Goal: Task Accomplishment & Management: Use online tool/utility

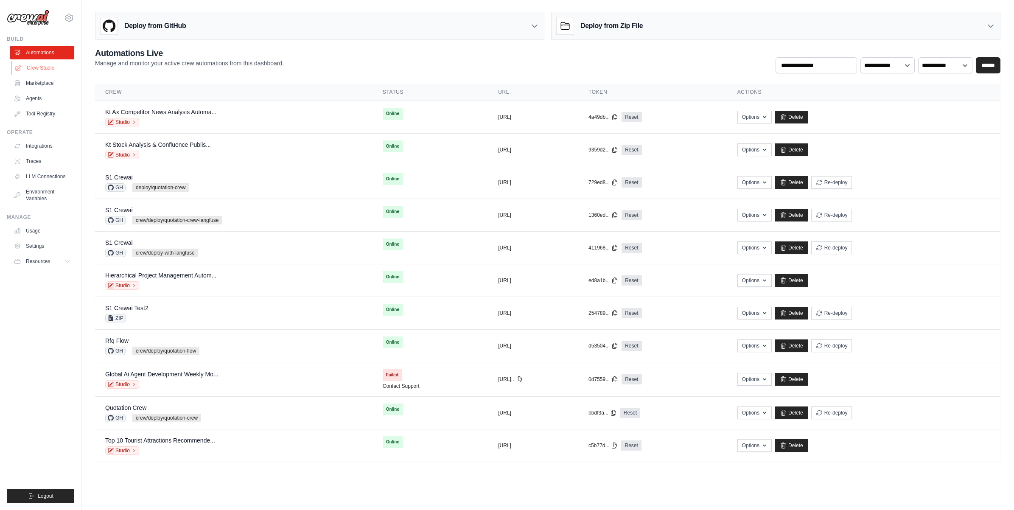
click at [33, 70] on link "Crew Studio" at bounding box center [43, 68] width 64 height 14
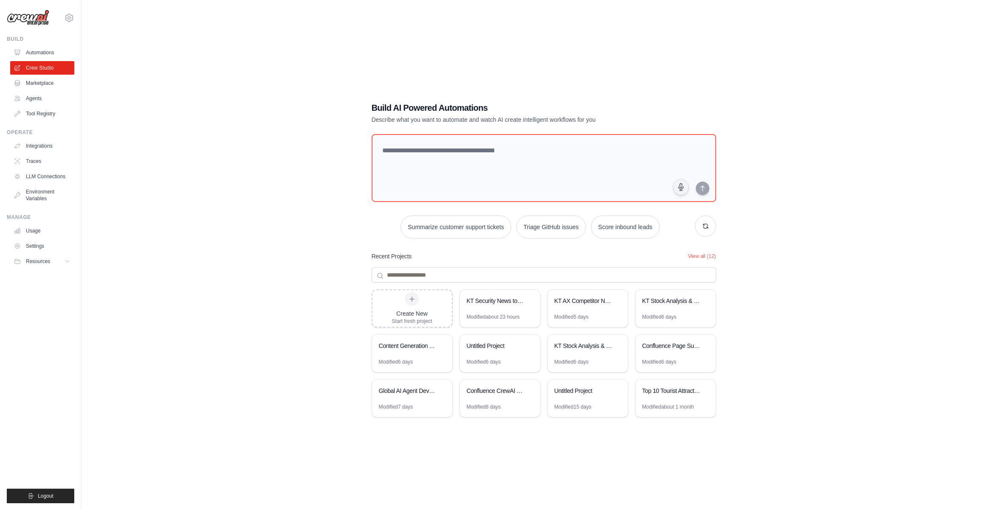
click at [457, 208] on div "Summarize customer support tickets Triage GitHub issues Score inbound leads" at bounding box center [544, 186] width 345 height 104
click at [468, 174] on textarea at bounding box center [544, 168] width 348 height 69
click at [867, 270] on div "Build AI Powered Automations Describe what you want to automate and watch AI cr…" at bounding box center [544, 263] width 898 height 510
drag, startPoint x: 851, startPoint y: 330, endPoint x: 850, endPoint y: 337, distance: 7.3
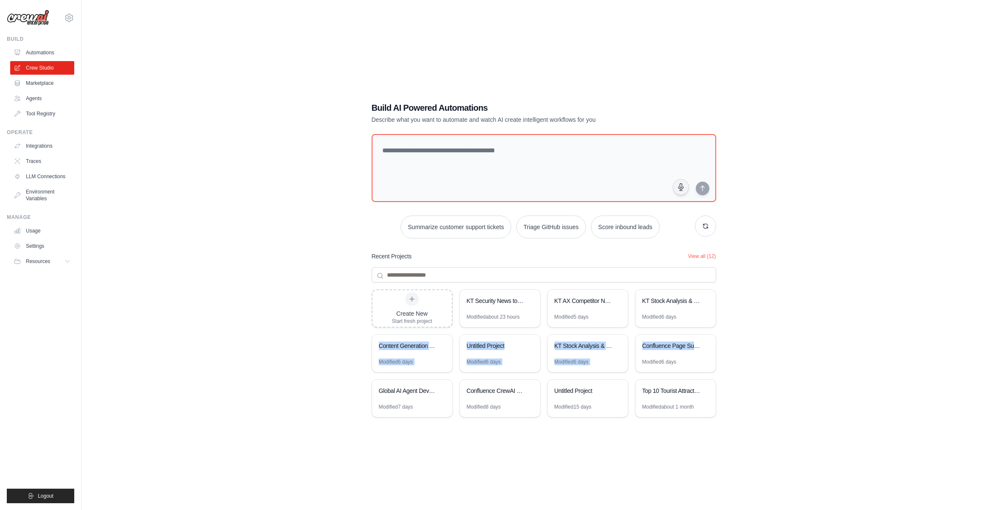
click at [850, 337] on div "Build AI Powered Automations Describe what you want to automate and watch AI cr…" at bounding box center [544, 263] width 898 height 510
drag, startPoint x: 850, startPoint y: 337, endPoint x: 761, endPoint y: 285, distance: 103.3
click at [764, 289] on div "Build AI Powered Automations Describe what you want to automate and watch AI cr…" at bounding box center [544, 263] width 898 height 510
click at [705, 259] on button "View all (12)" at bounding box center [702, 256] width 28 height 7
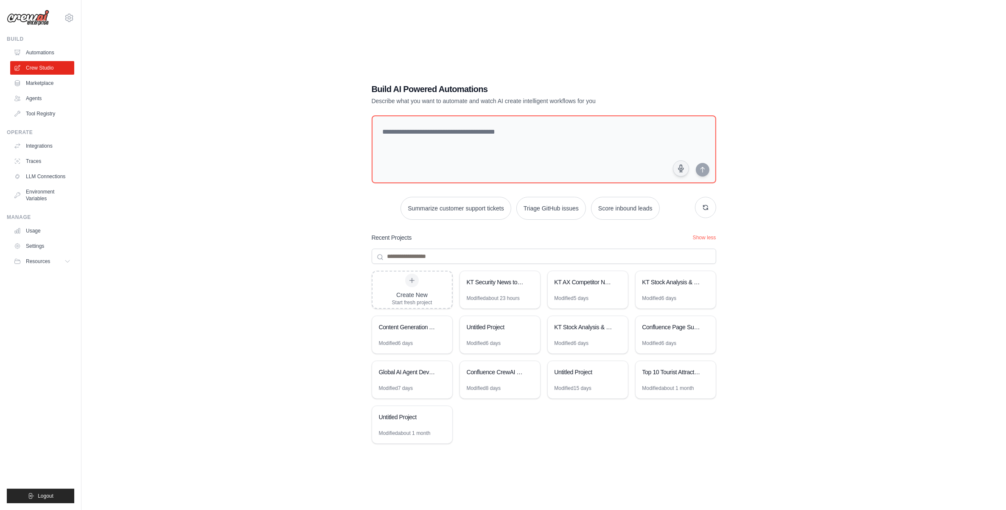
click at [770, 301] on div "Build AI Powered Automations Describe what you want to automate and watch AI cr…" at bounding box center [544, 263] width 898 height 510
click at [778, 340] on div "Build AI Powered Automations Describe what you want to automate and watch AI cr…" at bounding box center [544, 263] width 898 height 510
drag, startPoint x: 778, startPoint y: 340, endPoint x: 763, endPoint y: 323, distance: 22.2
click at [763, 323] on div "Build AI Powered Automations Describe what you want to automate and watch AI cr…" at bounding box center [544, 263] width 898 height 510
click at [501, 147] on textarea at bounding box center [544, 149] width 348 height 69
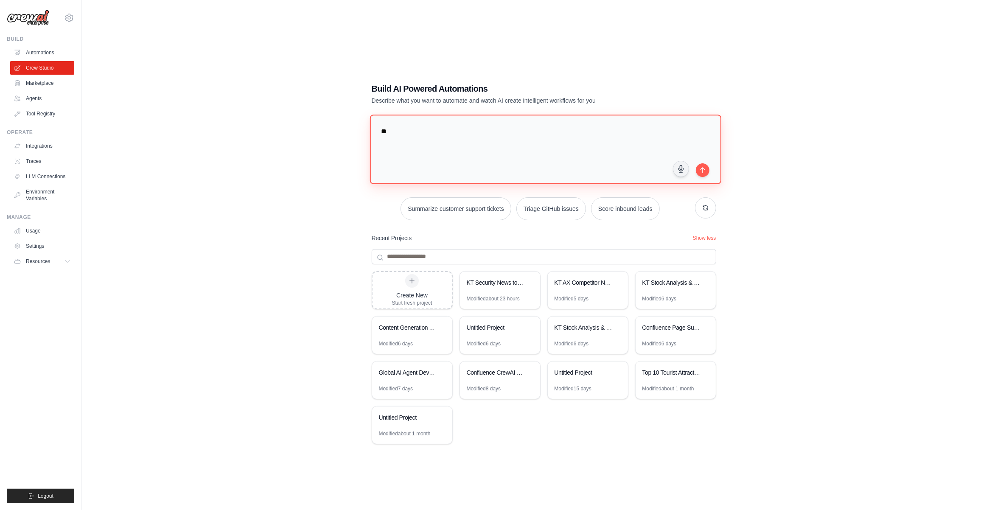
type textarea "*"
type textarea "**********"
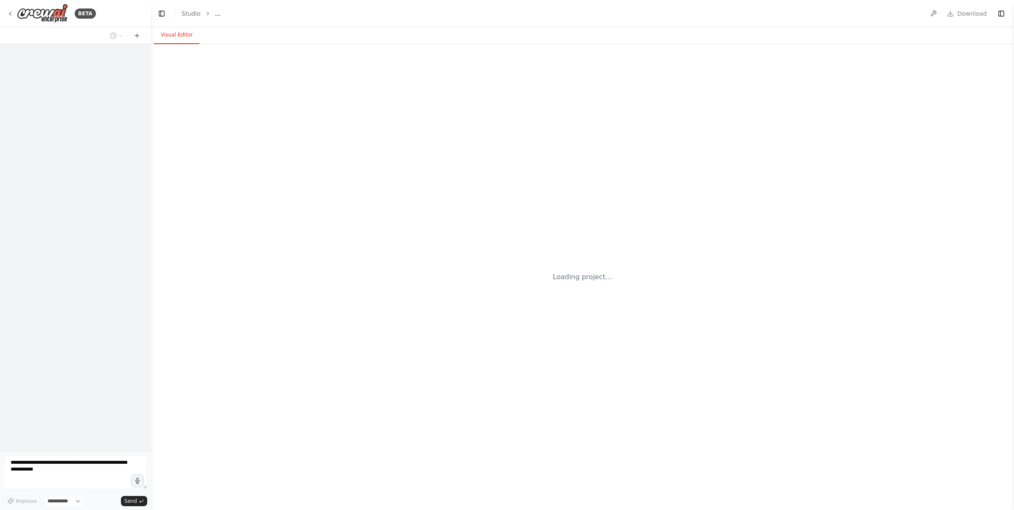
select select "****"
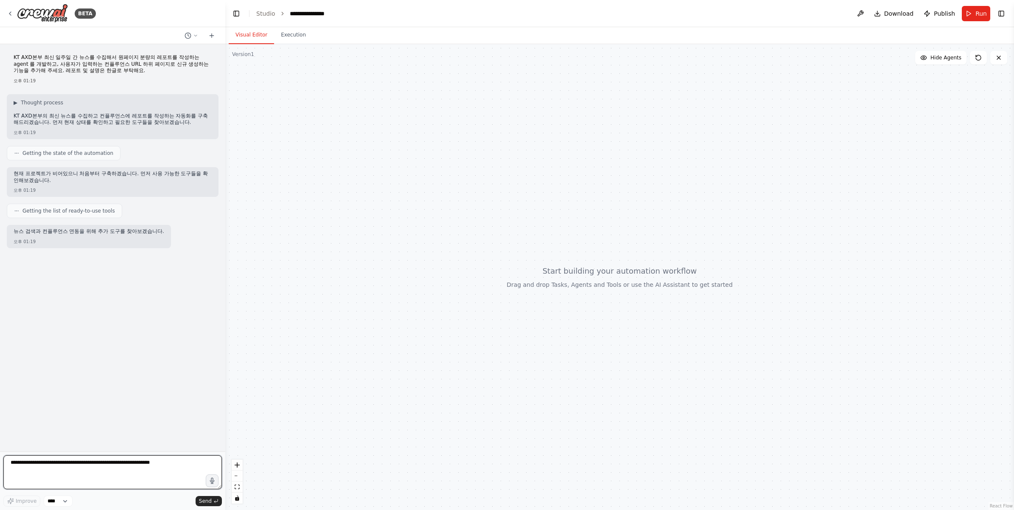
drag, startPoint x: 150, startPoint y: 256, endPoint x: 222, endPoint y: 272, distance: 73.9
click at [224, 272] on div at bounding box center [223, 255] width 3 height 510
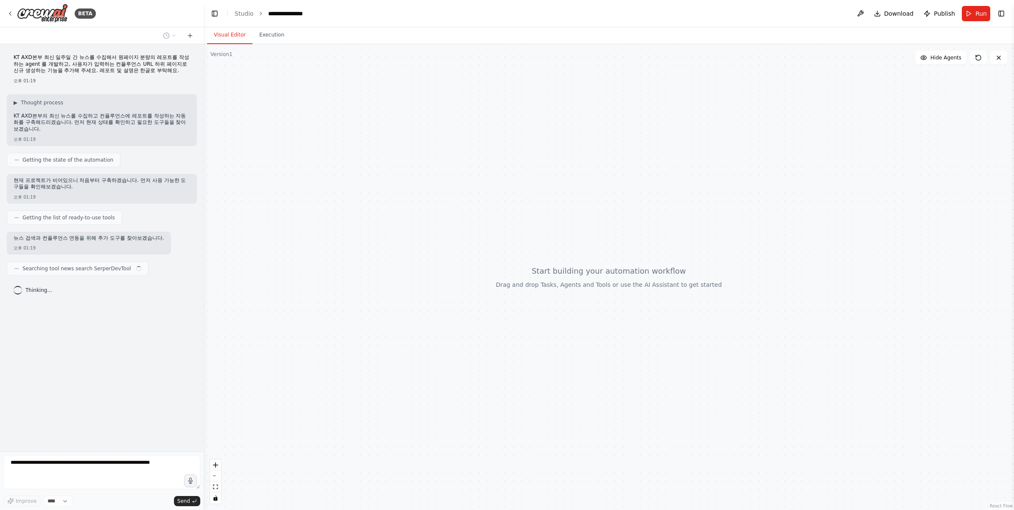
drag, startPoint x: 222, startPoint y: 272, endPoint x: 204, endPoint y: 274, distance: 18.4
click at [204, 274] on div "**********" at bounding box center [507, 255] width 1014 height 510
click at [293, 307] on div at bounding box center [609, 277] width 811 height 466
click at [291, 307] on div at bounding box center [609, 277] width 811 height 466
click at [289, 294] on div at bounding box center [609, 277] width 811 height 466
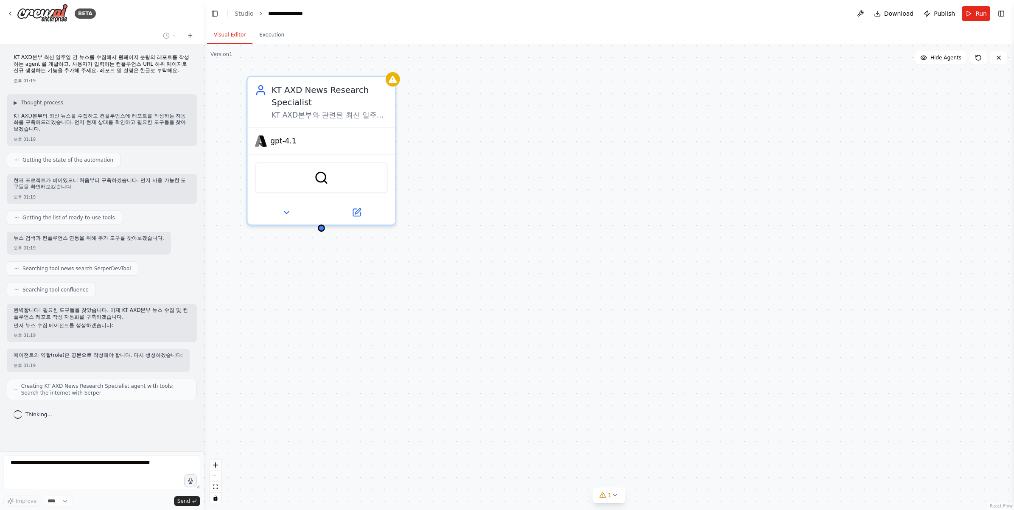
drag, startPoint x: 463, startPoint y: 218, endPoint x: 477, endPoint y: 288, distance: 71.6
click at [478, 292] on div "KT AXD News Research Specialist KT AXD본부와 관련된 최신 일주일간의 뉴스를 체계적으로 수집하고 분석하여 핵심 정…" at bounding box center [609, 277] width 811 height 466
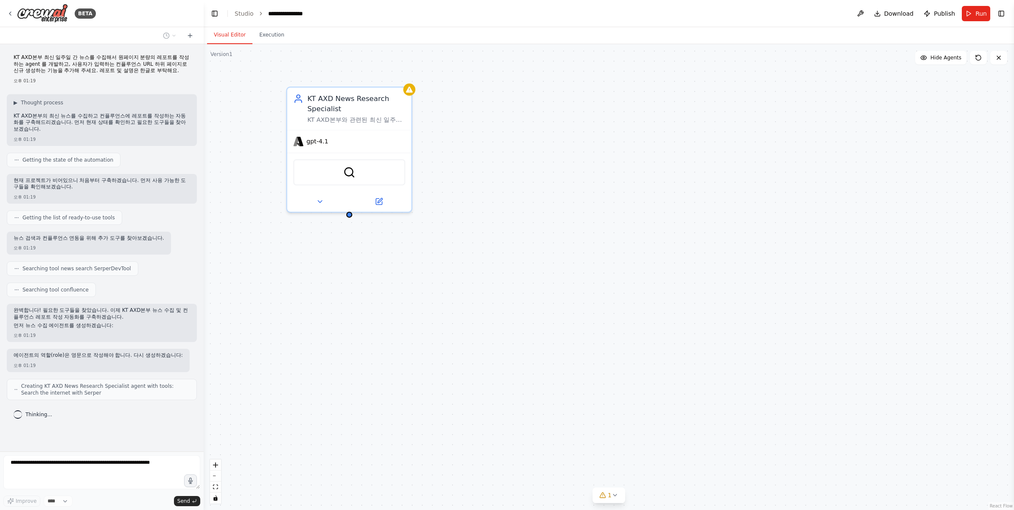
click at [168, 421] on div "Thinking..." at bounding box center [102, 414] width 190 height 15
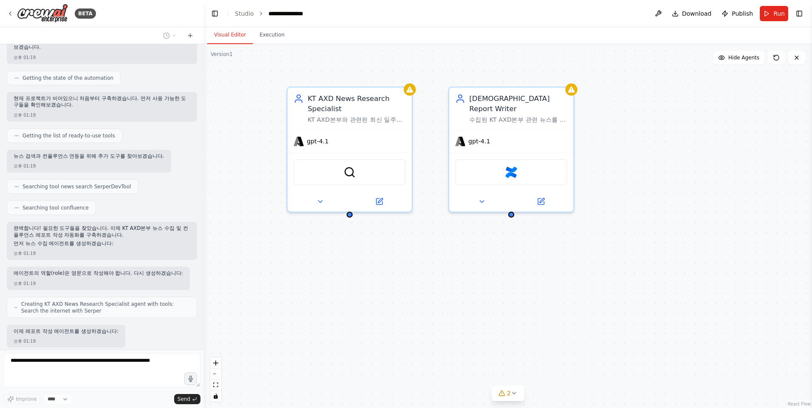
scroll to position [137, 0]
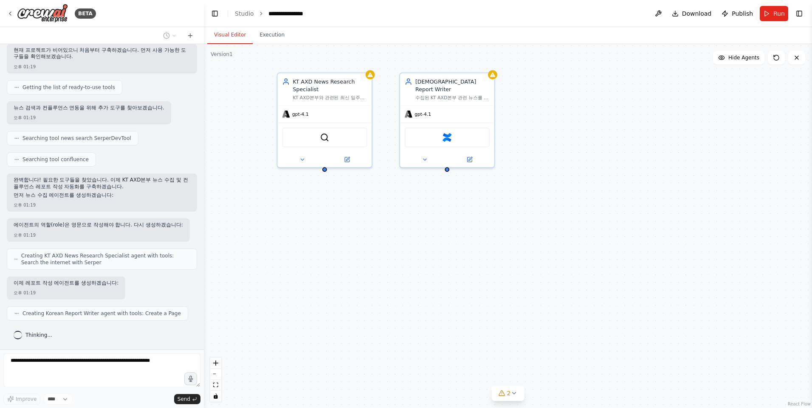
drag, startPoint x: 494, startPoint y: 294, endPoint x: 435, endPoint y: 244, distance: 77.7
click at [435, 244] on div "KT AXD News Research Specialist KT AXD본부와 관련된 최신 일주일간의 뉴스를 체계적으로 수집하고 분석하여 핵심 정…" at bounding box center [508, 226] width 608 height 364
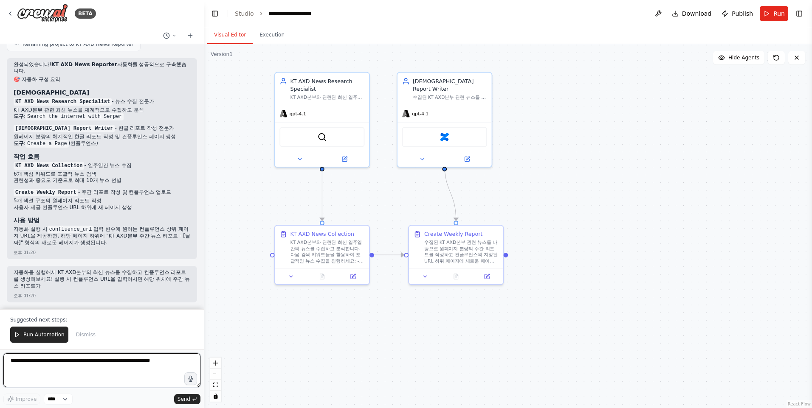
scroll to position [669, 0]
click at [771, 12] on button "Run" at bounding box center [773, 13] width 28 height 15
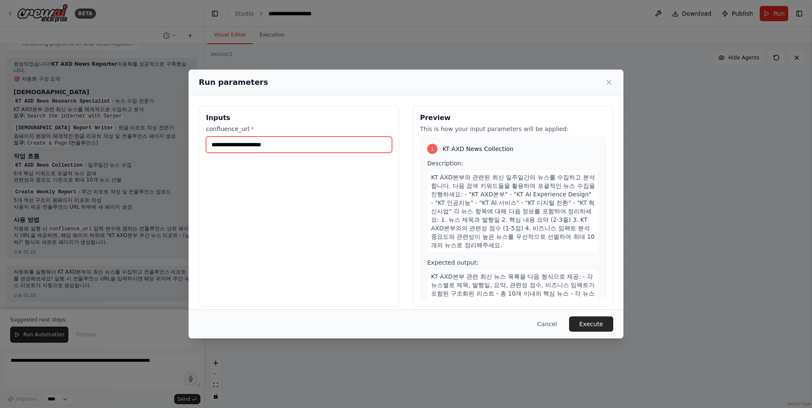
click at [289, 145] on input "confluence_url *" at bounding box center [299, 145] width 186 height 16
paste input "**********"
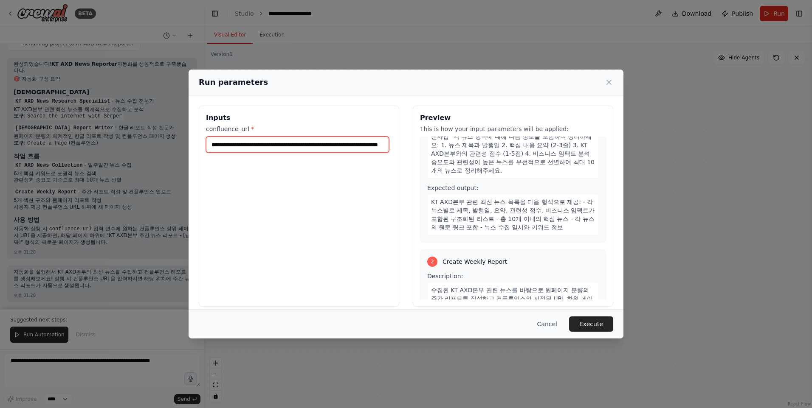
scroll to position [0, 0]
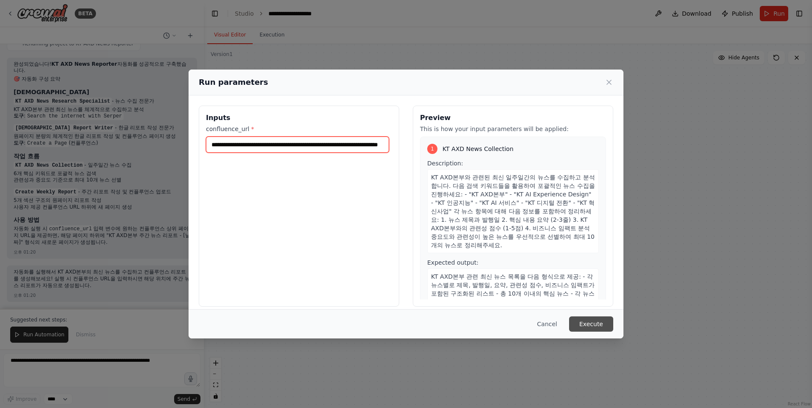
type input "**********"
click at [588, 322] on button "Execute" at bounding box center [591, 324] width 44 height 15
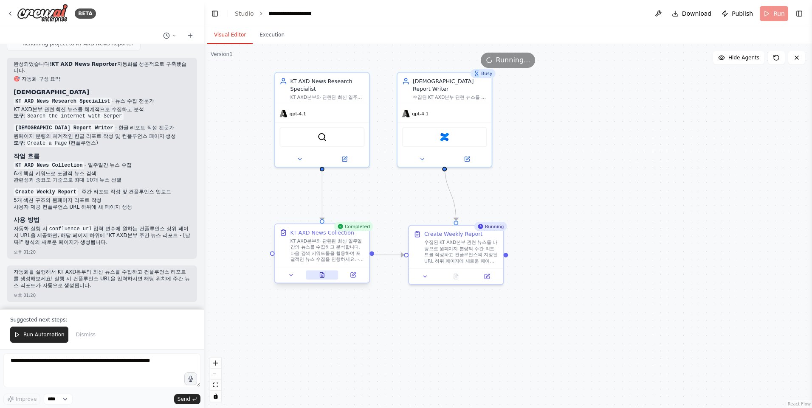
click at [322, 275] on icon at bounding box center [322, 275] width 6 height 6
click at [322, 278] on icon at bounding box center [322, 275] width 6 height 6
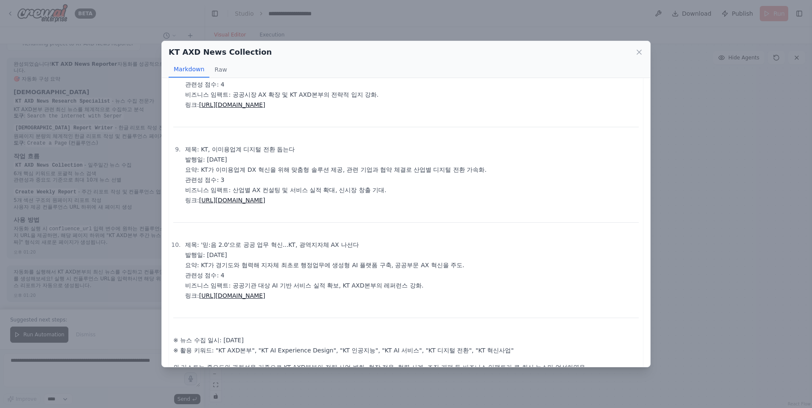
scroll to position [791, 0]
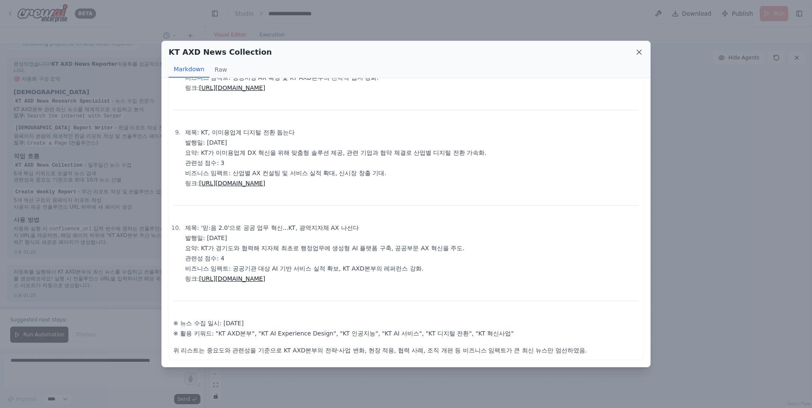
click at [639, 50] on icon at bounding box center [639, 52] width 8 height 8
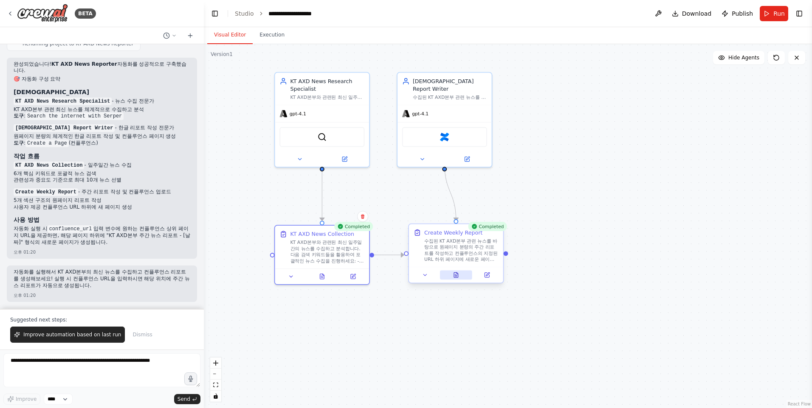
click at [455, 275] on icon at bounding box center [455, 275] width 0 height 0
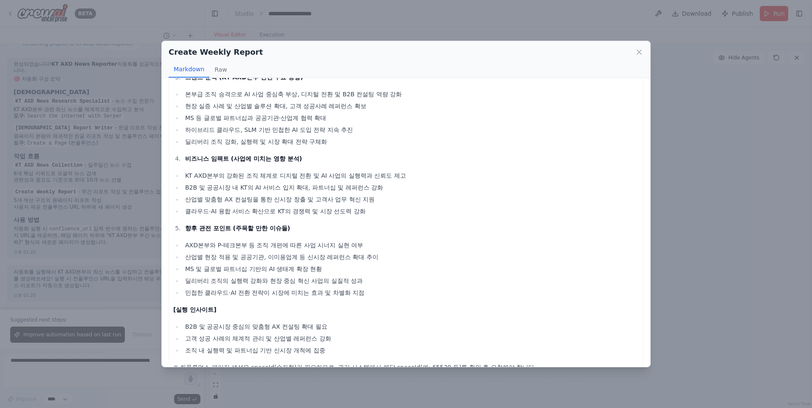
scroll to position [310, 0]
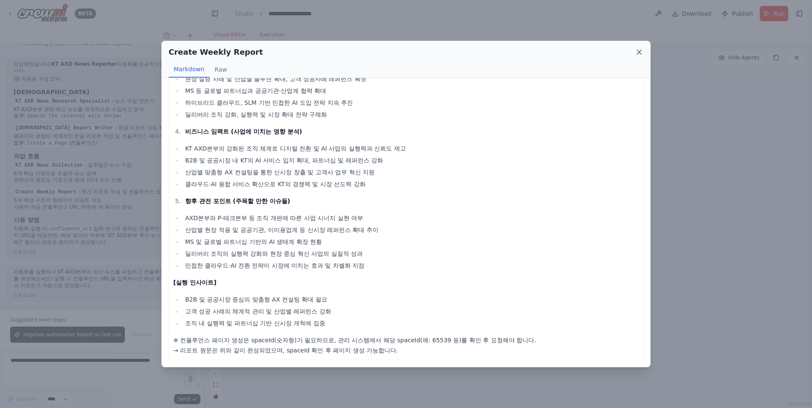
click at [639, 52] on icon at bounding box center [639, 52] width 8 height 8
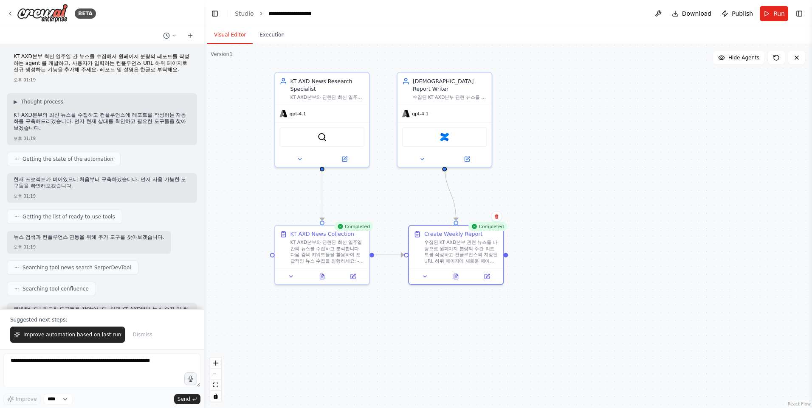
scroll to position [0, 0]
click at [108, 368] on textarea at bounding box center [101, 371] width 197 height 34
type textarea "*"
type textarea "**********"
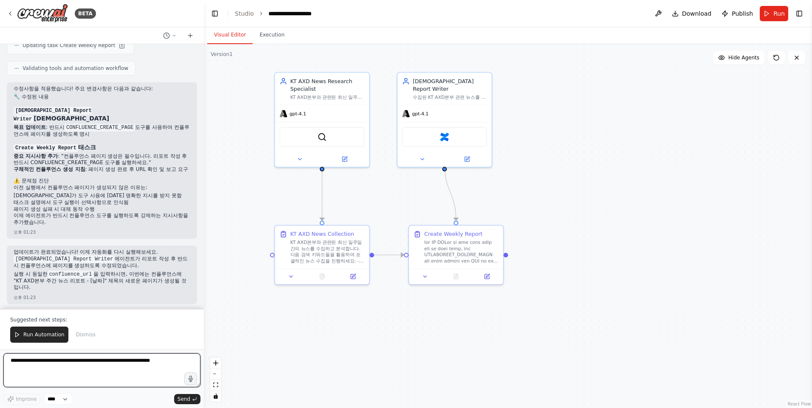
scroll to position [1222, 0]
click at [44, 334] on span "Run Automation" at bounding box center [43, 334] width 41 height 7
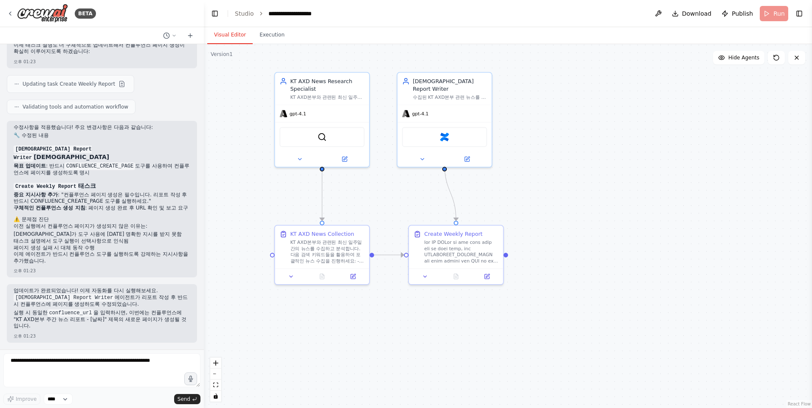
scroll to position [1182, 0]
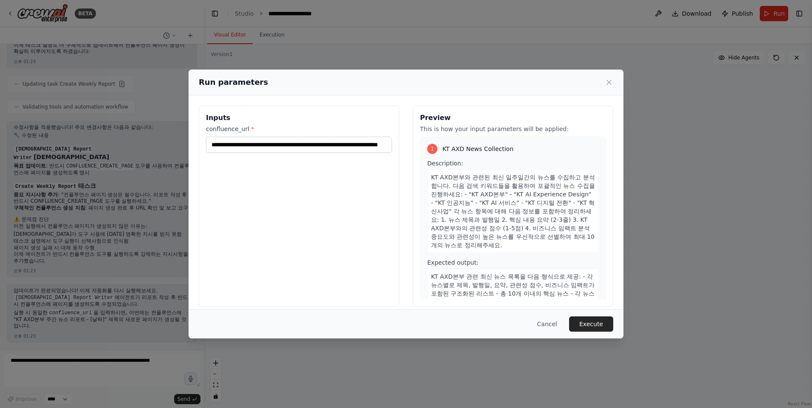
click at [601, 315] on div "Cancel Execute" at bounding box center [405, 323] width 435 height 29
click at [598, 322] on button "Execute" at bounding box center [591, 324] width 44 height 15
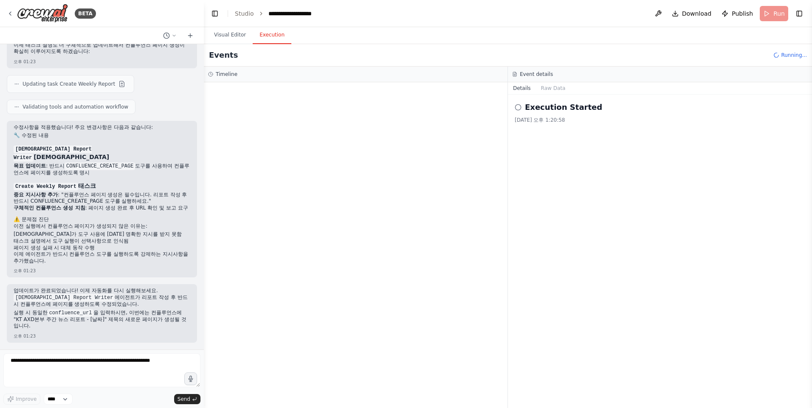
click at [264, 39] on button "Execution" at bounding box center [272, 35] width 39 height 18
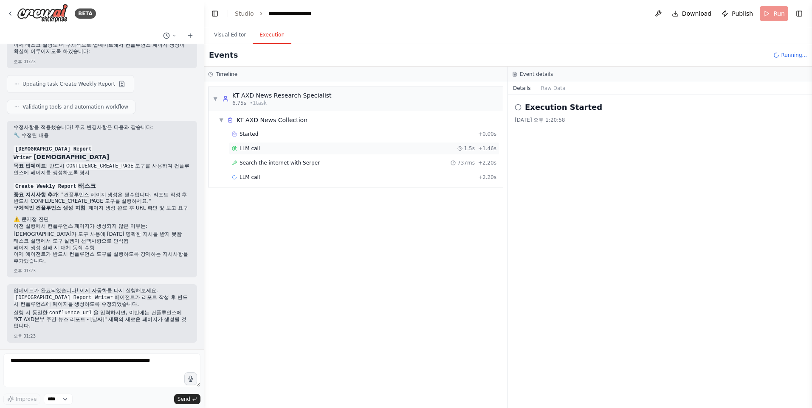
click at [283, 150] on div "LLM call 1.5s + 1.46s" at bounding box center [364, 148] width 264 height 7
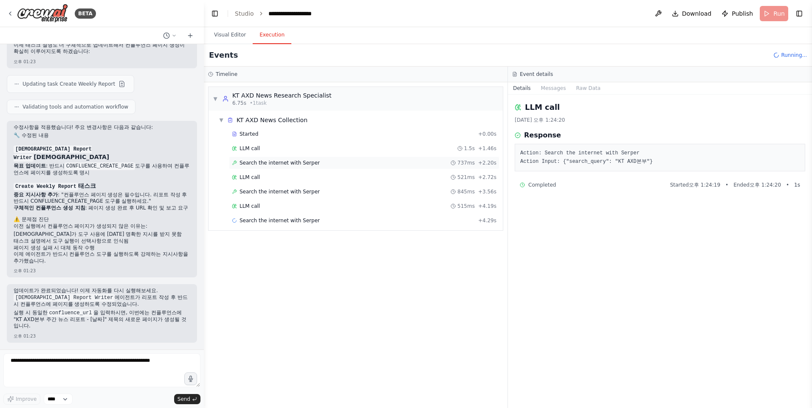
click at [300, 167] on div "Search the internet with Serper 737ms + 2.20s" at bounding box center [364, 163] width 270 height 13
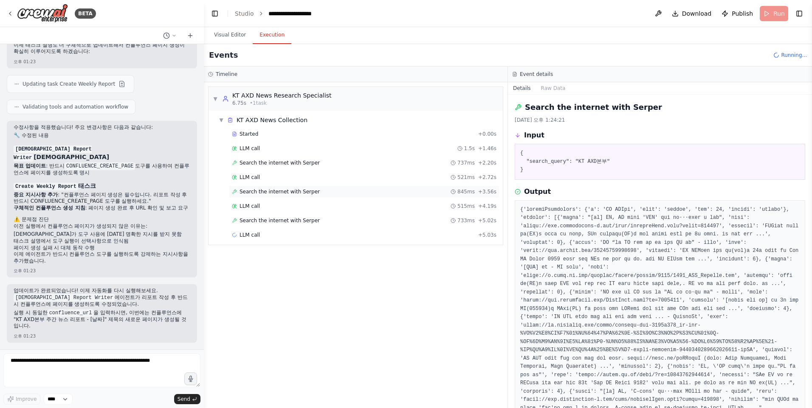
click at [301, 193] on span "Search the internet with Serper" at bounding box center [279, 191] width 80 height 7
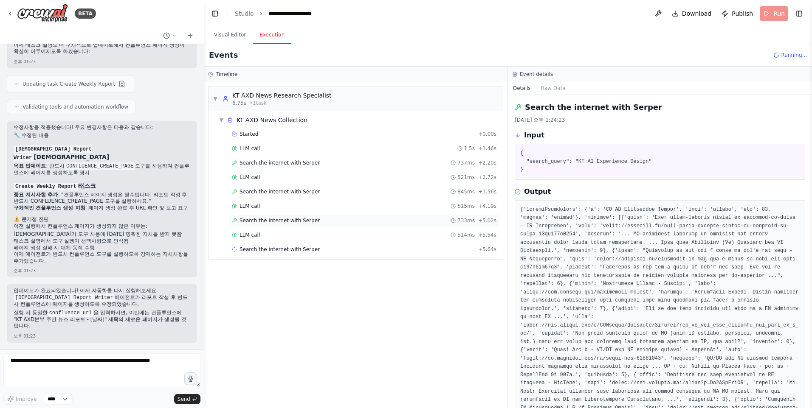
click at [300, 225] on div "Search the internet with Serper 733ms + 5.02s" at bounding box center [364, 220] width 270 height 13
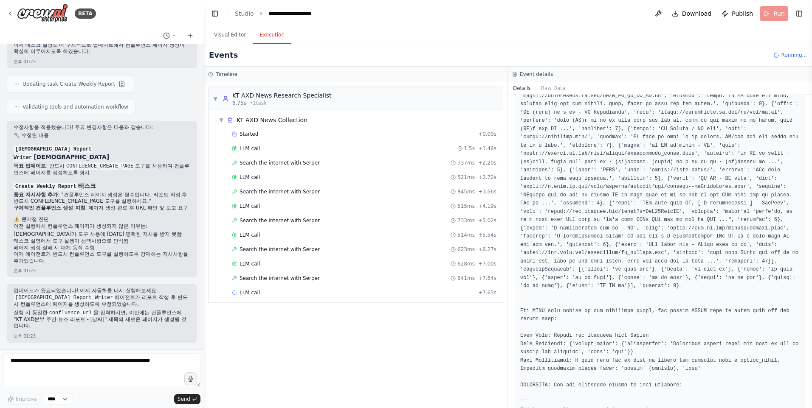
scroll to position [0, 0]
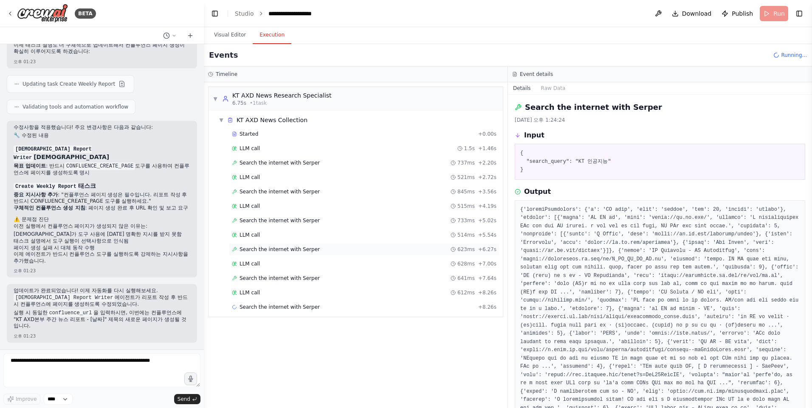
click at [314, 252] on div "Search the internet with Serper 623ms + 6.27s" at bounding box center [364, 249] width 264 height 7
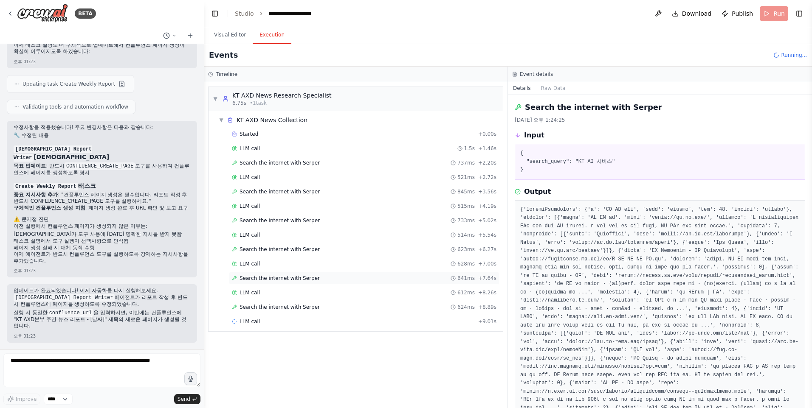
click at [319, 282] on div "Search the internet with Serper 641ms + 7.64s" at bounding box center [364, 278] width 270 height 13
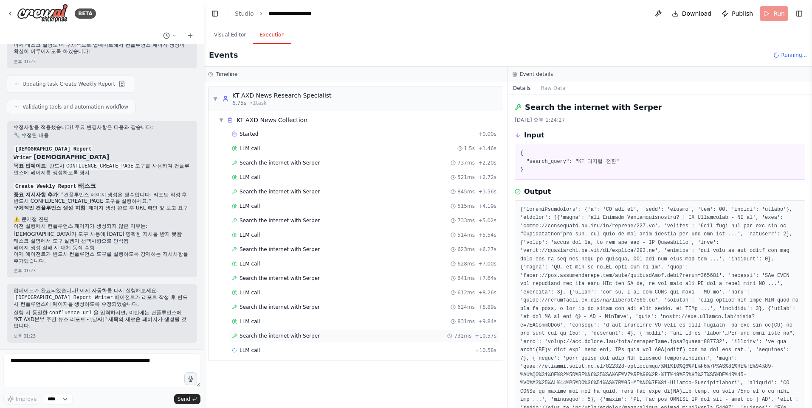
click at [309, 333] on span "Search the internet with Serper" at bounding box center [279, 336] width 80 height 7
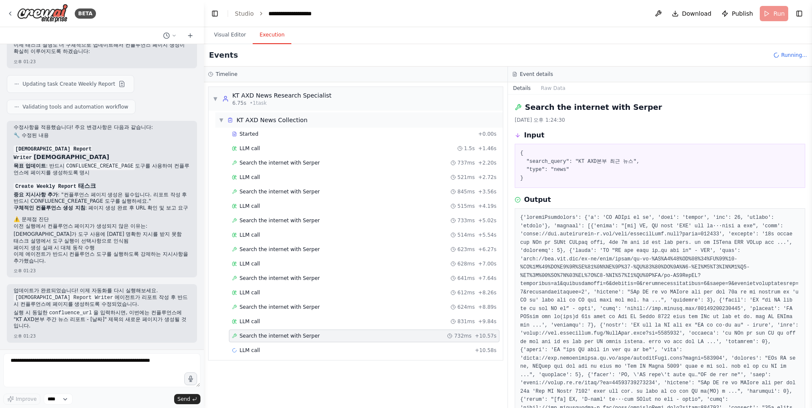
click at [310, 126] on div "▼ KT AXD News Collection" at bounding box center [358, 119] width 287 height 15
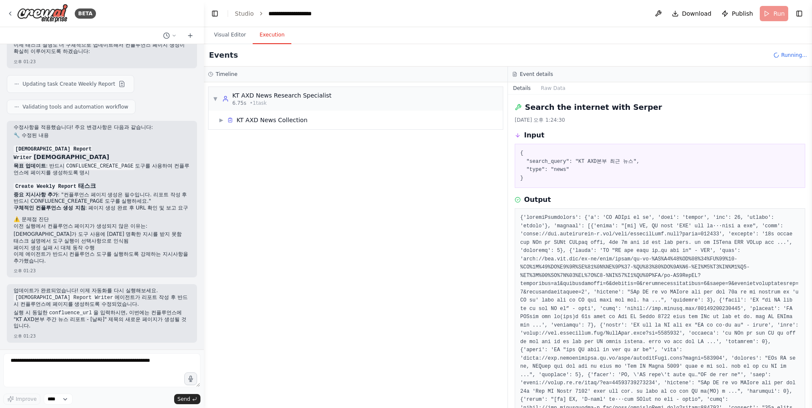
click at [310, 129] on div "▶ KT AXD News Collection" at bounding box center [355, 120] width 294 height 19
click at [306, 121] on div "▶ KT AXD News Collection" at bounding box center [358, 119] width 287 height 15
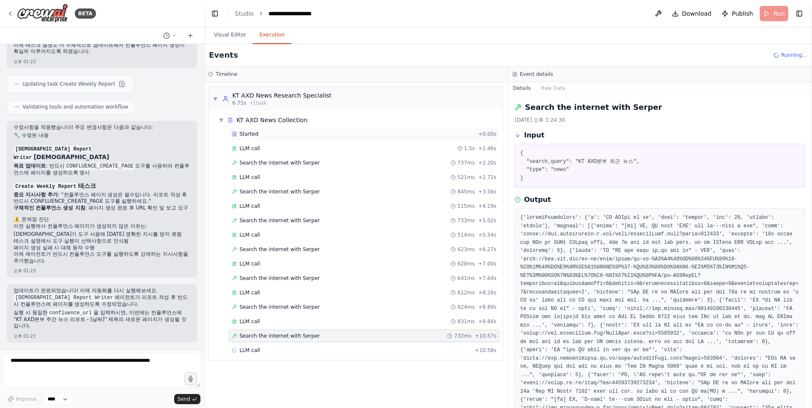
click at [299, 135] on div "Started" at bounding box center [353, 134] width 243 height 7
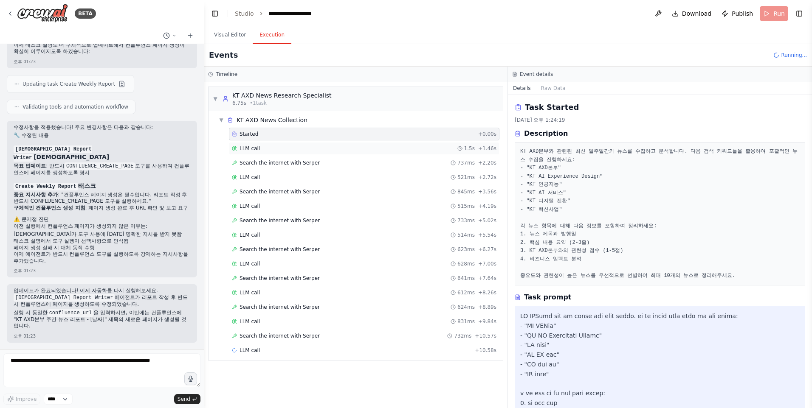
click at [301, 151] on div "LLM call 1.5s + 1.46s" at bounding box center [364, 148] width 264 height 7
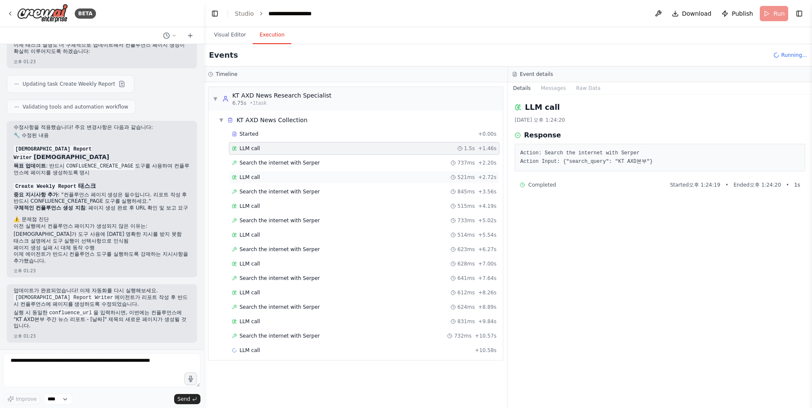
click at [304, 179] on div "LLM call 521ms + 2.72s" at bounding box center [364, 177] width 264 height 7
click at [319, 339] on div "Search the internet with Serper 732ms + 10.57s" at bounding box center [364, 336] width 264 height 7
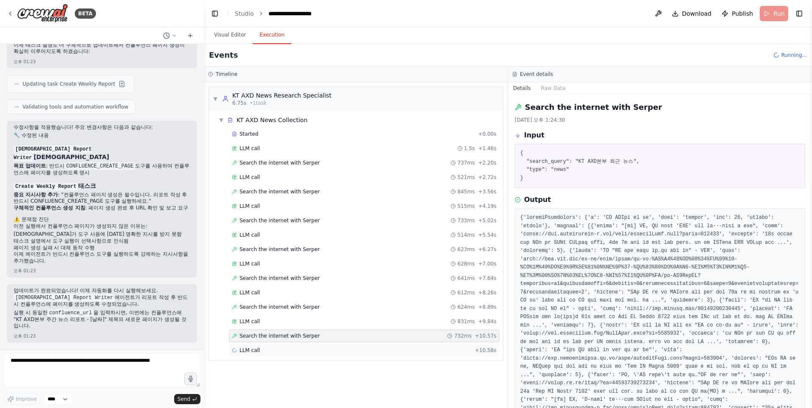
click at [315, 351] on div "LLM call + 10.58s" at bounding box center [364, 350] width 264 height 7
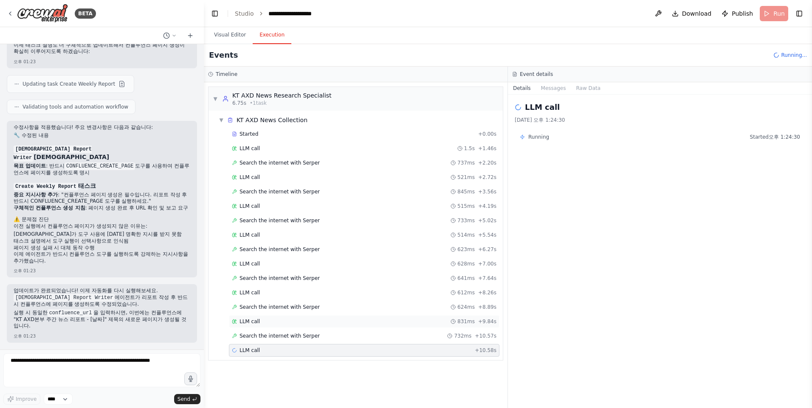
click at [315, 326] on div "LLM call 831ms + 9.84s" at bounding box center [364, 321] width 270 height 13
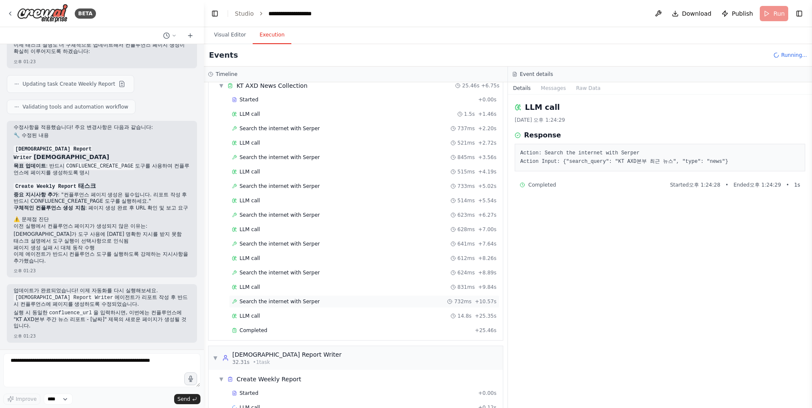
scroll to position [53, 0]
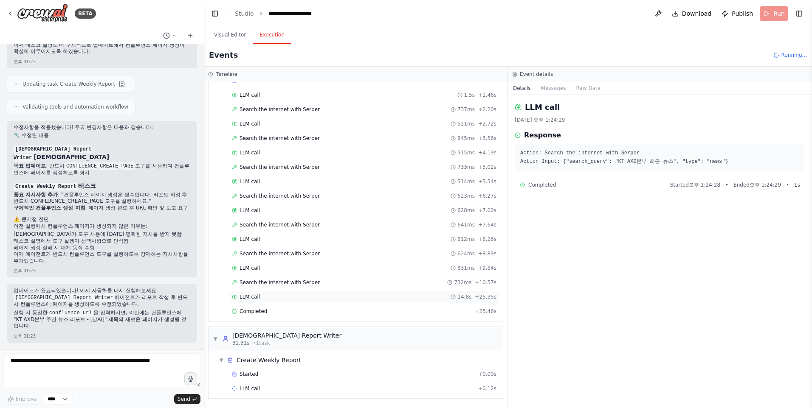
click at [305, 297] on div "LLM call 14.8s + 25.35s" at bounding box center [364, 297] width 264 height 7
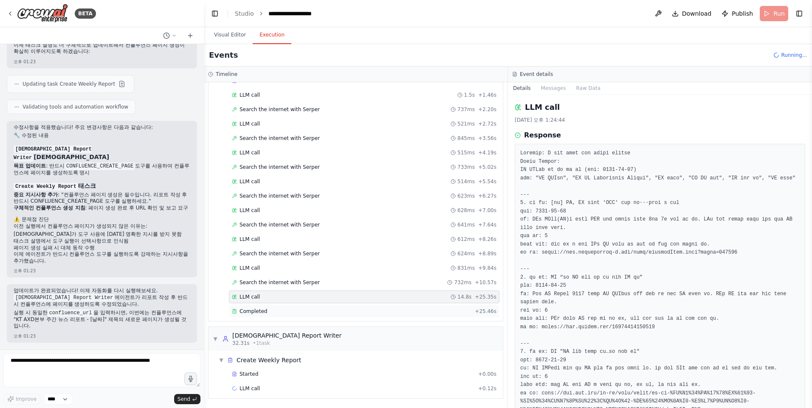
click at [303, 307] on div "Completed + 25.46s" at bounding box center [364, 311] width 270 height 13
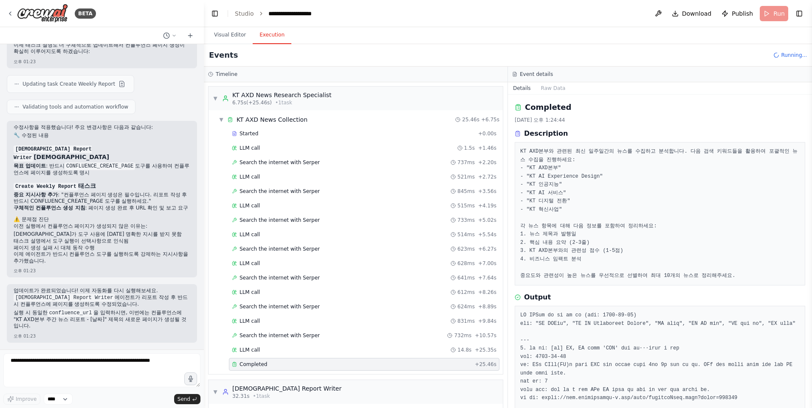
scroll to position [0, 0]
click at [312, 167] on div "Search the internet with Serper 737ms + 2.20s" at bounding box center [364, 163] width 270 height 13
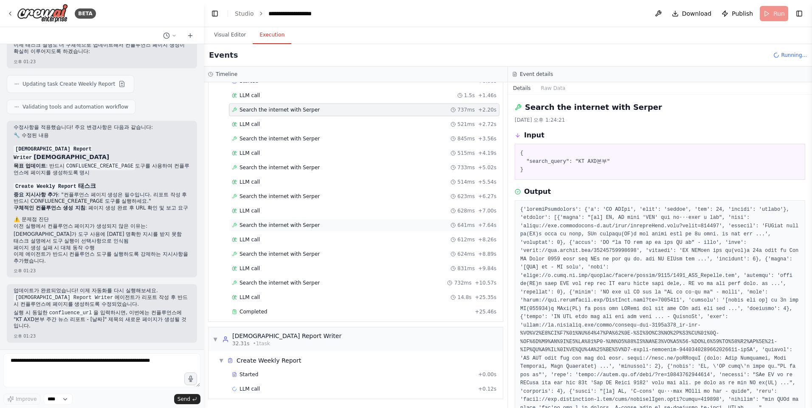
scroll to position [53, 0]
click at [303, 374] on div "Started" at bounding box center [353, 374] width 243 height 7
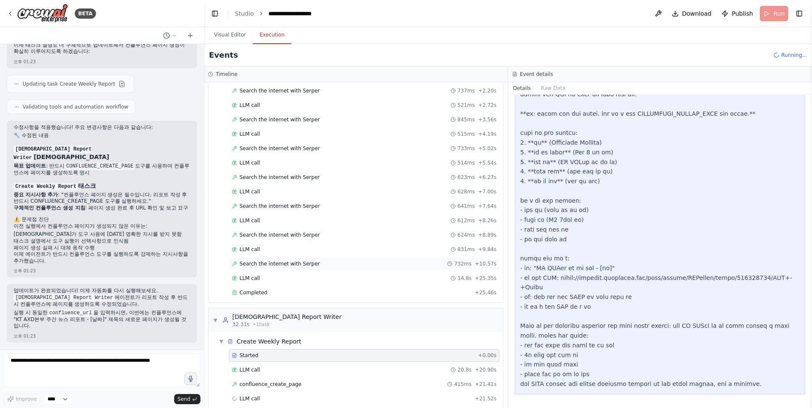
scroll to position [82, 0]
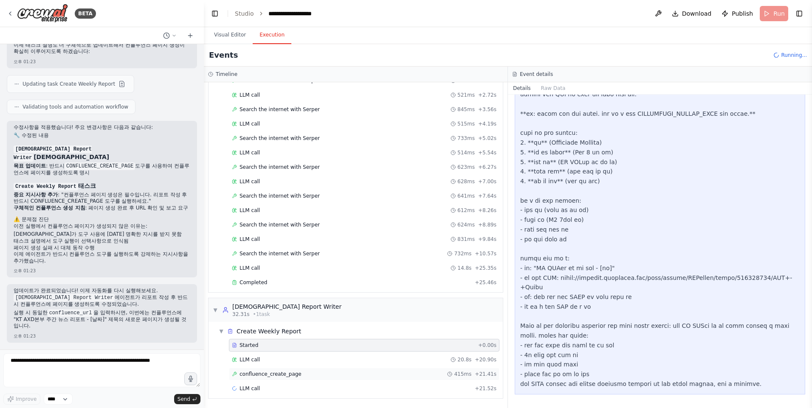
click at [287, 374] on span "confluence_create_page" at bounding box center [270, 374] width 62 height 7
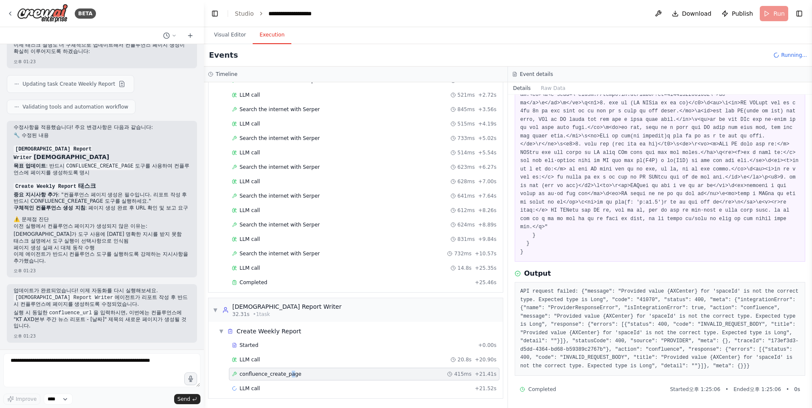
scroll to position [332, 0]
click at [305, 343] on div "Started" at bounding box center [353, 345] width 243 height 7
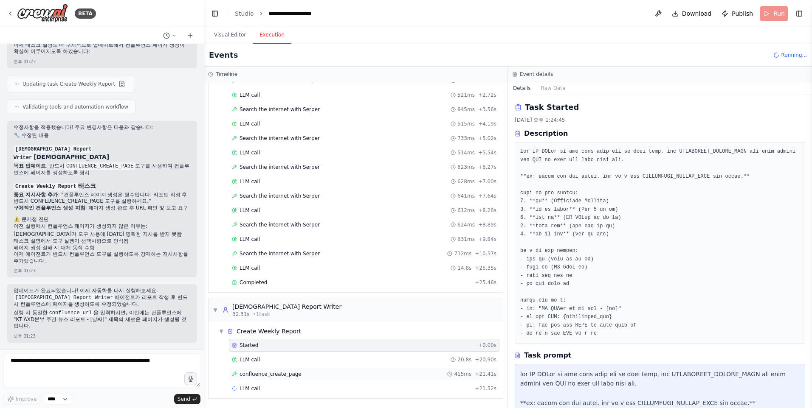
click at [301, 375] on div "confluence_create_page 415ms + 21.41s" at bounding box center [364, 374] width 264 height 7
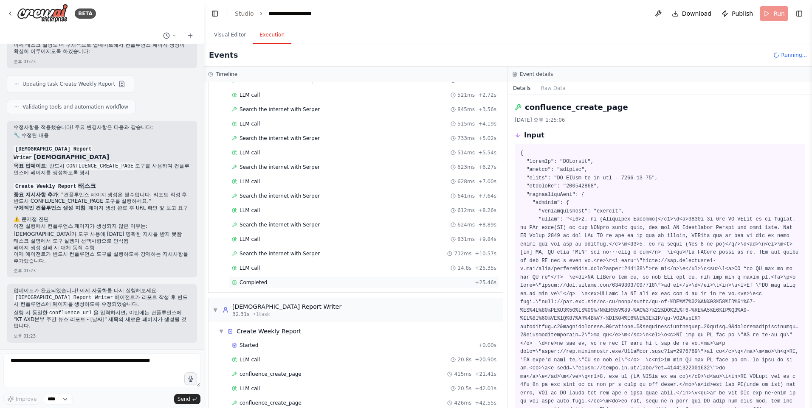
scroll to position [111, 0]
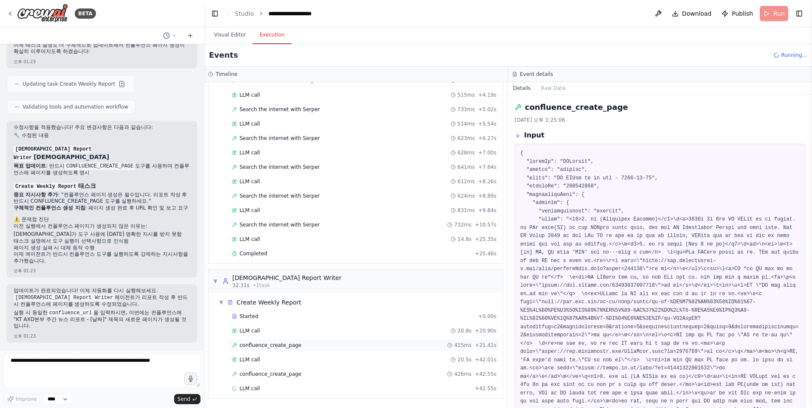
click at [337, 341] on div "confluence_create_page 415ms + 21.41s" at bounding box center [364, 345] width 270 height 13
click at [329, 374] on div "confluence_create_page 426ms + 42.55s" at bounding box center [364, 374] width 264 height 7
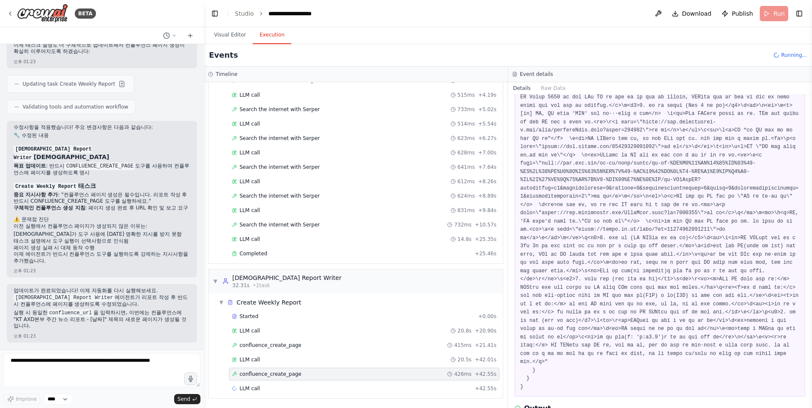
scroll to position [323, 0]
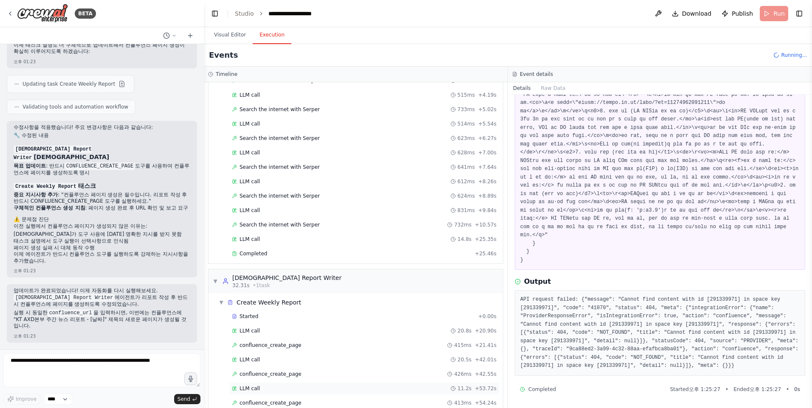
click at [353, 392] on div "LLM call 11.2s + 53.72s" at bounding box center [364, 388] width 270 height 13
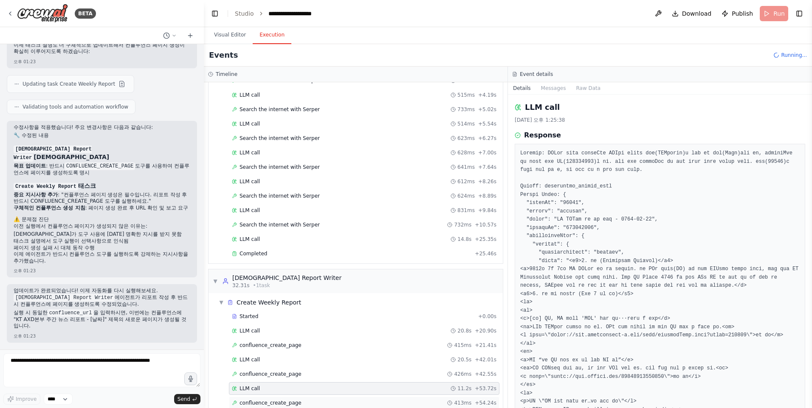
click at [351, 402] on div "confluence_create_page 413ms + 54.24s" at bounding box center [364, 403] width 264 height 7
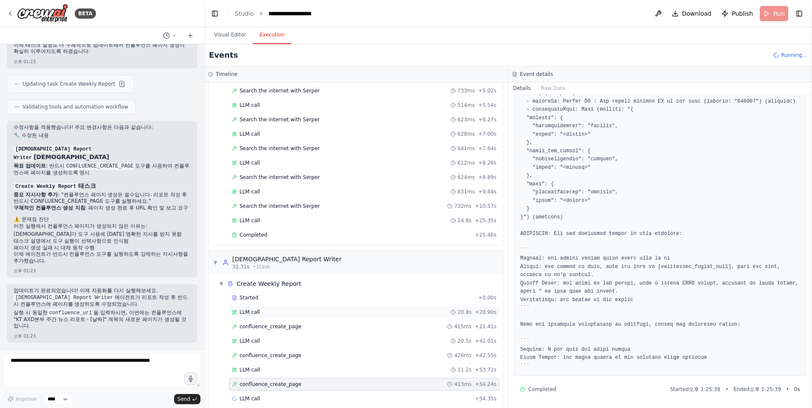
scroll to position [140, 0]
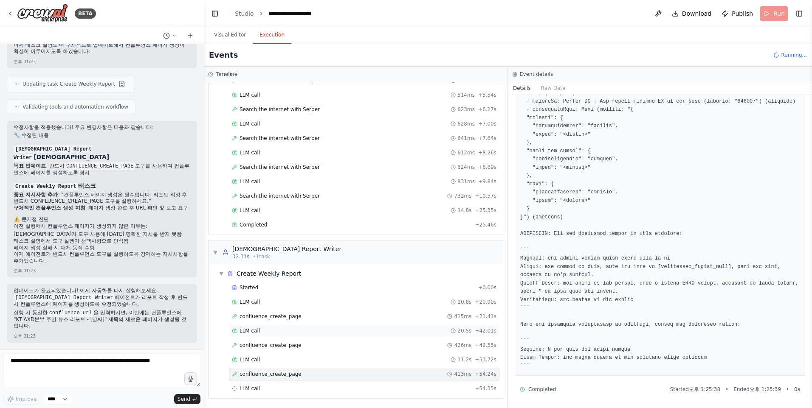
click at [342, 331] on div "LLM call 20.5s + 42.01s" at bounding box center [364, 331] width 264 height 7
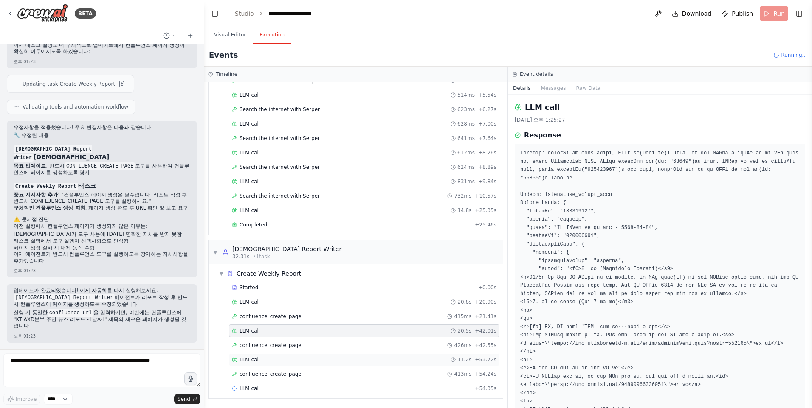
click at [344, 359] on div "LLM call 11.2s + 53.72s" at bounding box center [364, 360] width 264 height 7
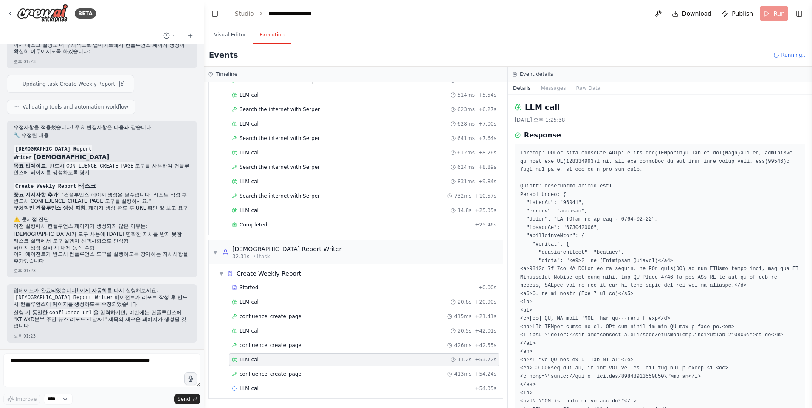
click at [341, 381] on div "Started + 0.00s LLM call 20.8s + 20.90s confluence_create_page 415ms + 21.41s L…" at bounding box center [358, 338] width 287 height 115
click at [339, 374] on div "confluence_create_page 413ms + 54.24s" at bounding box center [364, 374] width 264 height 7
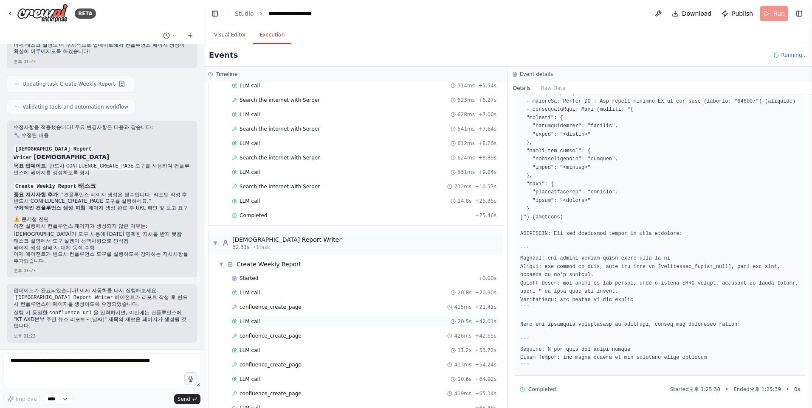
scroll to position [154, 0]
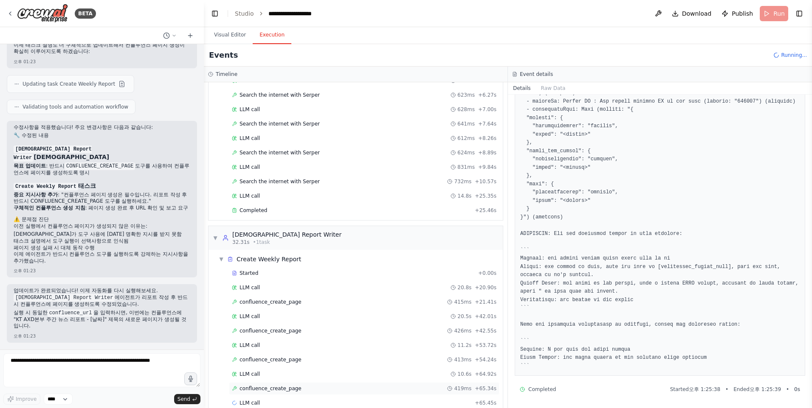
click at [308, 387] on div "confluence_create_page 419ms + 65.34s" at bounding box center [364, 388] width 264 height 7
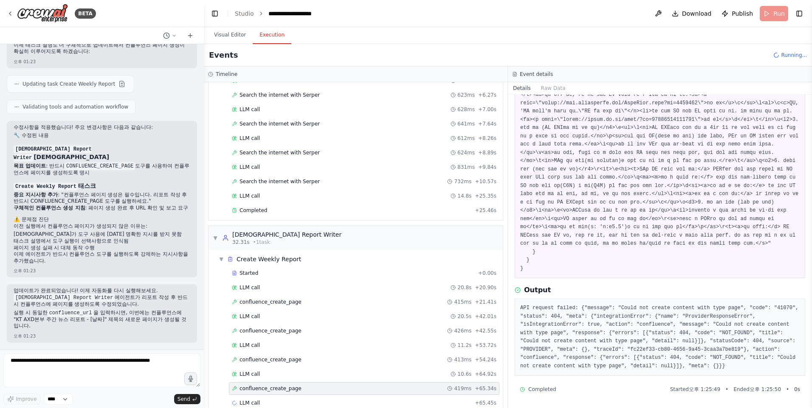
scroll to position [299, 0]
click at [235, 31] on button "Visual Editor" at bounding box center [229, 35] width 45 height 18
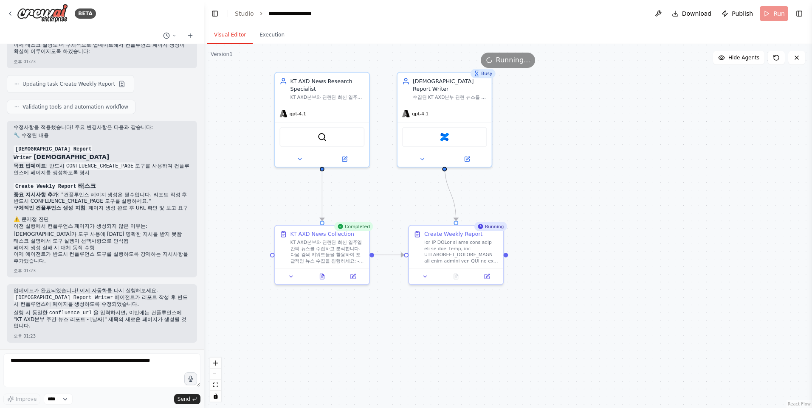
scroll to position [1222, 0]
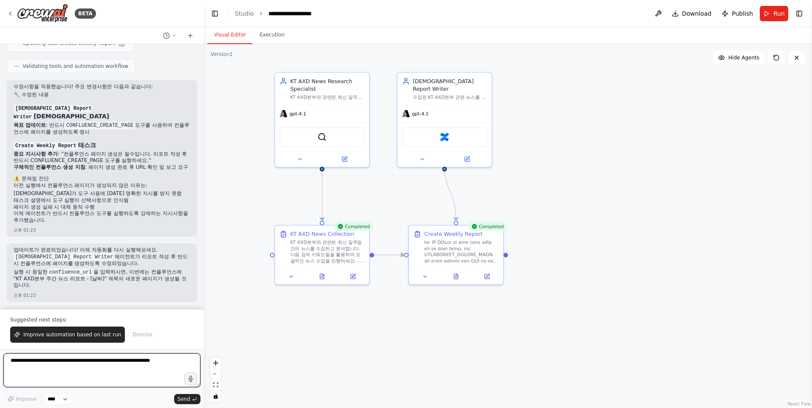
click at [76, 370] on textarea at bounding box center [101, 371] width 197 height 34
type textarea "**********"
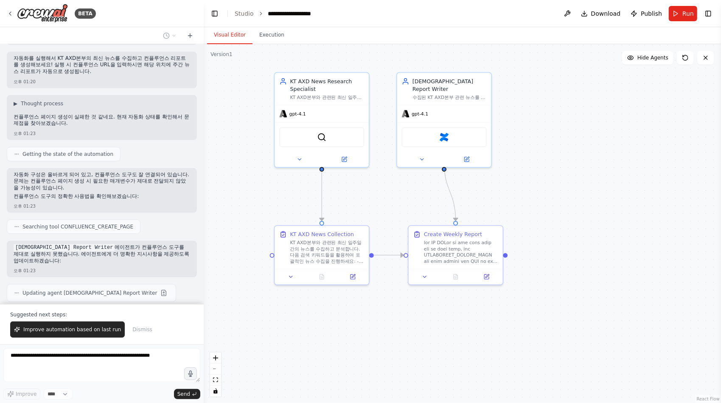
scroll to position [2558, 0]
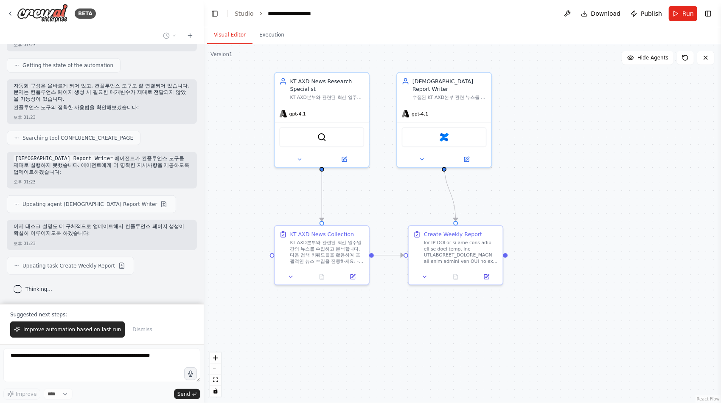
click at [305, 330] on div ".deletable-edge-delete-btn { width: 20px; height: 20px; border: 0px solid #ffff…" at bounding box center [462, 223] width 517 height 359
drag, startPoint x: 303, startPoint y: 336, endPoint x: 290, endPoint y: 323, distance: 18.6
click at [303, 336] on div ".deletable-edge-delete-btn { width: 20px; height: 20px; border: 0px solid #ffff…" at bounding box center [462, 223] width 517 height 359
click at [339, 319] on div ".deletable-edge-delete-btn { width: 20px; height: 20px; border: 0px solid #ffff…" at bounding box center [462, 223] width 517 height 359
click at [338, 326] on div ".deletable-edge-delete-btn { width: 20px; height: 20px; border: 0px solid #ffff…" at bounding box center [462, 223] width 517 height 359
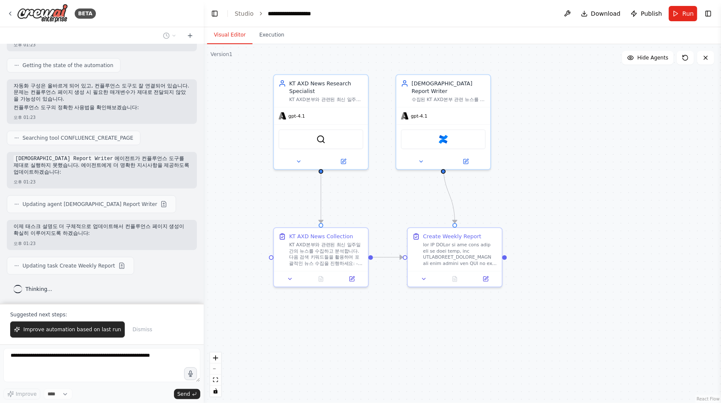
click at [160, 280] on div "KT AXD본부 최신 일주일 간 뉴스를 수집해서 원페이지 분량의 레포트를 작성하는 agent 를 개발하고, 사용자가 입력하는 컨플루언스 URL…" at bounding box center [102, 173] width 204 height 259
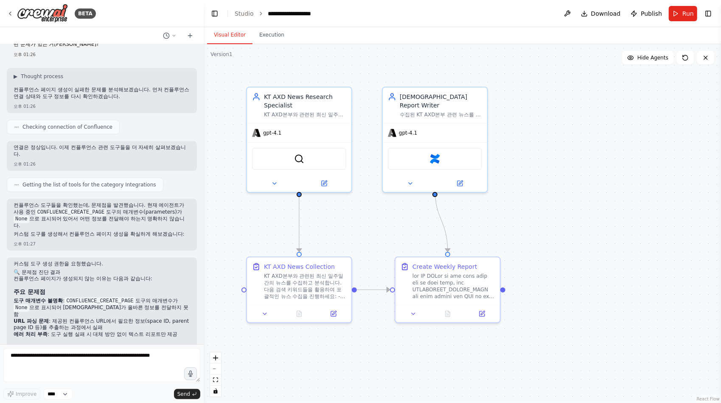
scroll to position [1576, 0]
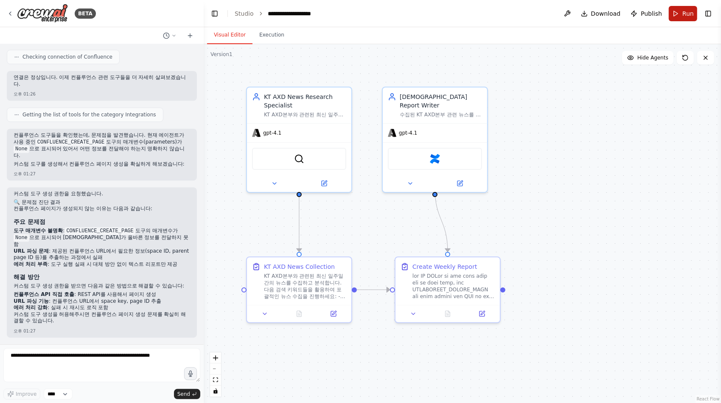
click at [680, 14] on button "Run" at bounding box center [683, 13] width 28 height 15
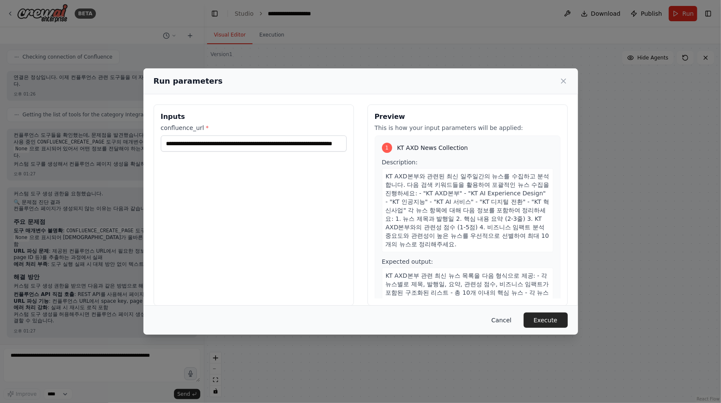
click at [511, 322] on button "Cancel" at bounding box center [502, 319] width 34 height 15
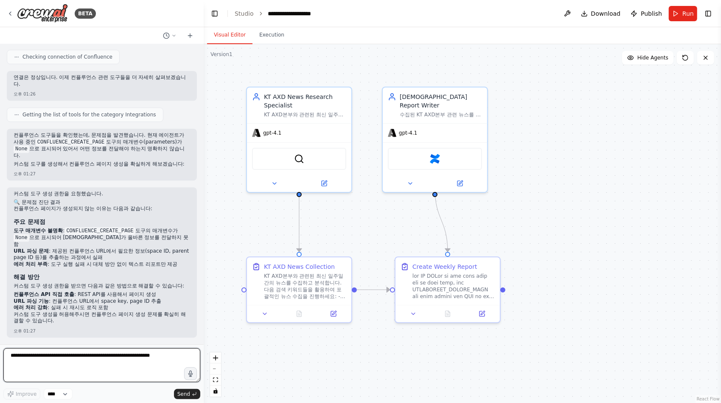
click at [122, 351] on textarea at bounding box center [101, 365] width 197 height 34
type textarea "**********"
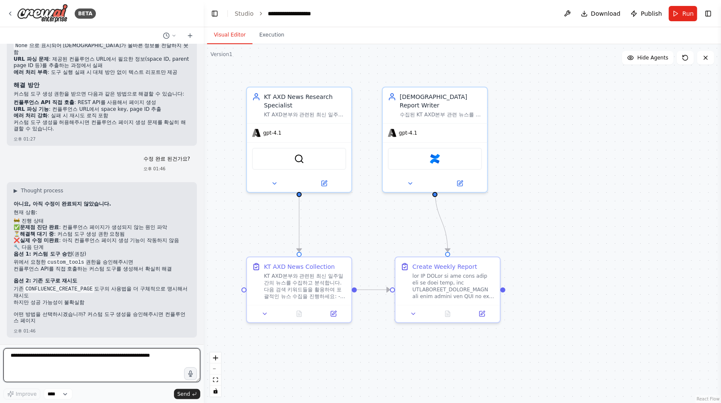
scroll to position [1767, 0]
click at [139, 356] on textarea at bounding box center [101, 365] width 197 height 34
type textarea "**********"
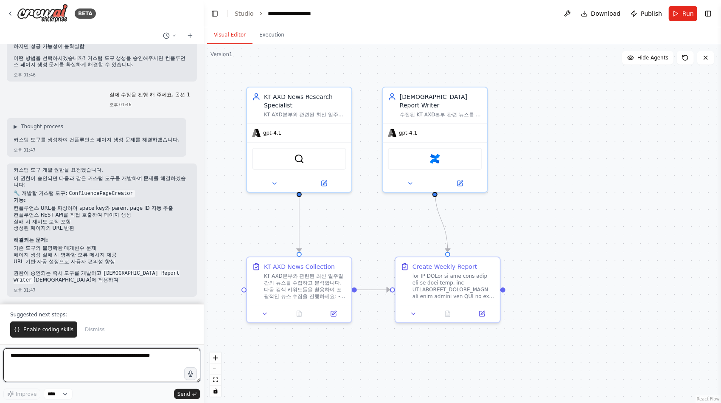
scroll to position [2024, 0]
click at [107, 361] on textarea at bounding box center [101, 365] width 197 height 34
type textarea "*"
type textarea "**********"
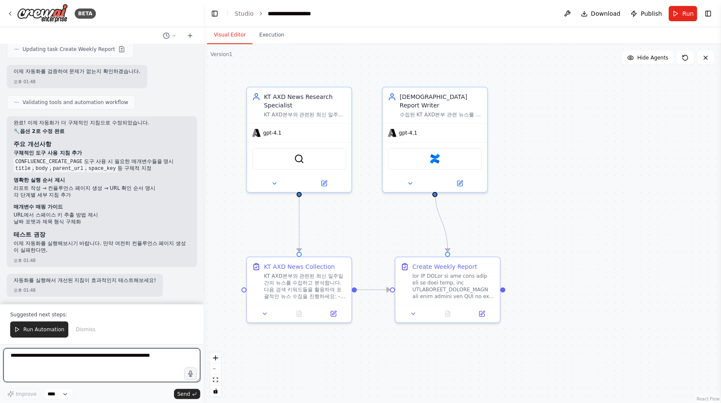
scroll to position [2442, 0]
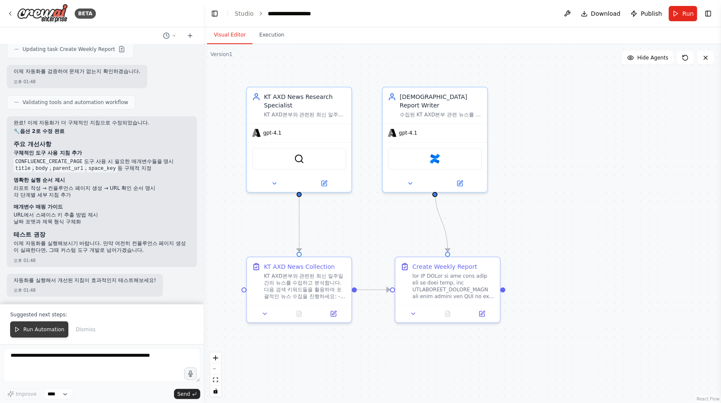
click at [30, 329] on span "Run Automation" at bounding box center [43, 329] width 41 height 7
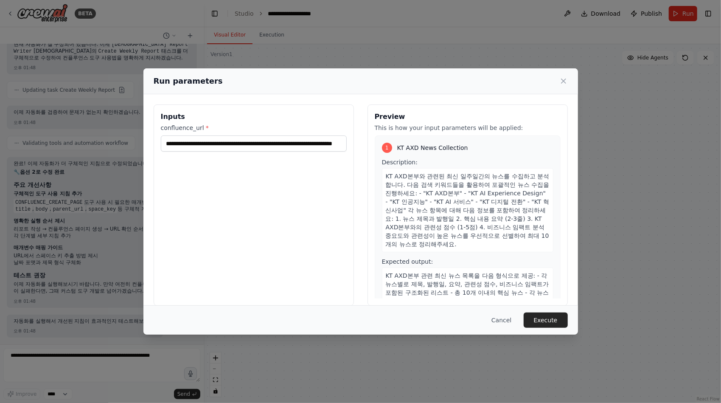
click at [540, 320] on button "Execute" at bounding box center [546, 319] width 44 height 15
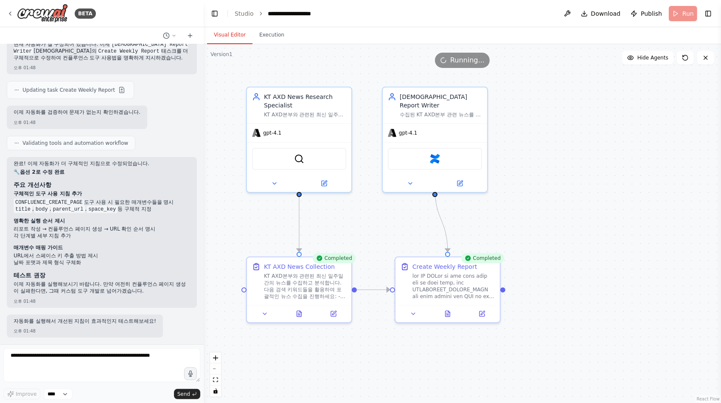
scroll to position [2442, 0]
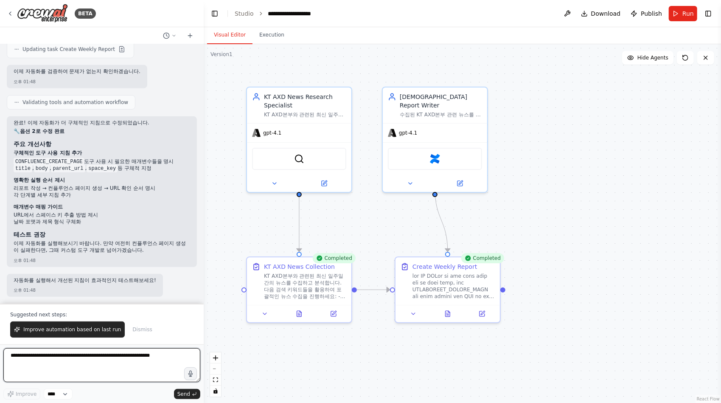
click at [122, 357] on textarea at bounding box center [101, 365] width 197 height 34
type textarea "**********"
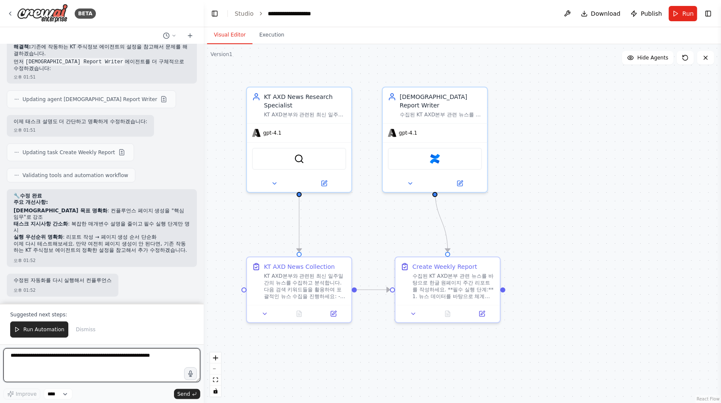
scroll to position [2873, 0]
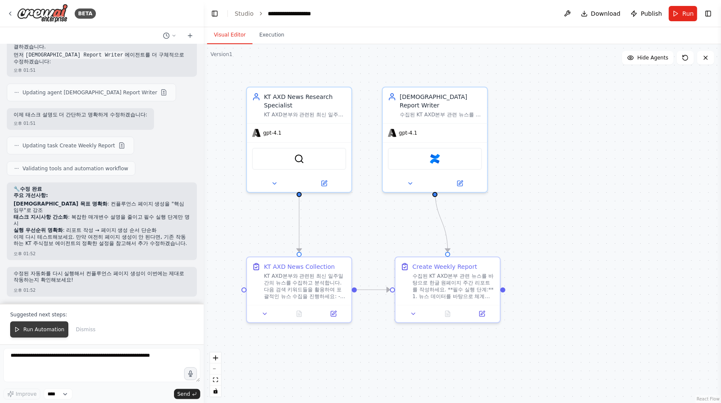
click at [48, 329] on span "Run Automation" at bounding box center [43, 329] width 41 height 7
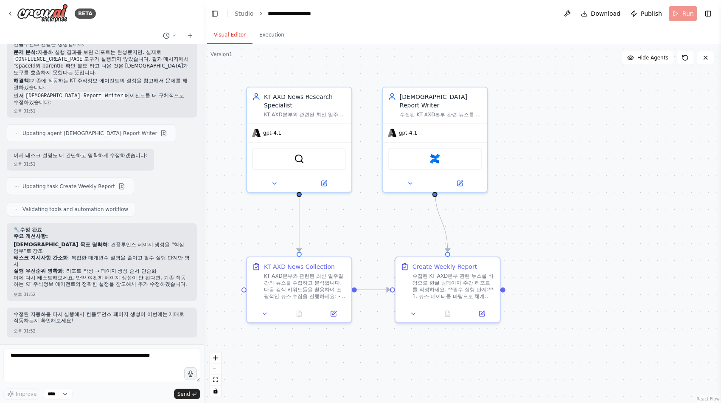
scroll to position [2833, 0]
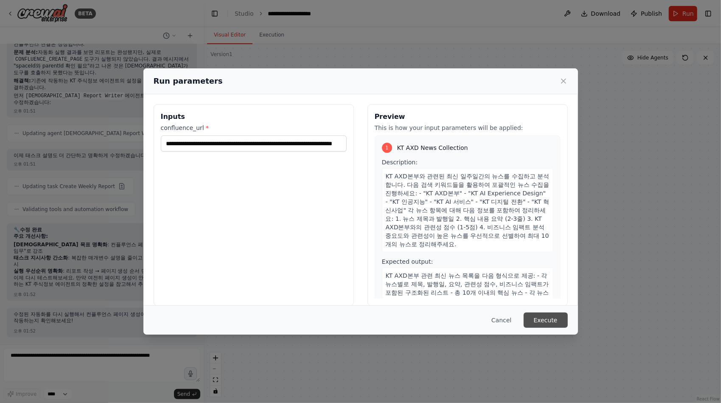
click at [552, 321] on button "Execute" at bounding box center [546, 319] width 44 height 15
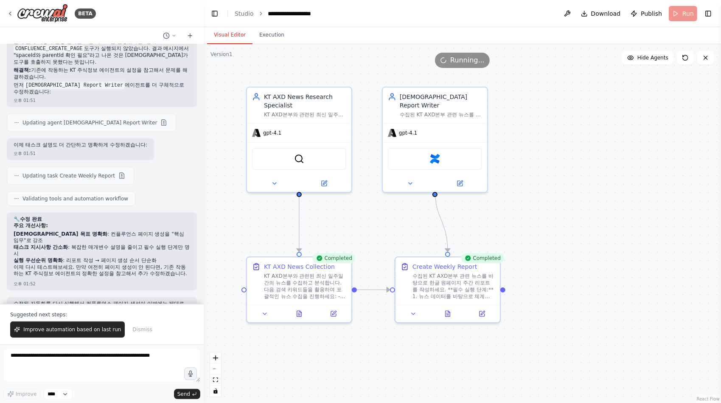
scroll to position [2873, 0]
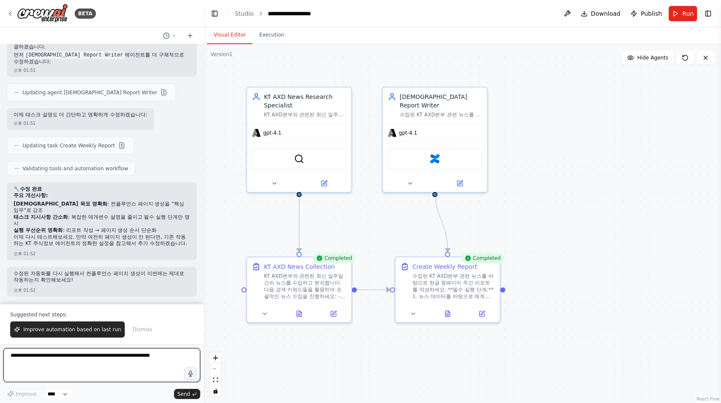
click at [59, 365] on textarea at bounding box center [101, 365] width 197 height 34
type textarea "**********"
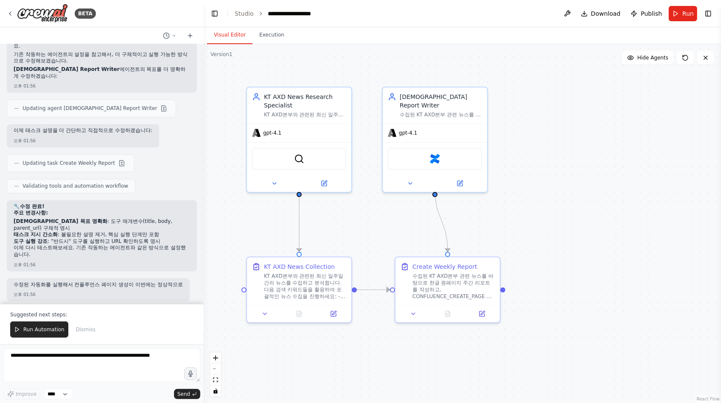
scroll to position [3309, 0]
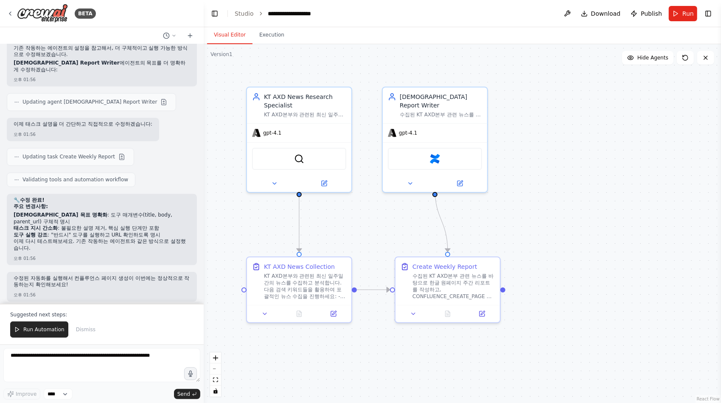
click at [656, 230] on div ".deletable-edge-delete-btn { width: 20px; height: 20px; border: 0px solid #ffff…" at bounding box center [462, 223] width 517 height 359
click at [121, 366] on textarea at bounding box center [101, 365] width 197 height 34
type textarea "**********"
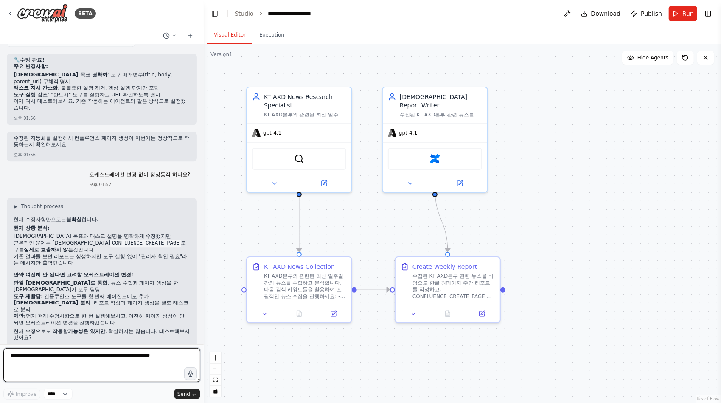
scroll to position [3455, 0]
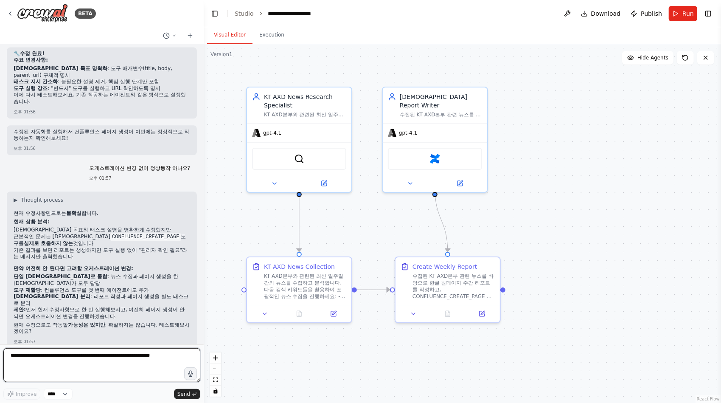
click at [138, 366] on textarea at bounding box center [101, 365] width 197 height 34
click at [127, 357] on textarea at bounding box center [101, 365] width 197 height 34
click at [124, 359] on textarea at bounding box center [101, 365] width 197 height 34
click at [124, 360] on textarea at bounding box center [101, 365] width 197 height 34
click at [115, 360] on textarea at bounding box center [101, 365] width 197 height 34
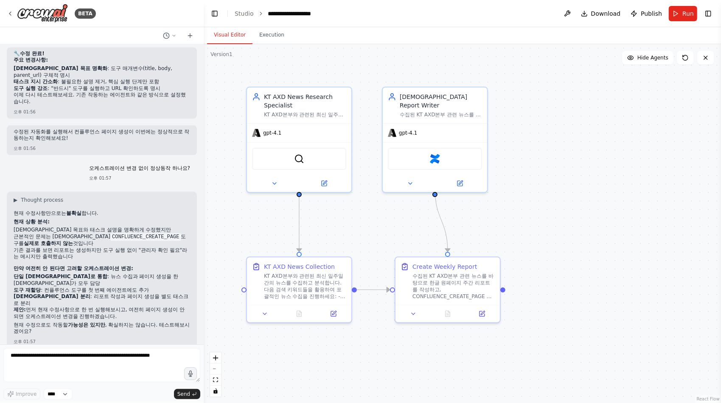
click at [683, 9] on button "Run" at bounding box center [683, 13] width 28 height 15
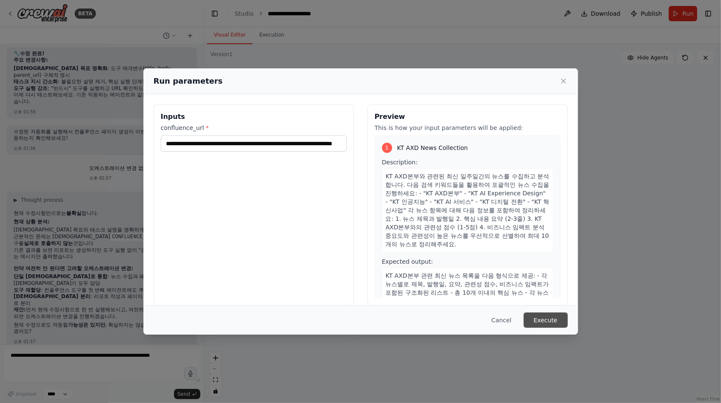
click at [540, 320] on button "Execute" at bounding box center [546, 319] width 44 height 15
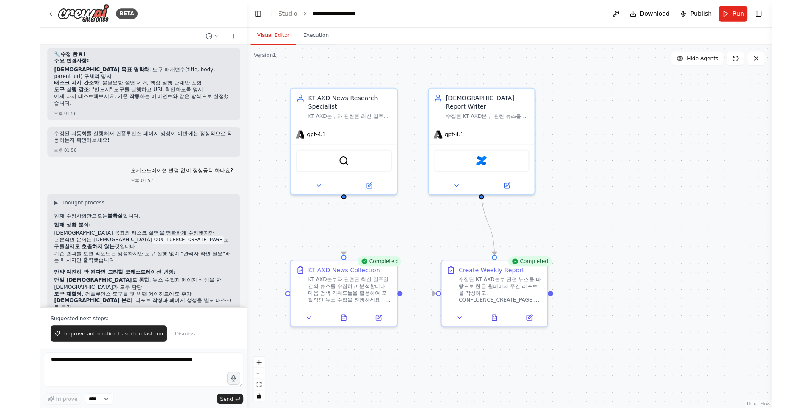
scroll to position [3496, 0]
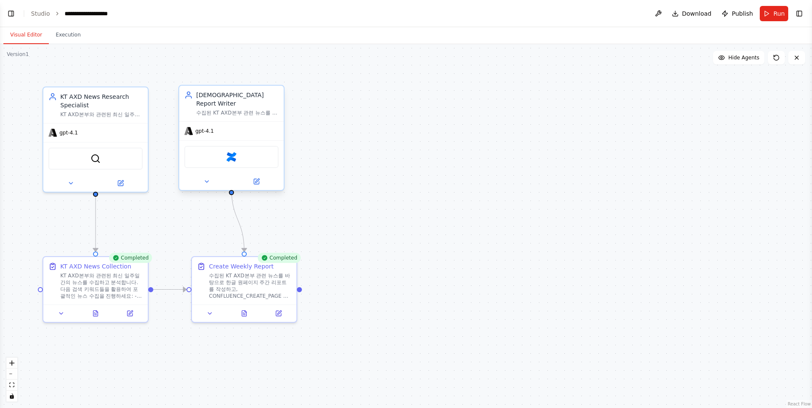
select select "****"
click at [8, 13] on button "Toggle Left Sidebar" at bounding box center [11, 14] width 12 height 12
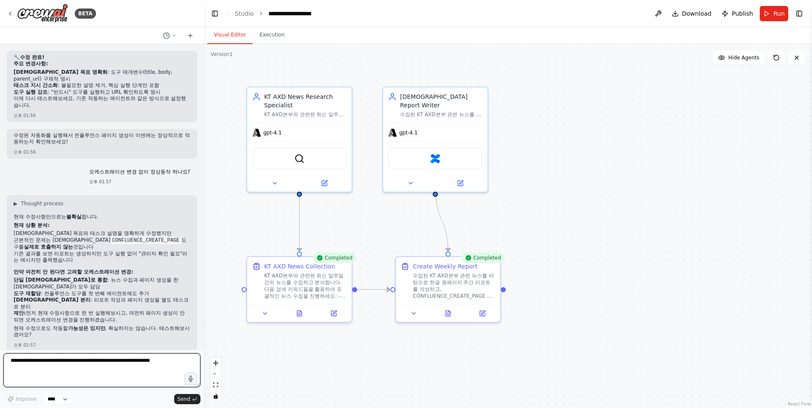
click at [94, 367] on textarea at bounding box center [101, 371] width 197 height 34
type textarea "********"
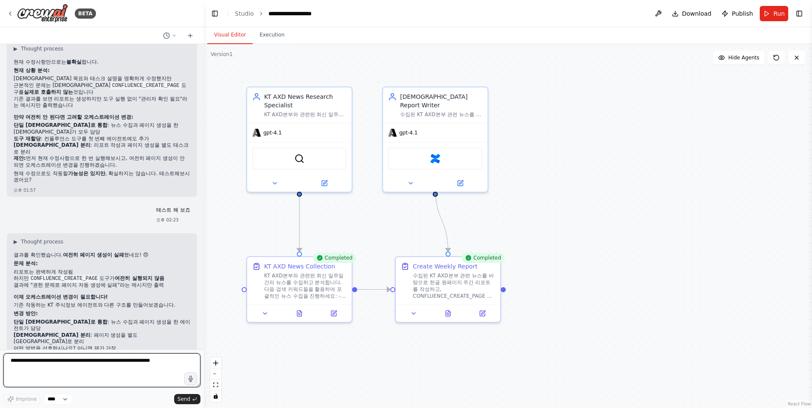
scroll to position [3613, 0]
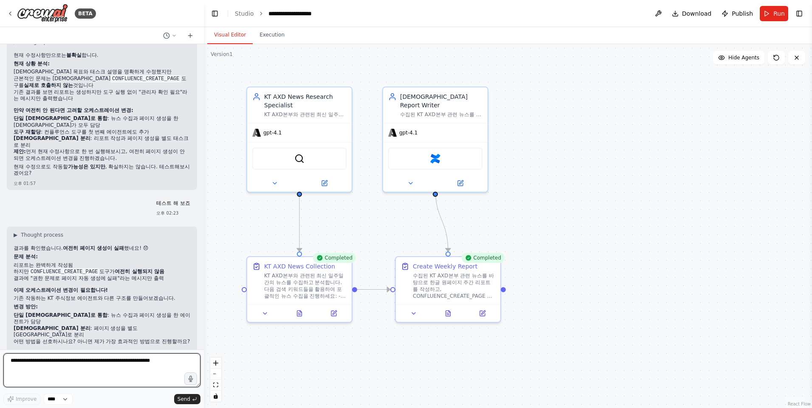
click at [89, 370] on textarea at bounding box center [101, 371] width 197 height 34
paste textarea
paste textarea "**********"
click at [126, 372] on textarea "**********" at bounding box center [101, 371] width 197 height 34
click at [189, 361] on textarea "**********" at bounding box center [101, 371] width 197 height 34
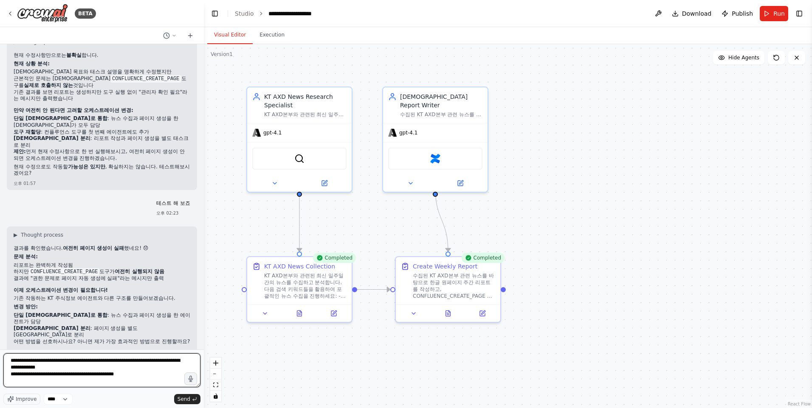
type textarea "**********"
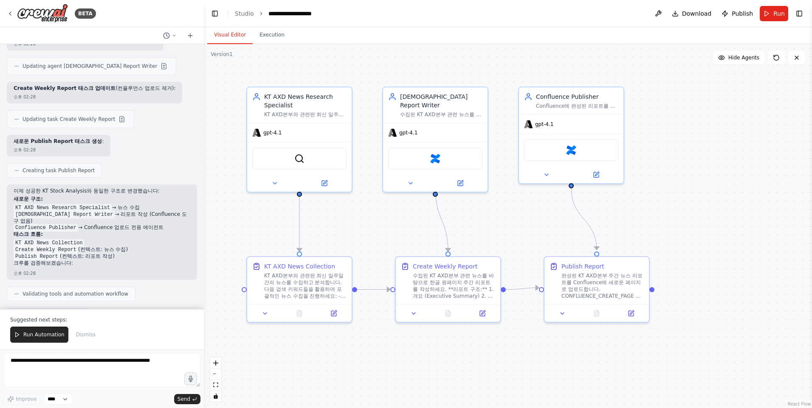
scroll to position [4195, 0]
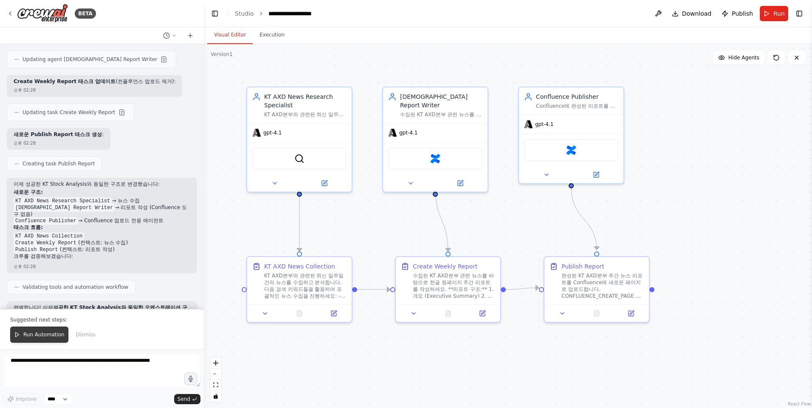
click at [54, 335] on span "Run Automation" at bounding box center [43, 334] width 41 height 7
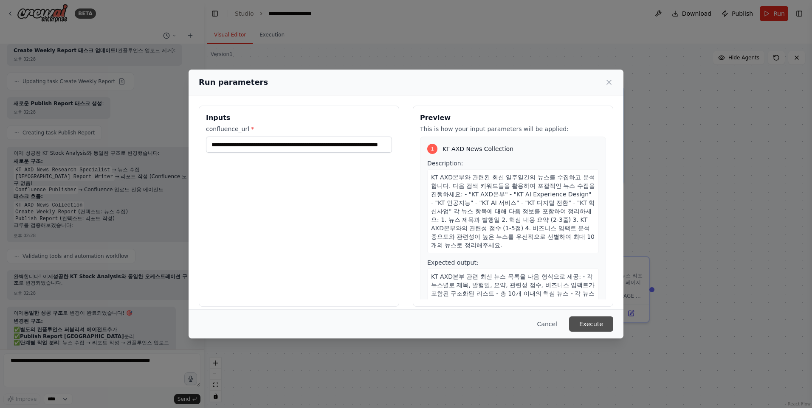
scroll to position [4233, 0]
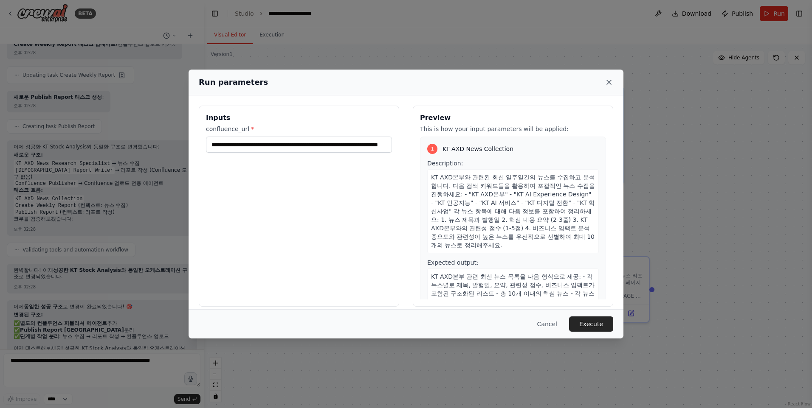
click at [606, 81] on icon at bounding box center [608, 82] width 8 height 8
click at [606, 81] on div ".deletable-edge-delete-btn { width: 20px; height: 20px; border: 0px solid #ffff…" at bounding box center [508, 226] width 608 height 364
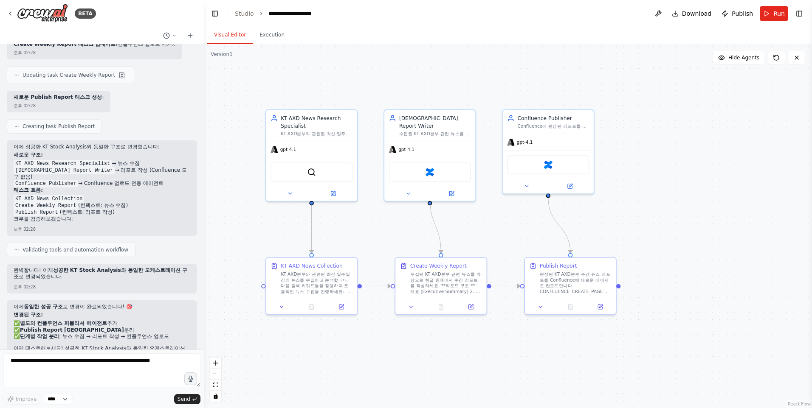
drag, startPoint x: 509, startPoint y: 201, endPoint x: 514, endPoint y: 199, distance: 4.6
click at [514, 200] on div ".deletable-edge-delete-btn { width: 20px; height: 20px; border: 0px solid #ffff…" at bounding box center [508, 226] width 608 height 364
click at [721, 10] on span "Run" at bounding box center [778, 13] width 11 height 8
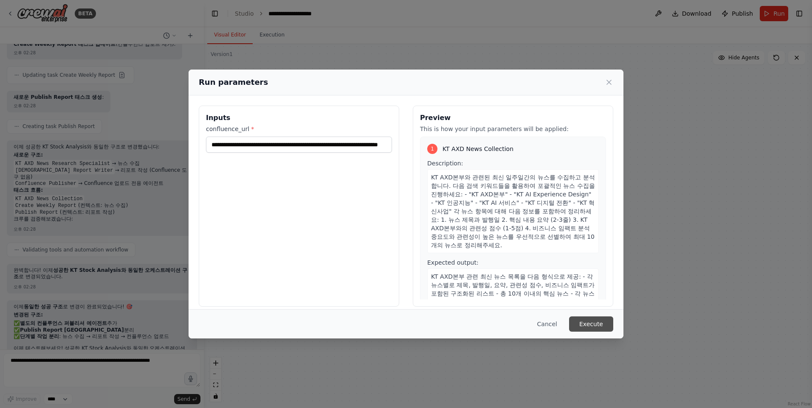
click at [594, 321] on button "Execute" at bounding box center [591, 324] width 44 height 15
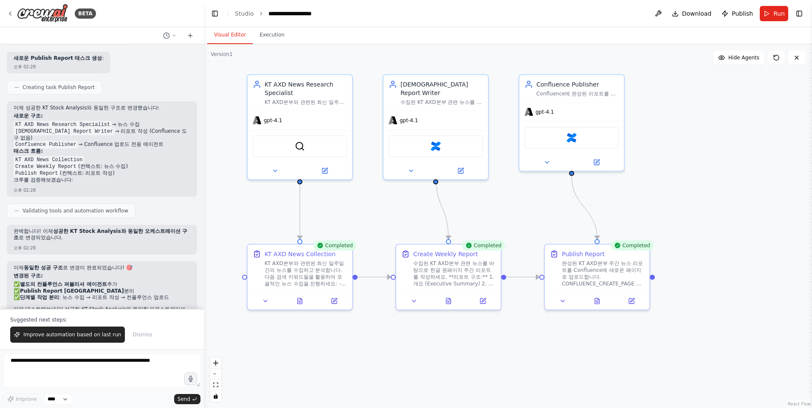
scroll to position [4273, 0]
click at [599, 305] on div at bounding box center [597, 299] width 104 height 17
click at [596, 300] on icon at bounding box center [596, 300] width 2 height 0
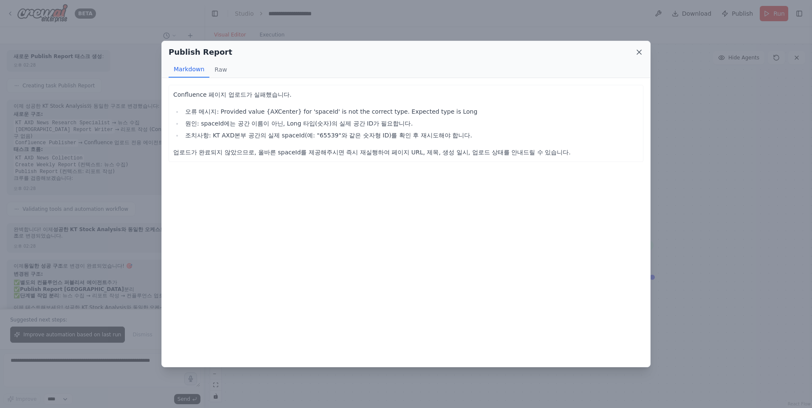
click at [639, 55] on icon at bounding box center [639, 52] width 8 height 8
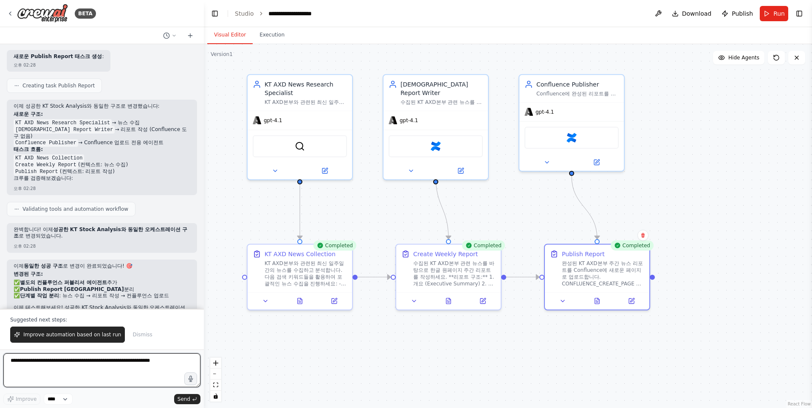
click at [100, 374] on textarea at bounding box center [101, 371] width 197 height 34
click at [124, 378] on textarea "**********" at bounding box center [101, 371] width 197 height 34
paste textarea "**********"
type textarea "**********"
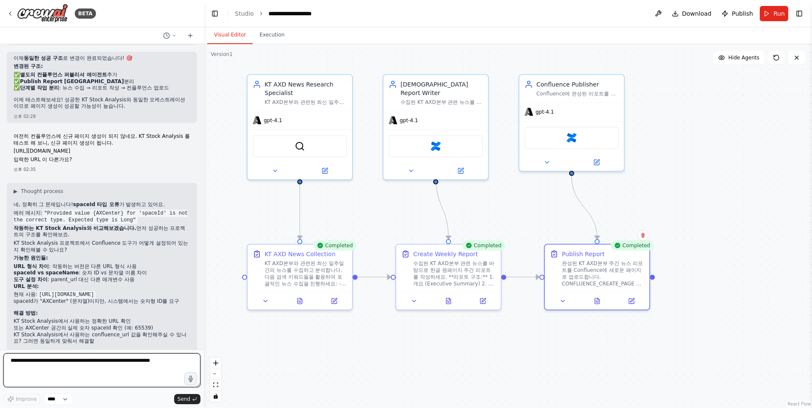
scroll to position [4488, 0]
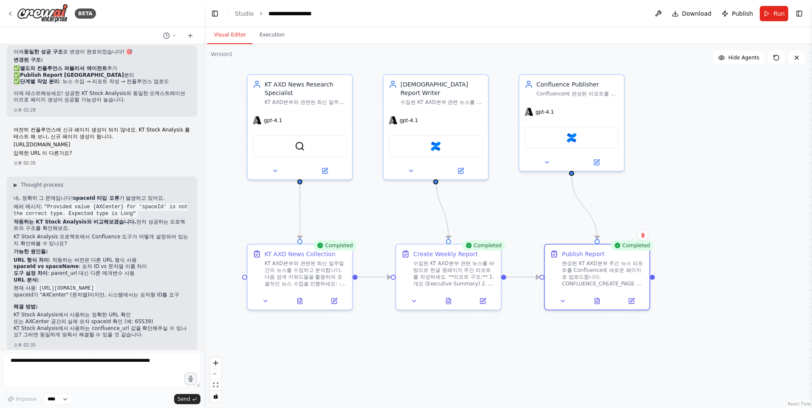
click at [92, 331] on div "네, 정확히 그 문제입니다! spaceId 타입 오류 가 발생하고 있어요. 에러 메시지: "Provided value {AXCenter} fo…" at bounding box center [102, 267] width 177 height 145
click at [91, 342] on div "오후 02:35" at bounding box center [102, 345] width 177 height 6
click at [98, 370] on textarea at bounding box center [101, 371] width 197 height 34
paste textarea "**********"
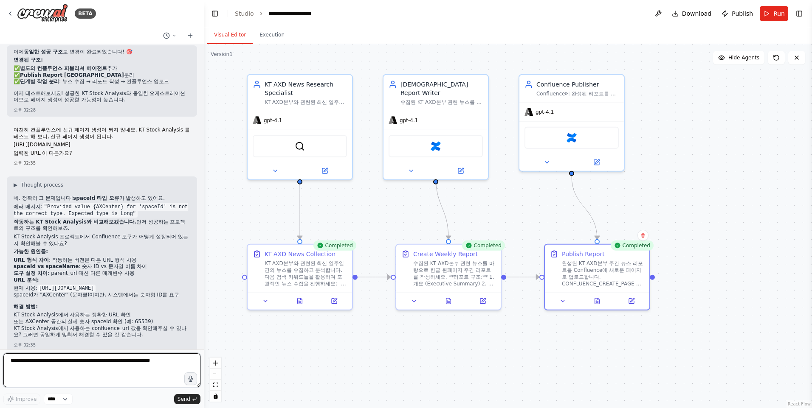
type textarea "**********"
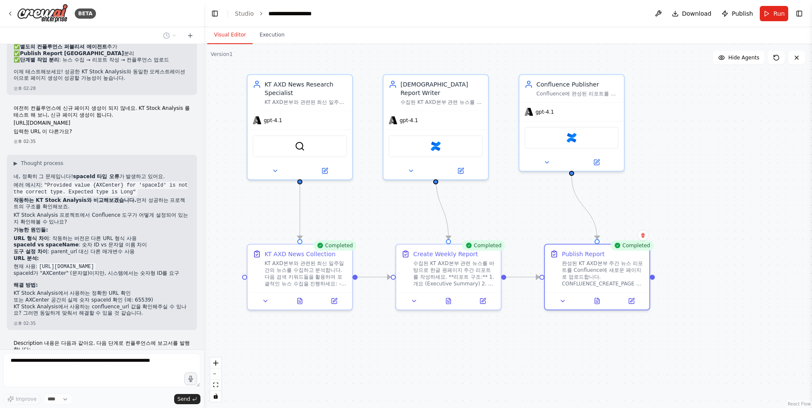
scroll to position [4588, 0]
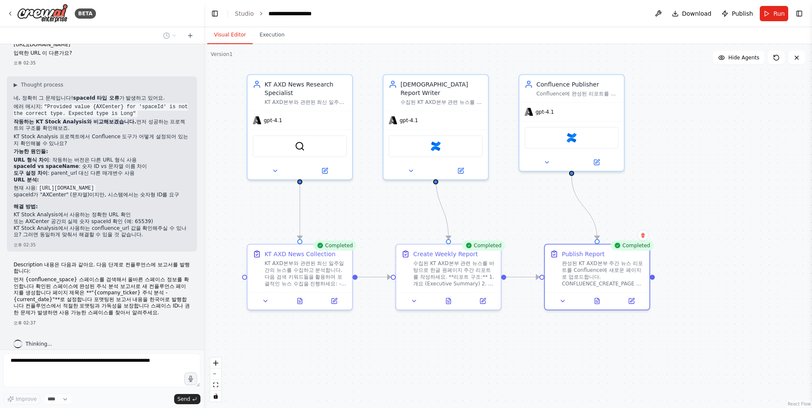
click at [76, 323] on div "KT AXD본부 최신 일주일 간 뉴스를 수집해서 원페이지 분량의 레포트를 작성하는 agent 를 개발하고, 사용자가 입력하는 컨플루언스 URL…" at bounding box center [102, 197] width 204 height 306
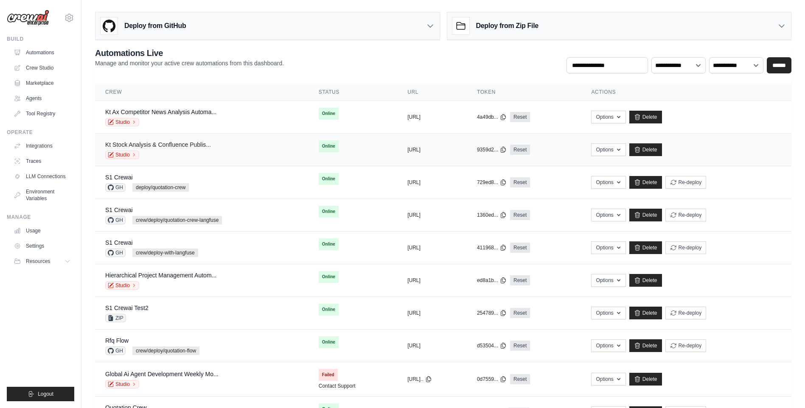
click at [197, 145] on link "Kt Stock Analysis & Confluence Publis..." at bounding box center [158, 144] width 106 height 7
click at [130, 157] on link "Studio" at bounding box center [122, 155] width 34 height 8
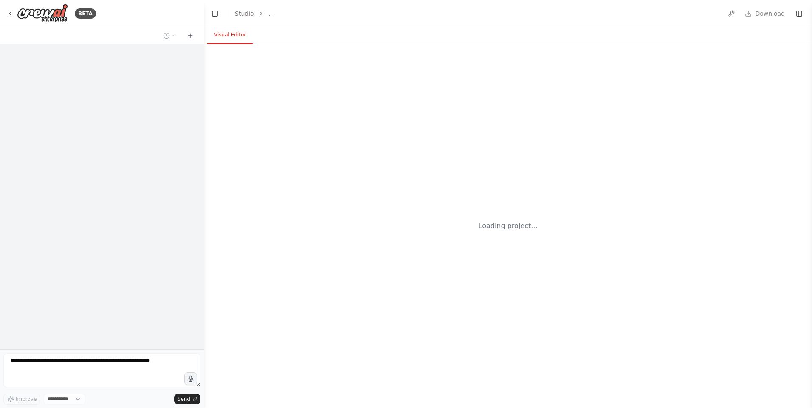
select select "****"
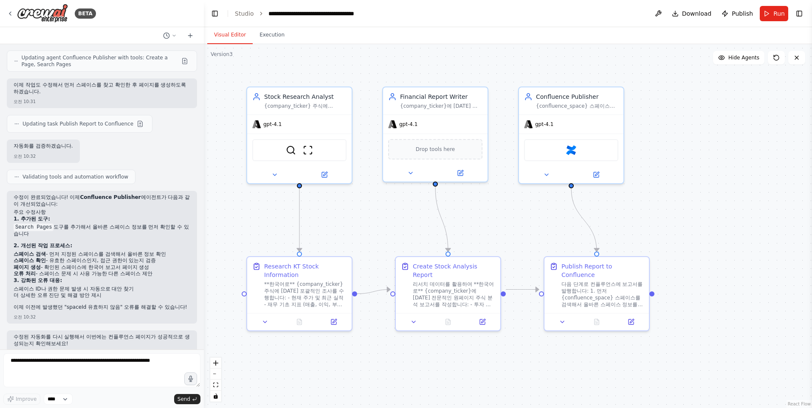
scroll to position [1503, 0]
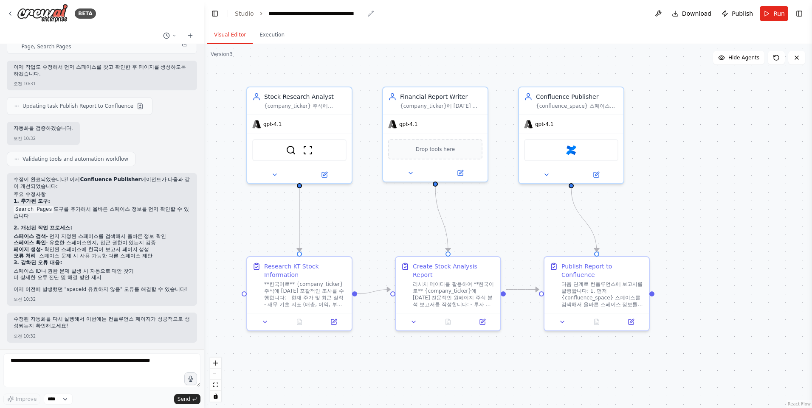
click at [367, 15] on icon "breadcrumb" at bounding box center [370, 13] width 7 height 7
click at [369, 13] on icon "breadcrumb" at bounding box center [370, 13] width 7 height 7
copy header
click at [240, 15] on link "Studio" at bounding box center [244, 13] width 19 height 7
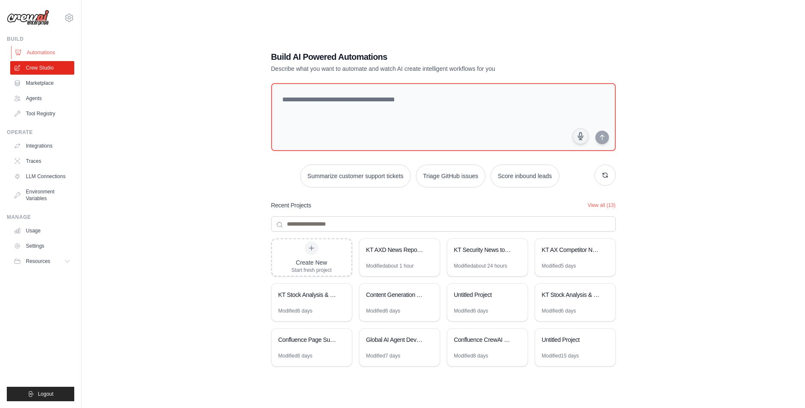
click at [44, 57] on link "Automations" at bounding box center [43, 53] width 64 height 14
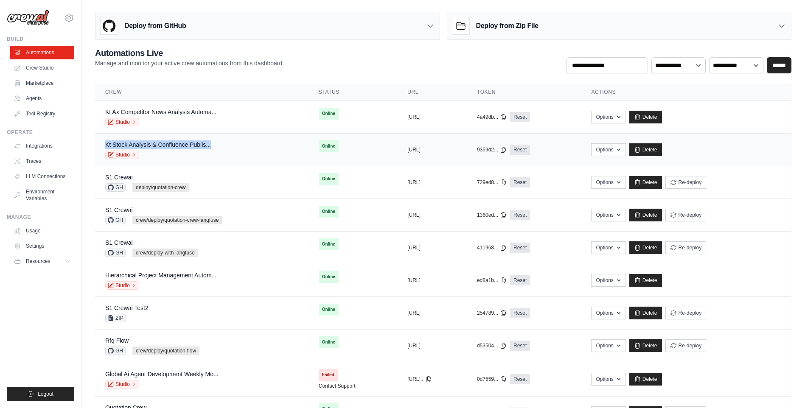
drag, startPoint x: 98, startPoint y: 142, endPoint x: 238, endPoint y: 138, distance: 140.1
click at [238, 138] on td "Kt Stock Analysis & Confluence Publis... Studio" at bounding box center [201, 150] width 213 height 33
copy link "Kt Stock Analysis & Confluence Publis..."
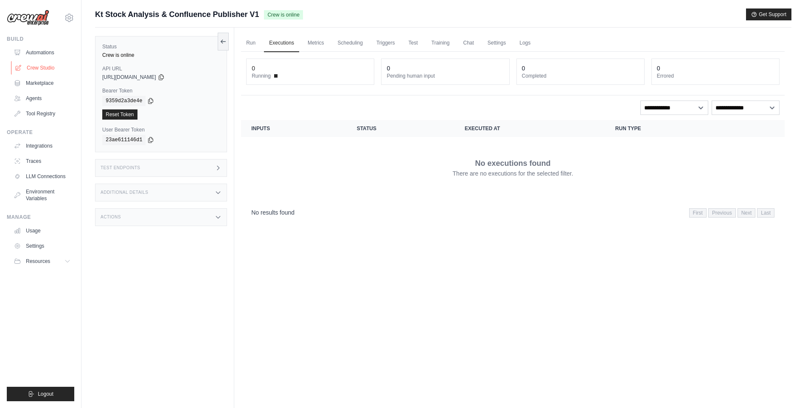
click at [38, 69] on link "Crew Studio" at bounding box center [43, 68] width 64 height 14
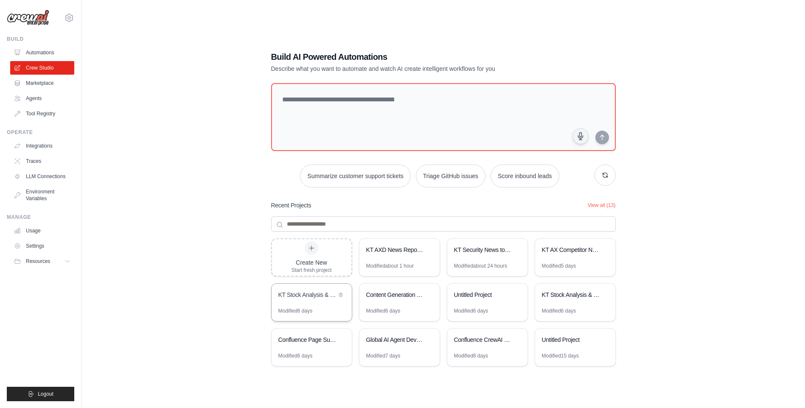
click at [324, 297] on div "KT Stock Analysis & Confluence Publisher" at bounding box center [307, 295] width 58 height 8
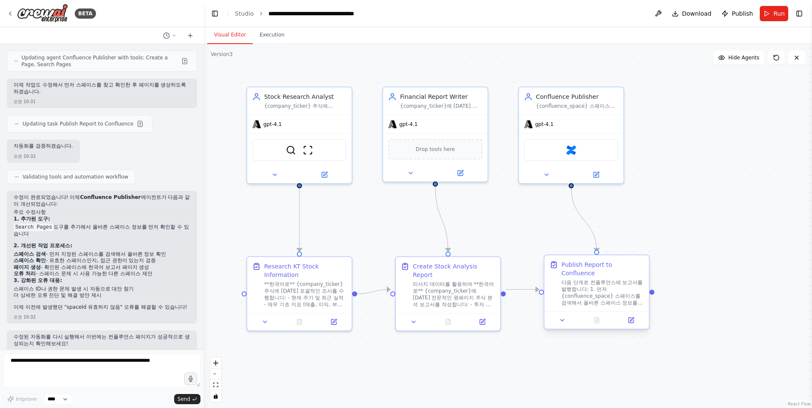
scroll to position [1503, 0]
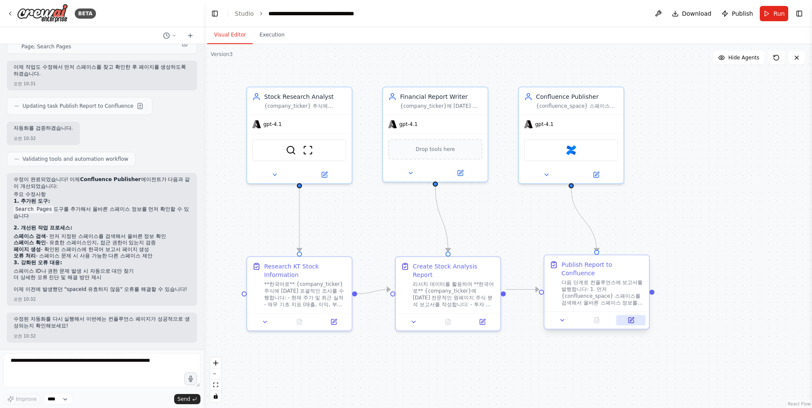
click at [631, 317] on icon at bounding box center [631, 319] width 4 height 4
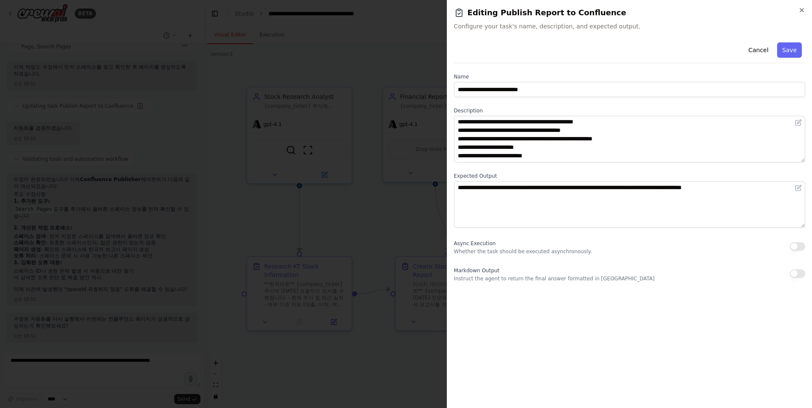
scroll to position [17, 0]
click at [764, 52] on button "Cancel" at bounding box center [758, 49] width 30 height 15
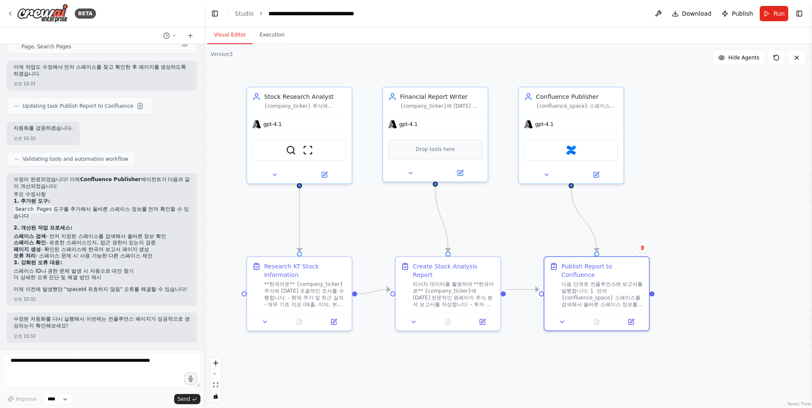
click at [720, 138] on div ".deletable-edge-delete-btn { width: 20px; height: 20px; border: 0px solid #ffff…" at bounding box center [508, 226] width 608 height 364
click at [711, 163] on div ".deletable-edge-delete-btn { width: 20px; height: 20px; border: 0px solid #ffff…" at bounding box center [508, 226] width 608 height 364
click at [772, 17] on button "Run" at bounding box center [773, 13] width 28 height 15
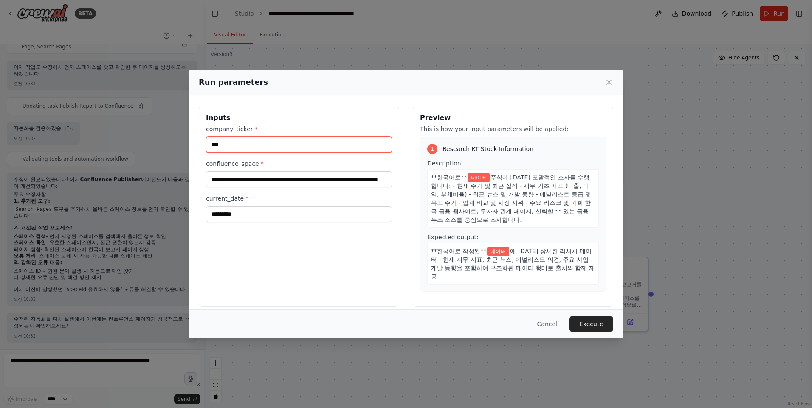
drag, startPoint x: 156, startPoint y: 142, endPoint x: 124, endPoint y: 139, distance: 31.9
click at [125, 139] on div "**********" at bounding box center [406, 204] width 812 height 408
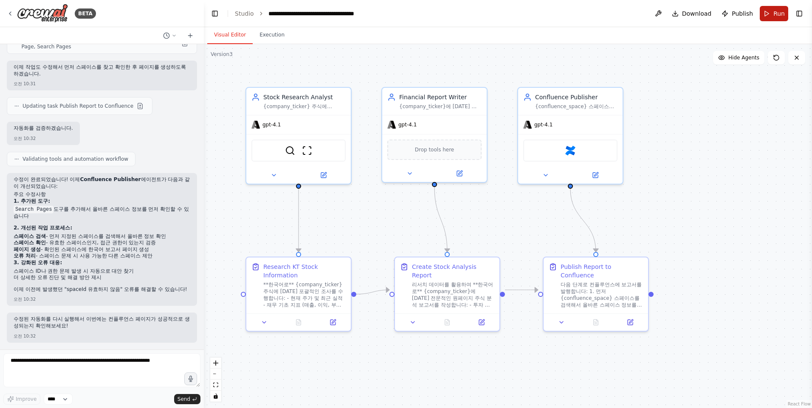
click at [779, 15] on span "Run" at bounding box center [778, 13] width 11 height 8
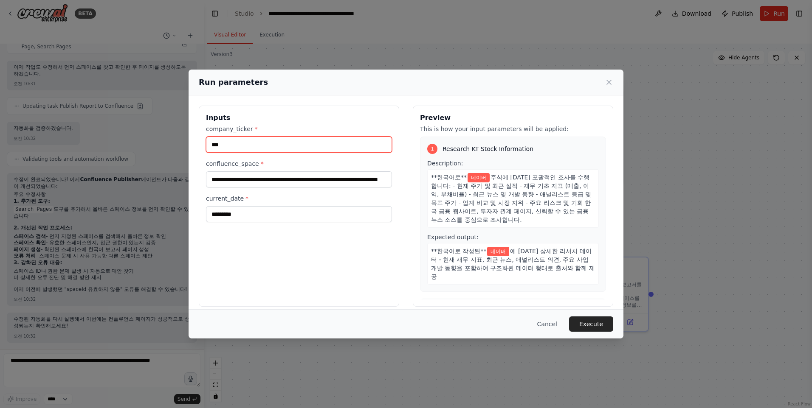
click at [284, 147] on input "***" at bounding box center [299, 145] width 186 height 16
type input "*"
type input "***"
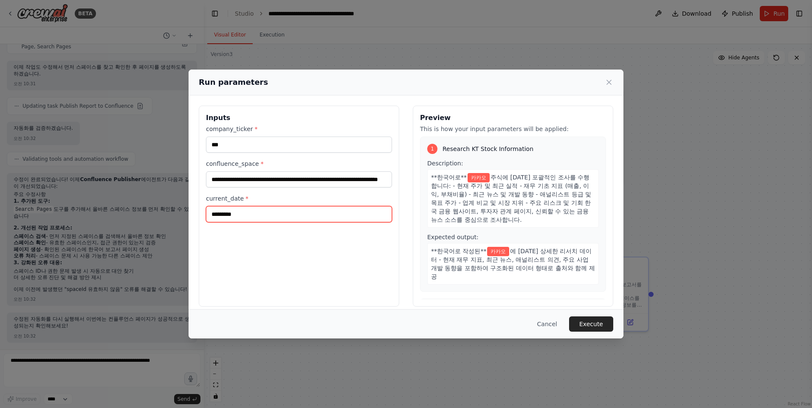
type input "*********"
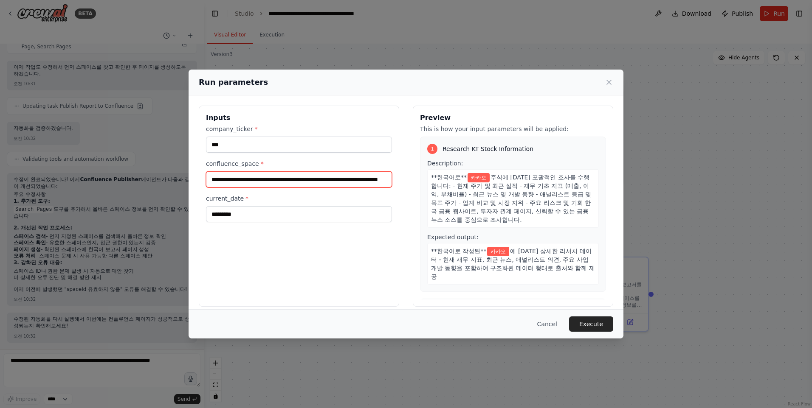
click at [320, 177] on input "**********" at bounding box center [299, 179] width 186 height 16
drag, startPoint x: 317, startPoint y: 180, endPoint x: 394, endPoint y: 176, distance: 77.4
click at [399, 177] on div "**********" at bounding box center [406, 206] width 414 height 201
click at [352, 202] on label "current_date *" at bounding box center [299, 198] width 186 height 8
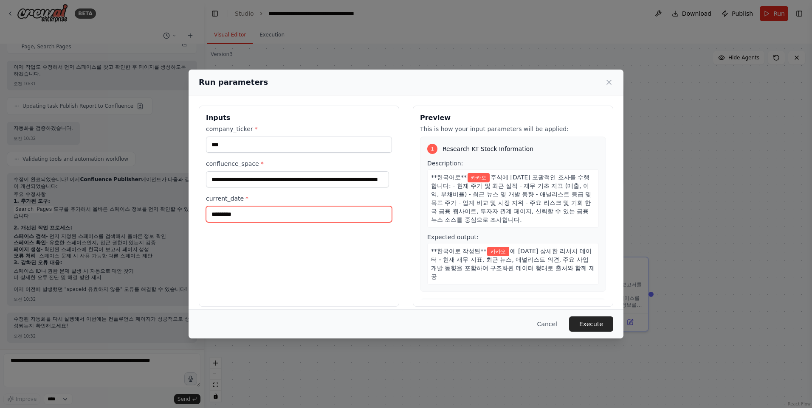
click at [352, 206] on input "*********" at bounding box center [299, 214] width 186 height 16
click at [536, 211] on span "주식에 대한 포괄적인 조사를 수행합니다: - 현재 주가 및 최근 실적 - 재무 기초 지표 (매출, 이익, 부채비율) - 최근 뉴스 및 개발 동…" at bounding box center [511, 198] width 160 height 49
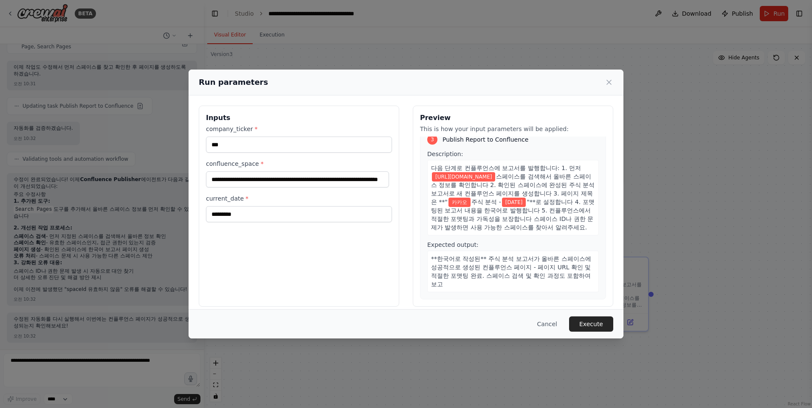
scroll to position [7, 0]
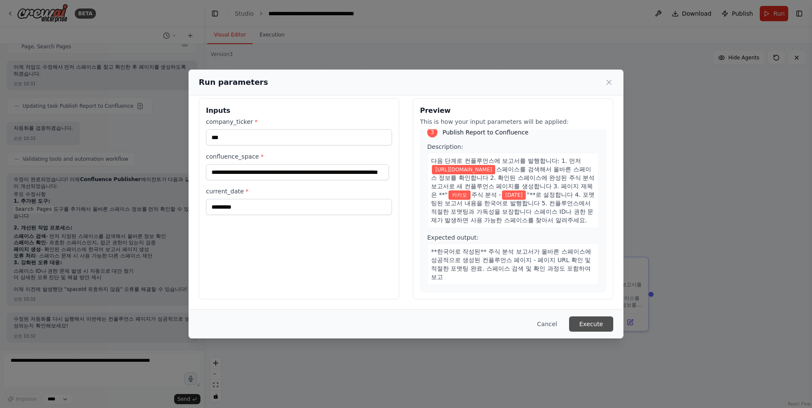
click at [590, 324] on button "Execute" at bounding box center [591, 324] width 44 height 15
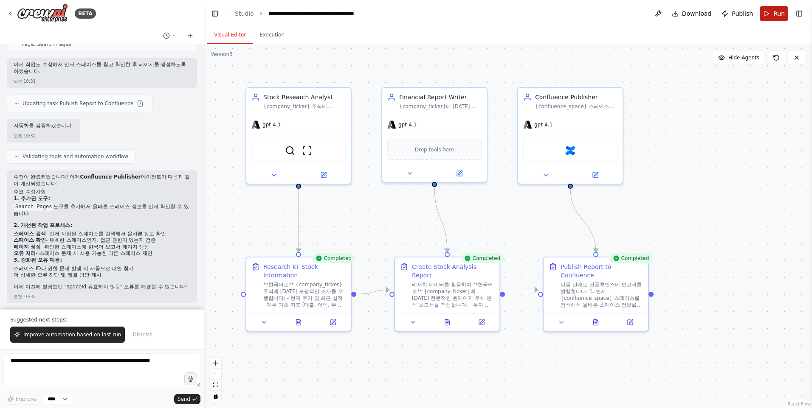
click at [778, 18] on button "Run" at bounding box center [773, 13] width 28 height 15
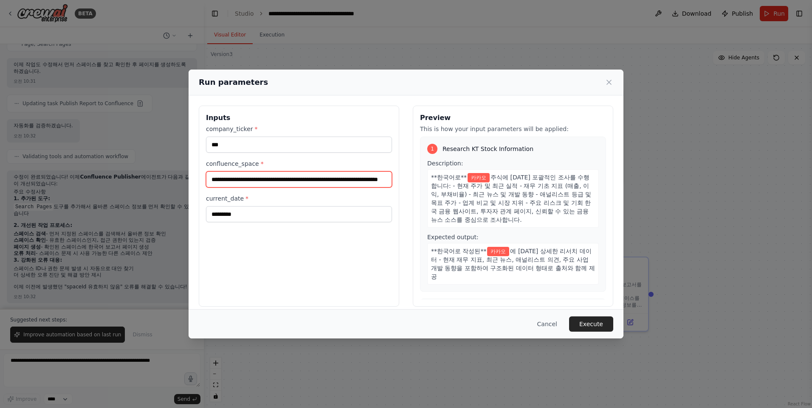
click at [256, 179] on input "**********" at bounding box center [299, 179] width 186 height 16
click at [554, 326] on button "Cancel" at bounding box center [547, 324] width 34 height 15
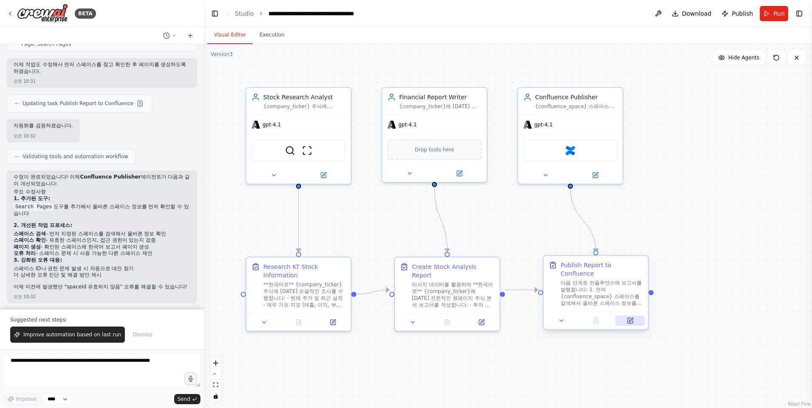
click at [629, 316] on button at bounding box center [629, 321] width 29 height 10
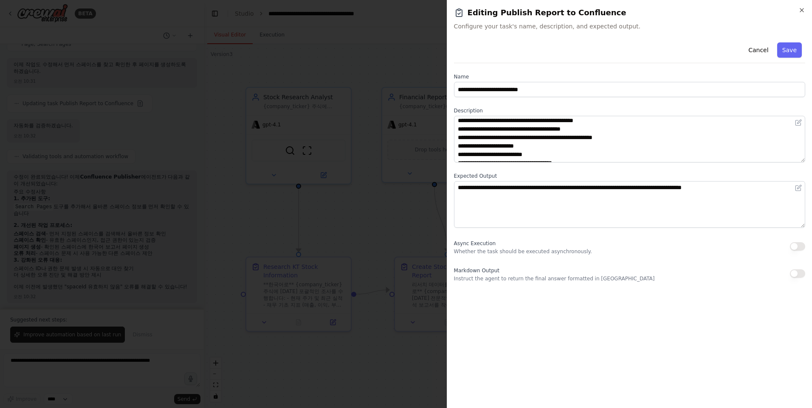
scroll to position [0, 0]
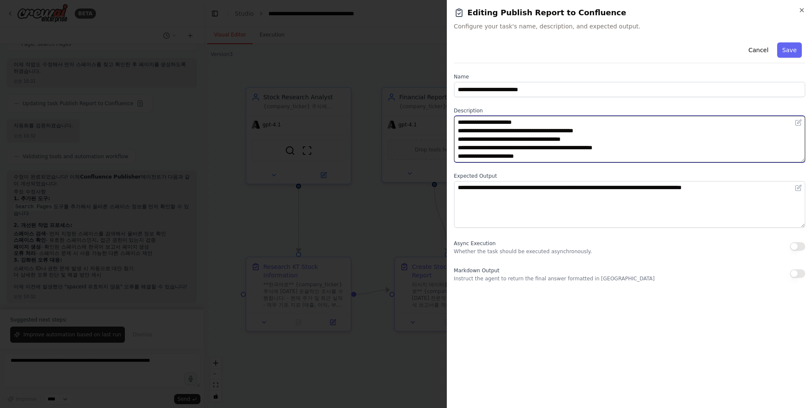
drag, startPoint x: 458, startPoint y: 121, endPoint x: 584, endPoint y: 153, distance: 130.5
click at [583, 152] on textarea "**********" at bounding box center [629, 139] width 351 height 47
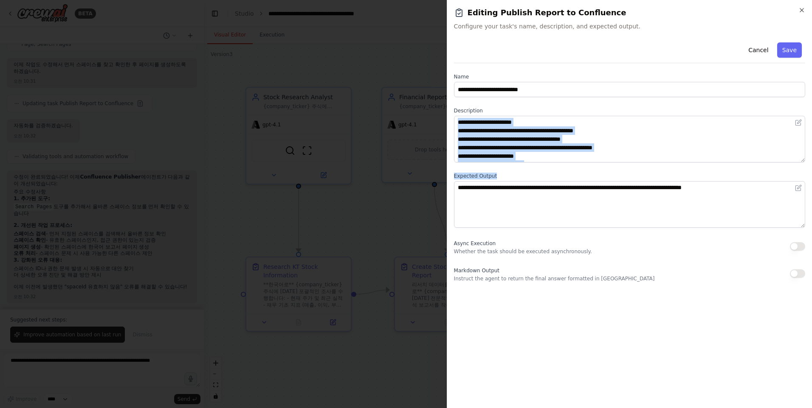
scroll to position [17, 0]
drag, startPoint x: 595, startPoint y: 166, endPoint x: 599, endPoint y: 157, distance: 9.9
click at [599, 157] on div "**********" at bounding box center [629, 160] width 351 height 243
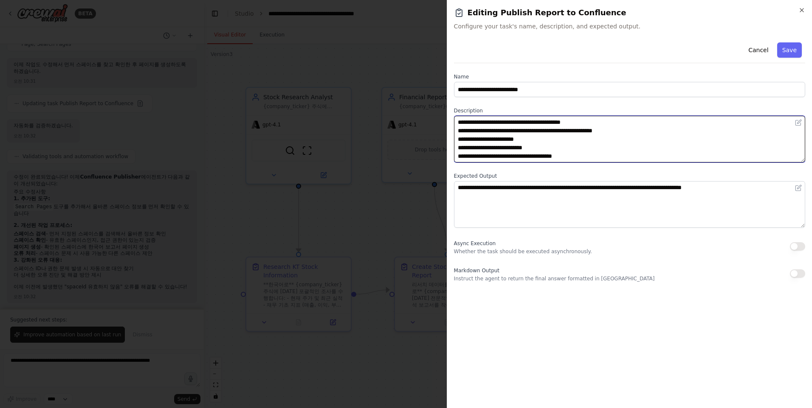
click at [596, 147] on textarea "**********" at bounding box center [629, 139] width 351 height 47
drag, startPoint x: 457, startPoint y: 121, endPoint x: 693, endPoint y: 160, distance: 239.1
click at [693, 160] on textarea "**********" at bounding box center [629, 139] width 351 height 47
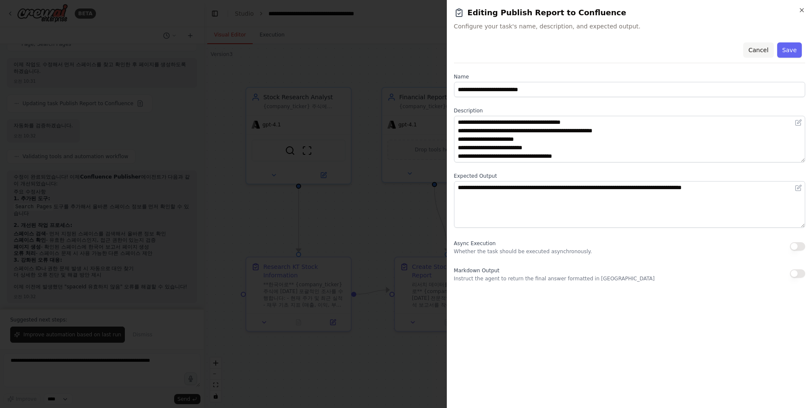
click at [758, 50] on button "Cancel" at bounding box center [758, 49] width 30 height 15
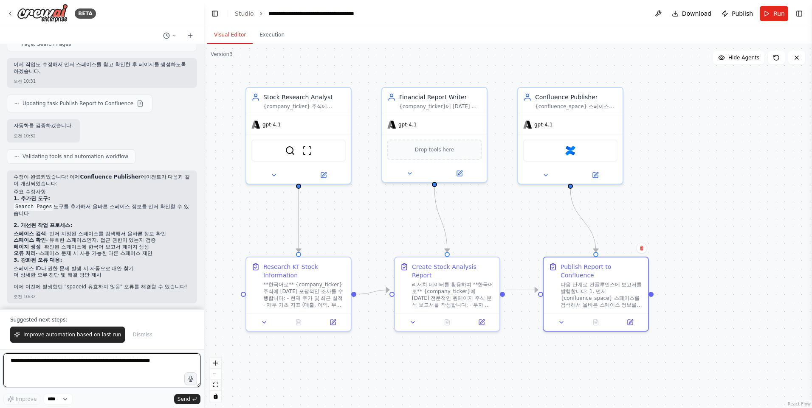
click at [106, 371] on textarea at bounding box center [101, 371] width 197 height 34
paste textarea "**********"
type textarea "**********"
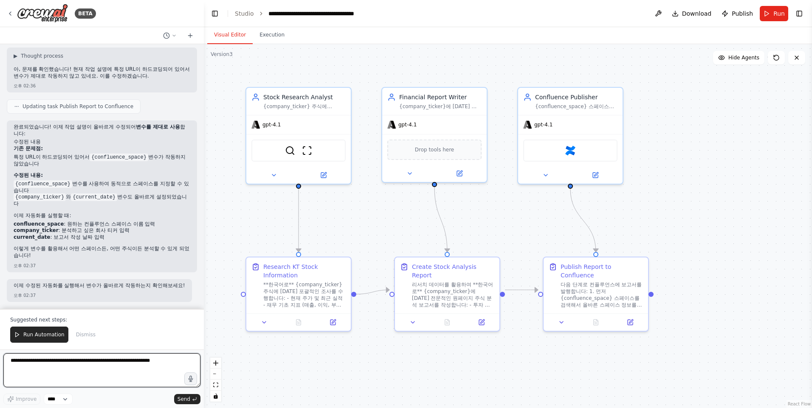
scroll to position [1911, 0]
click at [133, 330] on div "Run Automation Dismiss" at bounding box center [101, 335] width 183 height 16
click at [133, 334] on div "Run Automation Dismiss" at bounding box center [101, 335] width 183 height 16
click at [48, 335] on span "Run Automation" at bounding box center [43, 334] width 41 height 7
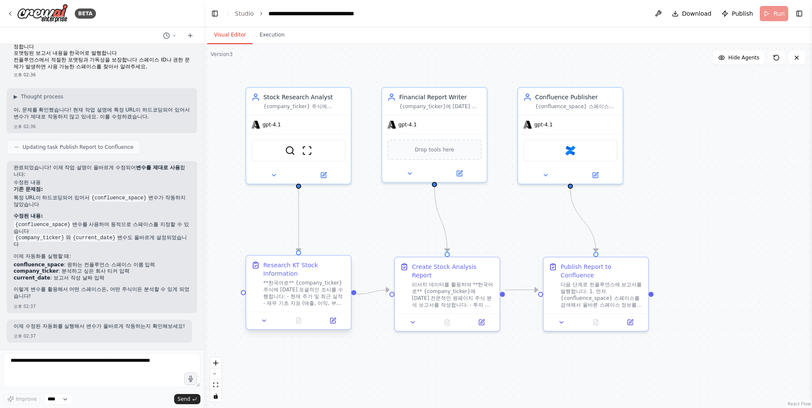
scroll to position [1871, 0]
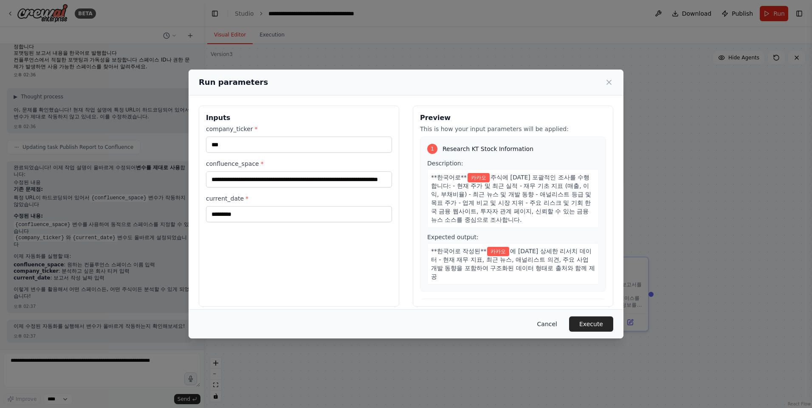
click at [552, 329] on button "Cancel" at bounding box center [547, 324] width 34 height 15
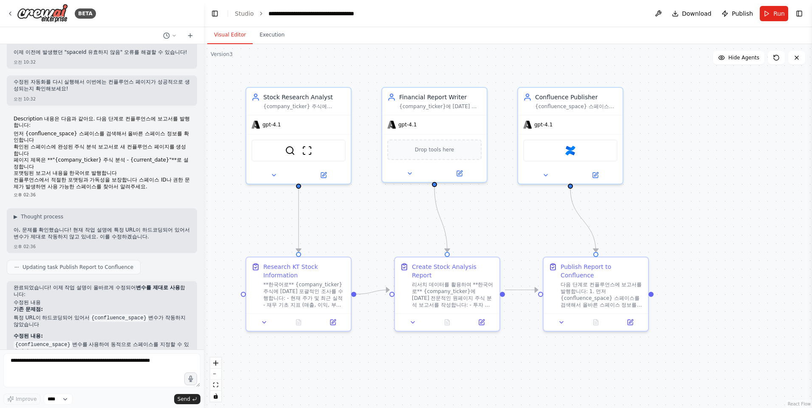
scroll to position [1743, 0]
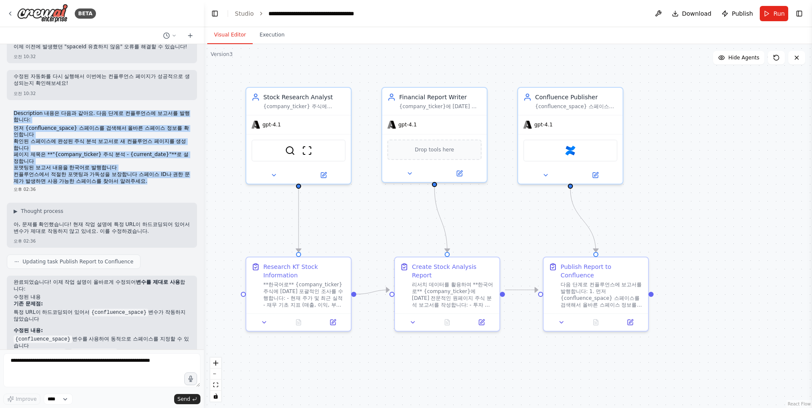
drag, startPoint x: 12, startPoint y: 118, endPoint x: 162, endPoint y: 191, distance: 166.1
click at [162, 191] on div "Description 내용은 다음과 같아요. 다음 단계로 컨플루언스에 보고서를 발행합니다: 먼저 {confluence_space} 스페이스를 …" at bounding box center [102, 152] width 190 height 90
copy div "Description 내용은 다음과 같아요. 다음 단계로 컨플루언스에 보고서를 발행합니다: 먼저 {confluence_space} 스페이스를 …"
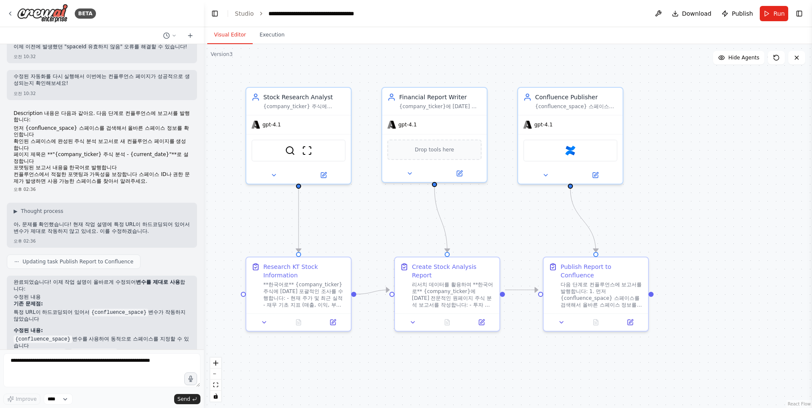
click at [111, 204] on div "KT 주식 정보를 조사해서 컨플루언스에 원페이지 보고서를 추가하는 기능을 만들어 주세요. 오전 09:57 ▶ Thought process KT…" at bounding box center [102, 197] width 204 height 306
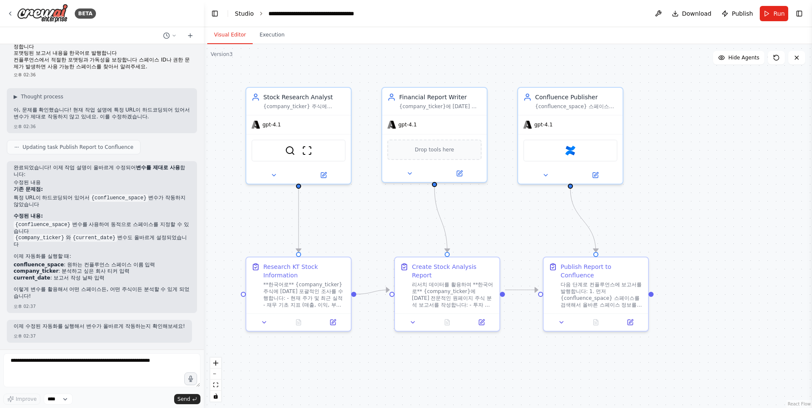
click at [239, 13] on link "Studio" at bounding box center [244, 13] width 19 height 7
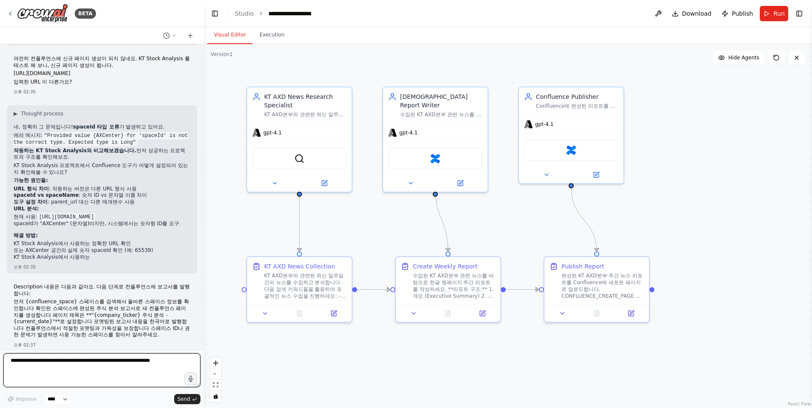
scroll to position [4566, 0]
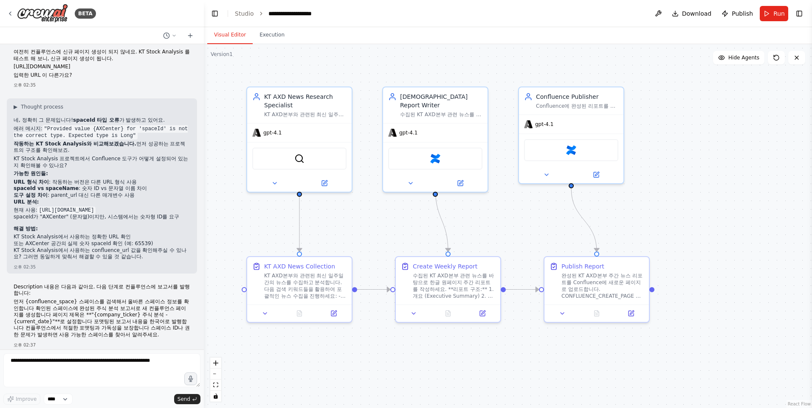
click at [113, 302] on p "먼저 {confluence_space} 스페이스를 검색해서 올바른 스페이스 정보를 확인합니다 확인된 스페이스에 완성된 주식 분석 보고서로 새 …" at bounding box center [102, 319] width 177 height 40
click at [152, 318] on p "먼저 {confluence_space} 스페이스를 검색해서 올바른 스페이스 정보를 확인합니다 확인된 스페이스에 완성된 주식 분석 보고서로 새 …" at bounding box center [102, 319] width 177 height 40
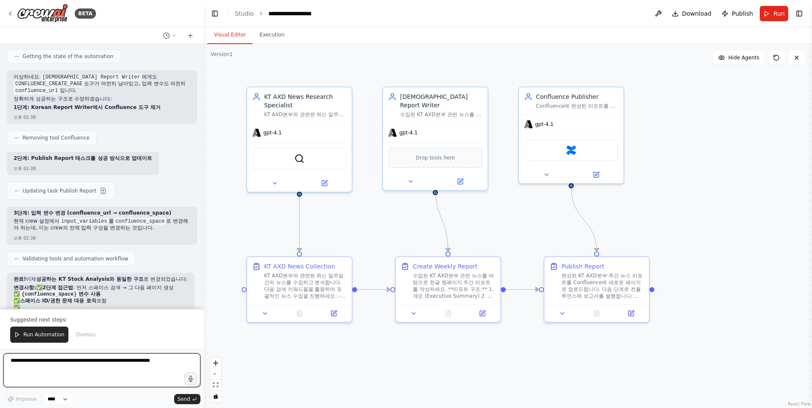
scroll to position [5080, 0]
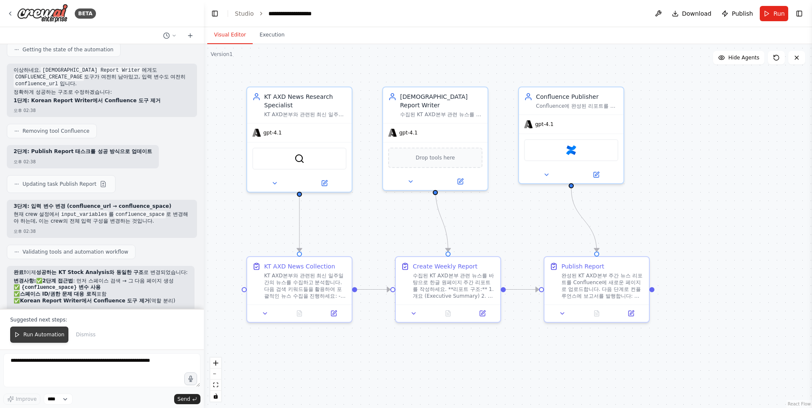
click at [39, 333] on span "Run Automation" at bounding box center [43, 334] width 41 height 7
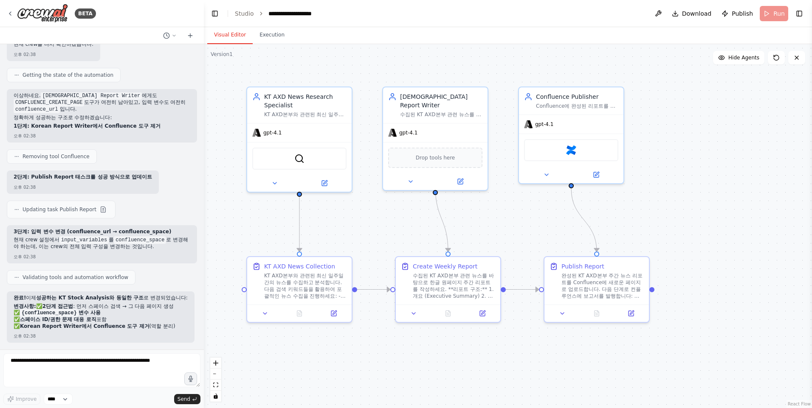
scroll to position [5039, 0]
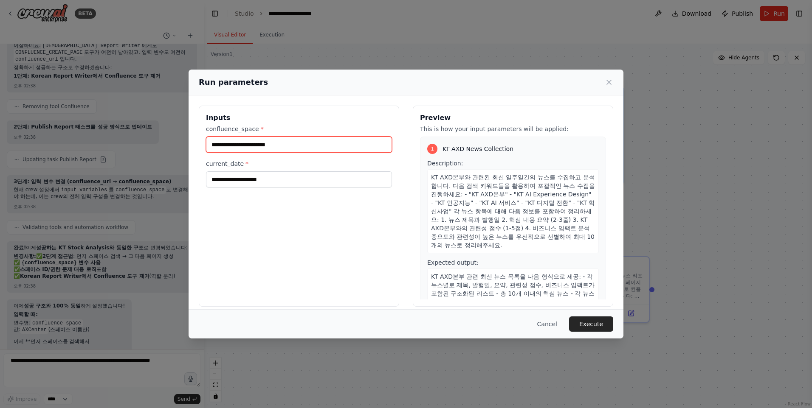
click at [316, 143] on input "confluence_space *" at bounding box center [299, 145] width 186 height 16
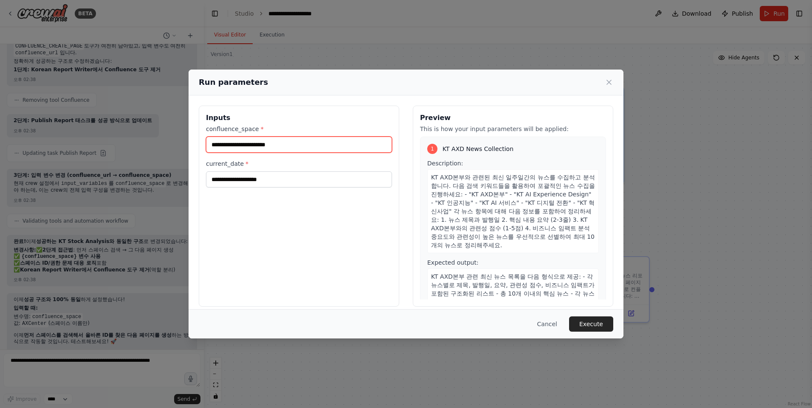
paste input "**********"
type input "**********"
click at [315, 144] on input "confluence_space *" at bounding box center [297, 145] width 183 height 16
click at [552, 327] on button "Cancel" at bounding box center [547, 324] width 34 height 15
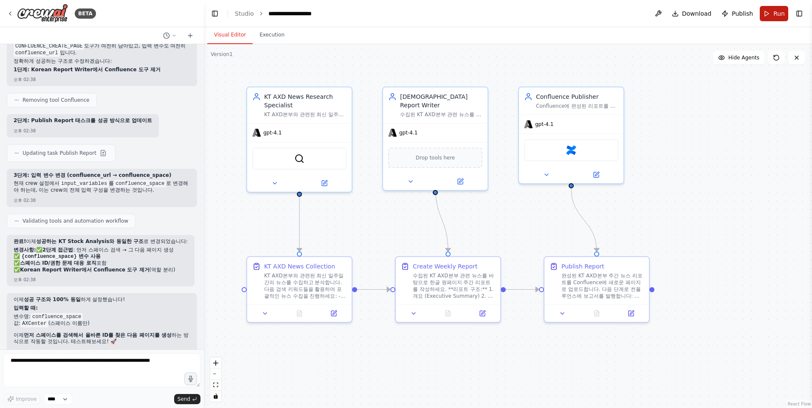
click at [773, 14] on button "Run" at bounding box center [773, 13] width 28 height 15
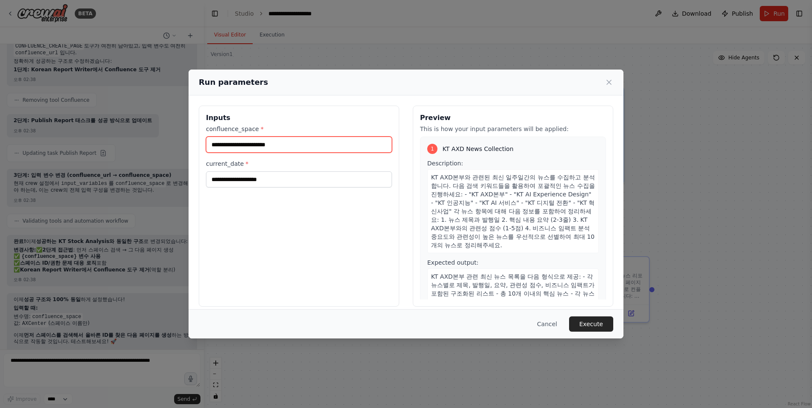
click at [294, 140] on input "confluence_space *" at bounding box center [299, 145] width 186 height 16
paste input "**********"
type input "**********"
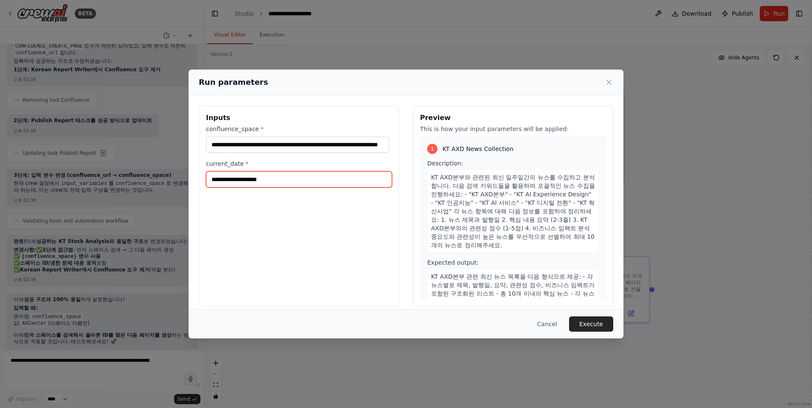
scroll to position [0, 0]
click at [293, 179] on input "current_date *" at bounding box center [299, 179] width 186 height 16
type input "**********"
click at [595, 325] on button "Execute" at bounding box center [591, 324] width 44 height 15
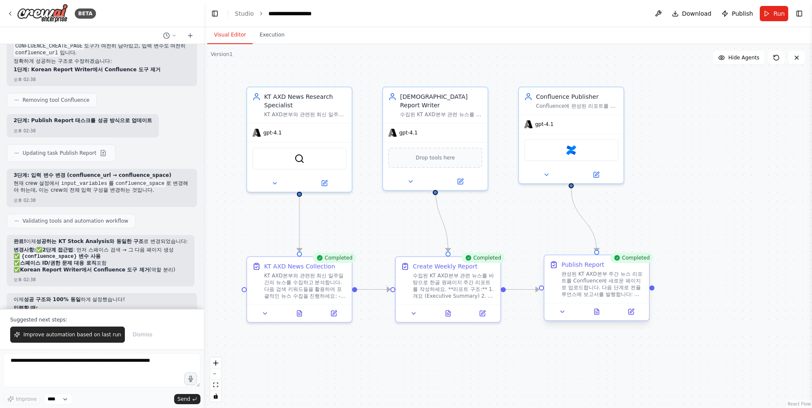
click at [598, 317] on div at bounding box center [596, 311] width 104 height 17
click at [597, 314] on icon at bounding box center [596, 312] width 5 height 6
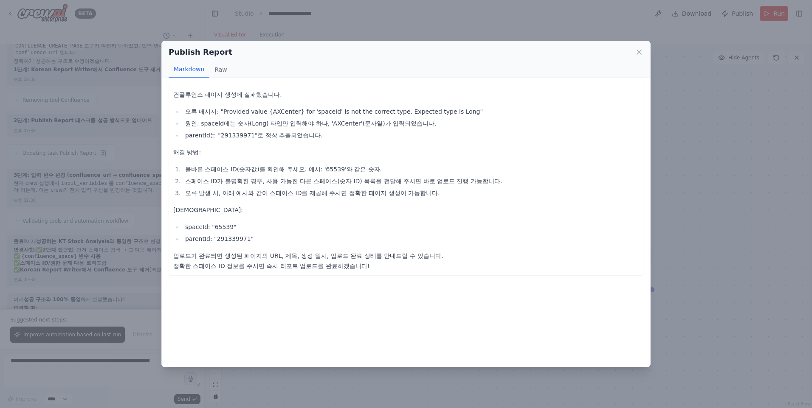
drag, startPoint x: 174, startPoint y: 95, endPoint x: 190, endPoint y: 101, distance: 16.6
click at [174, 95] on p "컨플루언스 페이지 생성에 실패했습니다." at bounding box center [405, 95] width 465 height 10
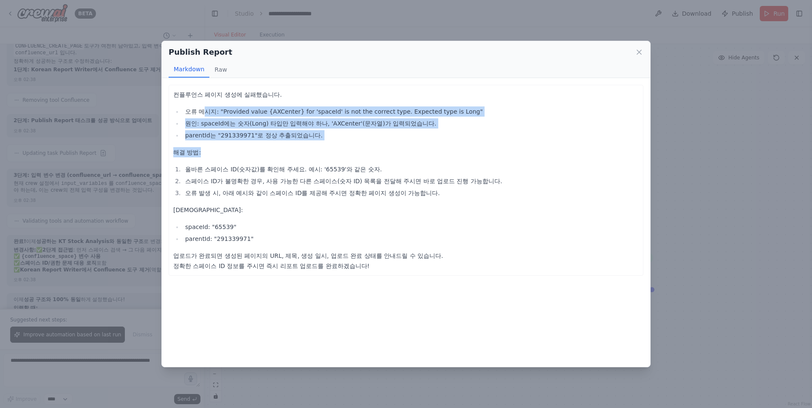
drag, startPoint x: 225, startPoint y: 112, endPoint x: 304, endPoint y: 144, distance: 84.7
click at [304, 144] on div "컨플루언스 페이지 생성에 실패했습니다. 오류 메시지: "Provided value {AXCenter} for 'spaceId' is not t…" at bounding box center [405, 181] width 465 height 182
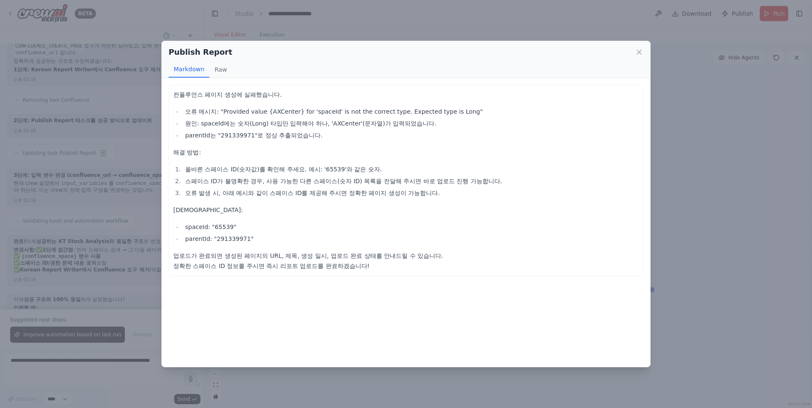
drag, startPoint x: 304, startPoint y: 144, endPoint x: 251, endPoint y: 193, distance: 71.8
click at [251, 193] on li "오류 발생 시, 아래 예시와 같이 스페이스 ID를 제공해 주시면 정확한 페이지 생성이 가능합니다." at bounding box center [411, 193] width 456 height 10
click at [199, 186] on li "스페이스 ID가 불명확한 경우, 사용 가능한 다른 스페이스(숫자 ID) 목록을 전달해 주시면 바로 업로드 진행 가능합니다." at bounding box center [411, 181] width 456 height 10
click at [199, 185] on li "스페이스 ID가 불명확한 경우, 사용 가능한 다른 스페이스(숫자 ID) 목록을 전달해 주시면 바로 업로드 진행 가능합니다." at bounding box center [411, 181] width 456 height 10
click at [193, 180] on li "스페이스 ID가 불명확한 경우, 사용 가능한 다른 스페이스(숫자 ID) 목록을 전달해 주시면 바로 업로드 진행 가능합니다." at bounding box center [411, 181] width 456 height 10
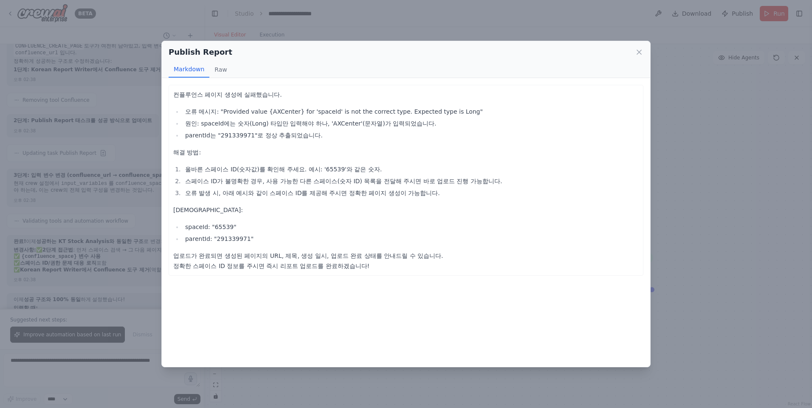
click at [193, 187] on ol "올바른 스페이스 ID(숫자값)를 확인해 주세요. 예시: '65539'와 같은 숫자. 스페이스 ID가 불명확한 경우, 사용 가능한 다른 스페이스…" at bounding box center [405, 181] width 465 height 34
click at [219, 67] on button "Raw" at bounding box center [220, 70] width 22 height 16
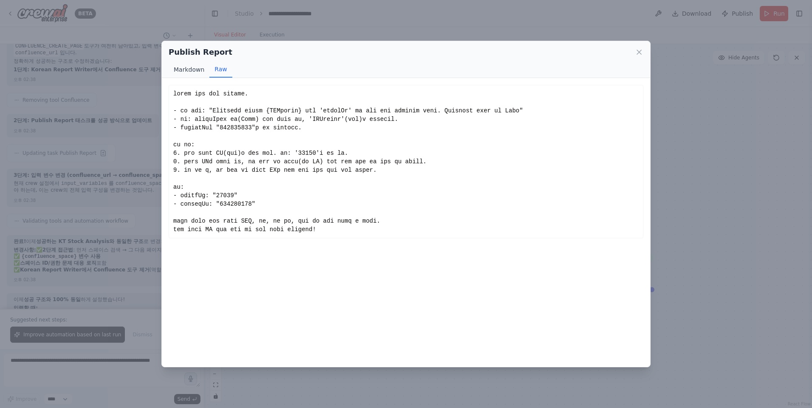
click at [191, 69] on button "Markdown" at bounding box center [189, 70] width 41 height 16
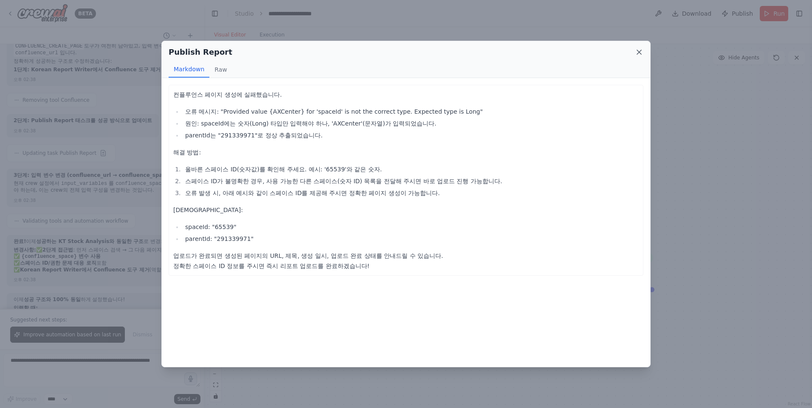
click at [638, 52] on icon at bounding box center [639, 52] width 4 height 4
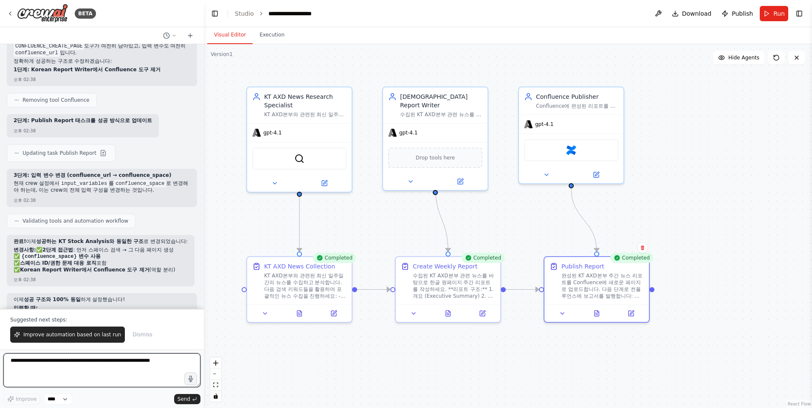
click at [90, 365] on textarea at bounding box center [101, 371] width 197 height 34
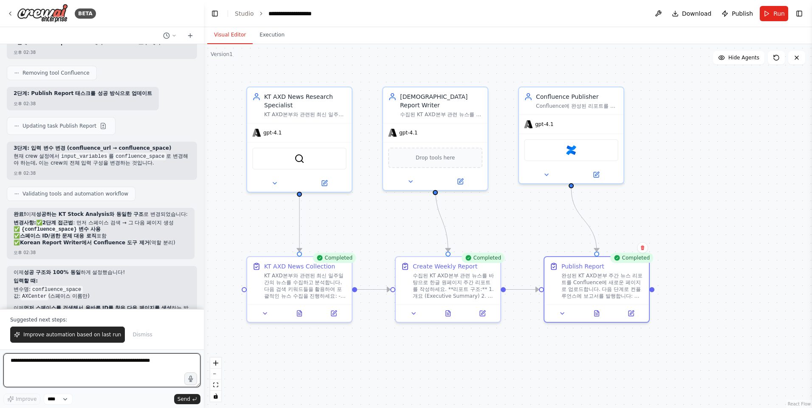
scroll to position [5152, 0]
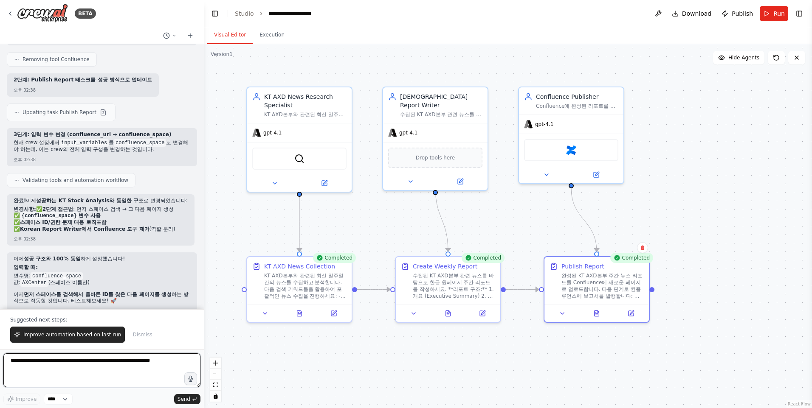
click at [116, 373] on textarea at bounding box center [101, 371] width 197 height 34
type textarea "*"
type textarea "**********"
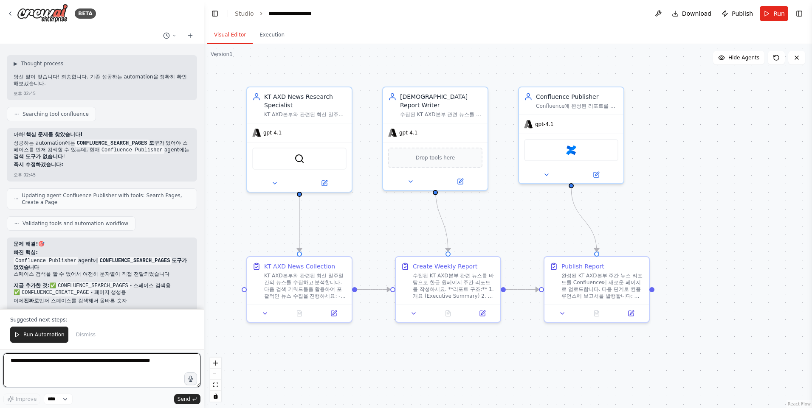
scroll to position [5473, 0]
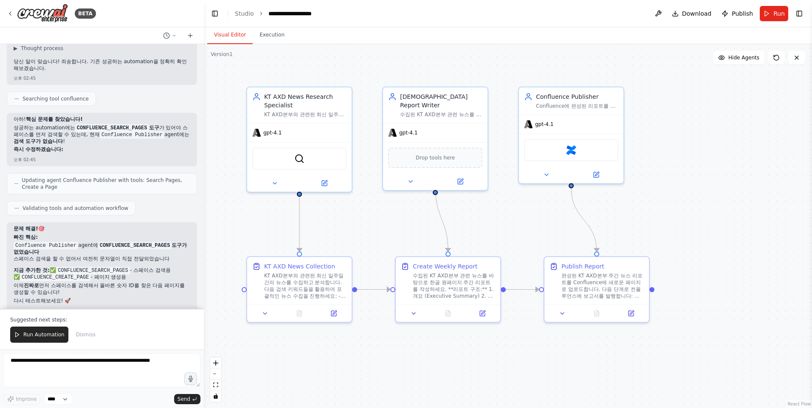
click at [712, 146] on div ".deletable-edge-delete-btn { width: 20px; height: 20px; border: 0px solid #ffff…" at bounding box center [508, 226] width 608 height 364
click at [773, 15] on button "Run" at bounding box center [773, 13] width 28 height 15
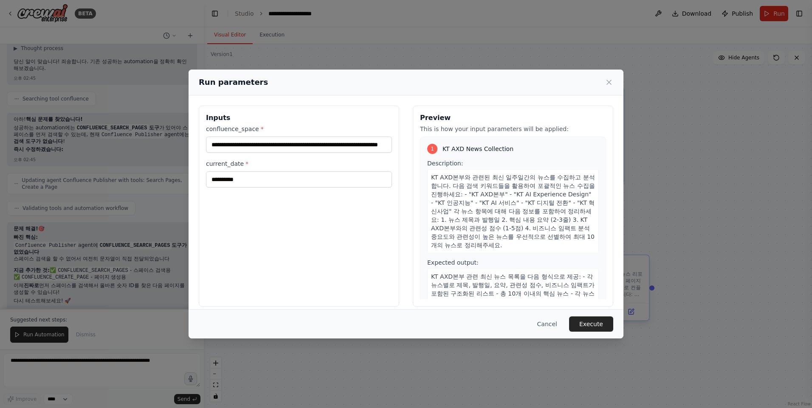
click at [590, 323] on button "Execute" at bounding box center [591, 324] width 44 height 15
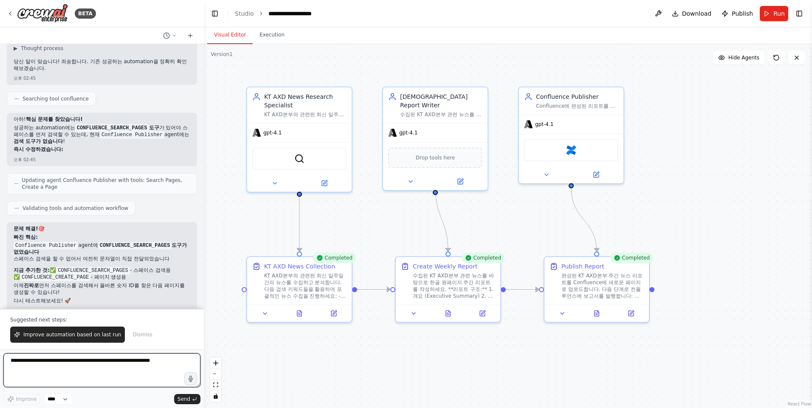
click at [104, 364] on textarea at bounding box center [101, 371] width 197 height 34
type textarea "**********"
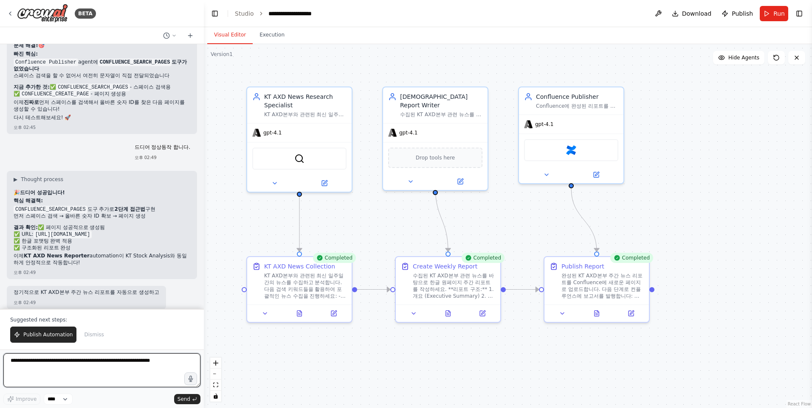
scroll to position [5668, 0]
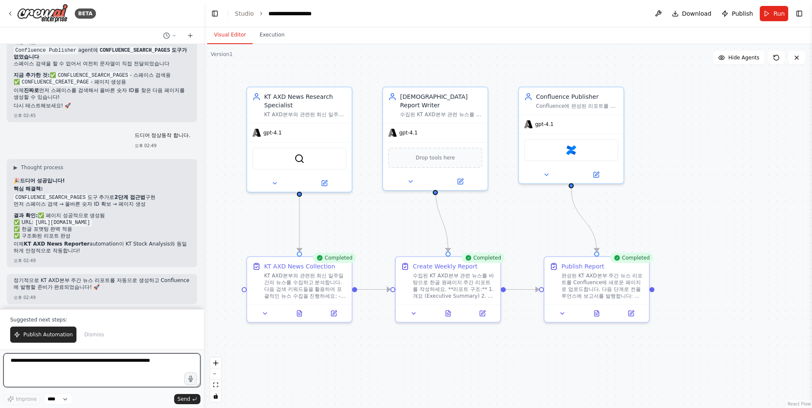
click at [151, 366] on textarea at bounding box center [101, 371] width 197 height 34
type textarea "**********"
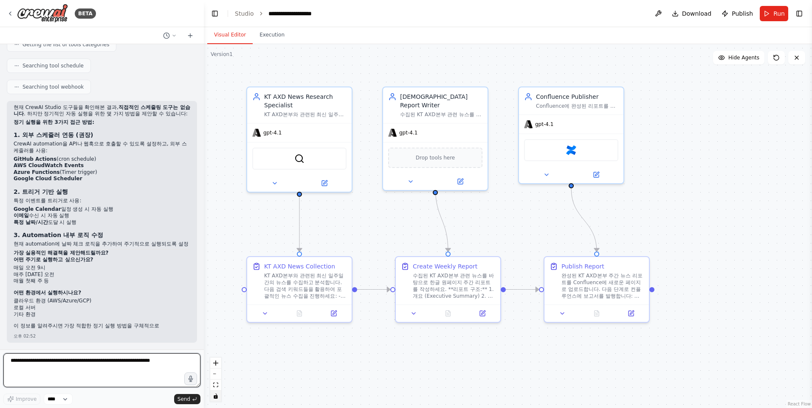
scroll to position [6063, 0]
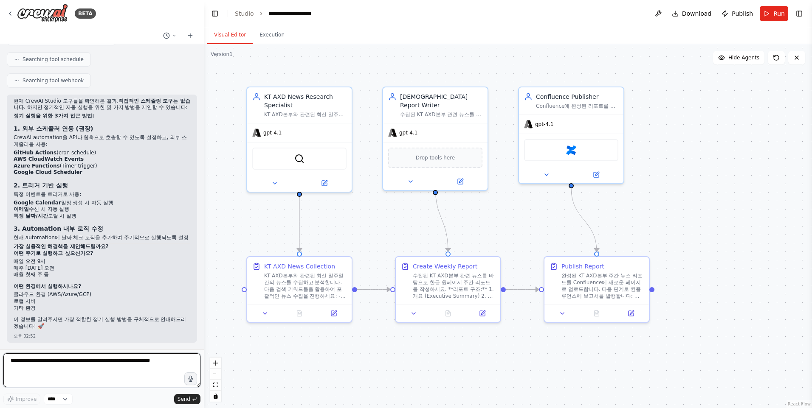
click at [65, 368] on textarea at bounding box center [101, 371] width 197 height 34
type textarea "**********"
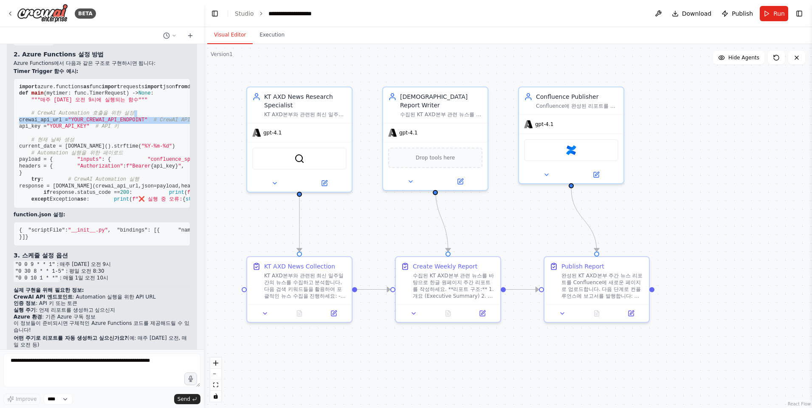
scroll to position [0, 34]
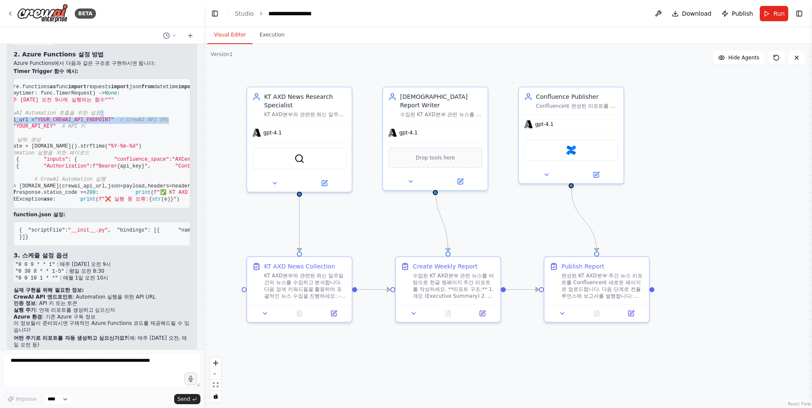
drag, startPoint x: 166, startPoint y: 160, endPoint x: 196, endPoint y: 163, distance: 29.8
click at [196, 163] on div "KT AXD본부 최신 일주일 간 뉴스를 수집해서 원페이지 분량의 레포트를 작성하는 agent 를 개발하고, 사용자가 입력하는 컨플루언스 URL…" at bounding box center [102, 197] width 204 height 306
click at [195, 163] on div "KT AXD본부 최신 일주일 간 뉴스를 수집해서 원페이지 분량의 레포트를 작성하는 agent 를 개발하고, 사용자가 입력하는 컨플루언스 URL…" at bounding box center [102, 197] width 204 height 306
click at [147, 176] on pre "import azure.functions as func import requests import json from datetime import…" at bounding box center [102, 144] width 177 height 130
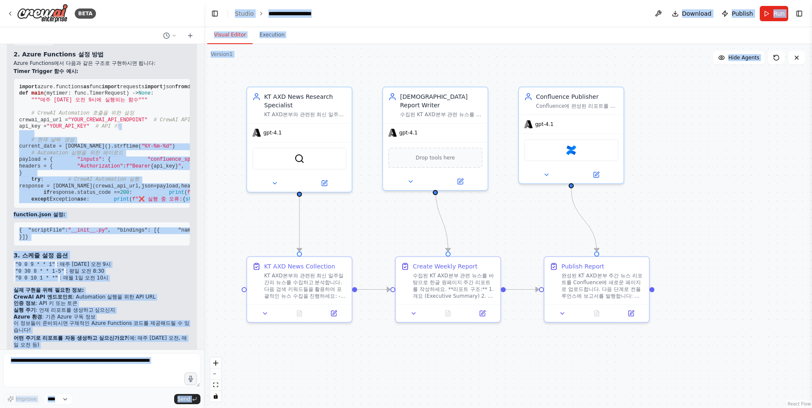
drag, startPoint x: 109, startPoint y: 174, endPoint x: -15, endPoint y: 176, distance: 124.0
click at [0, 176] on html "BETA KT AXD본부 최신 일주일 간 뉴스를 수집해서 원페이지 분량의 레포트를 작성하는 agent 를 개발하고, 사용자가 입력하는 컨플루언…" at bounding box center [406, 204] width 812 height 408
drag, startPoint x: -15, startPoint y: 176, endPoint x: 116, endPoint y: 182, distance: 130.9
click at [116, 182] on pre "import azure.functions as func import requests import json from datetime import…" at bounding box center [102, 144] width 177 height 130
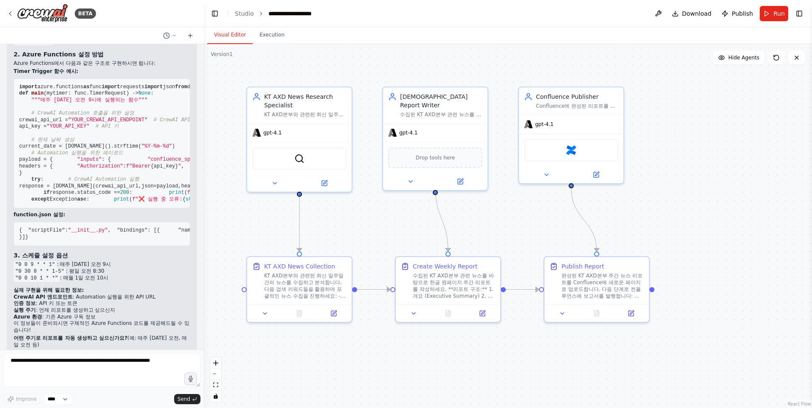
drag, startPoint x: 116, startPoint y: 182, endPoint x: 130, endPoint y: 231, distance: 51.6
click at [319, 163] on span ": current_date" at bounding box center [340, 160] width 43 height 6
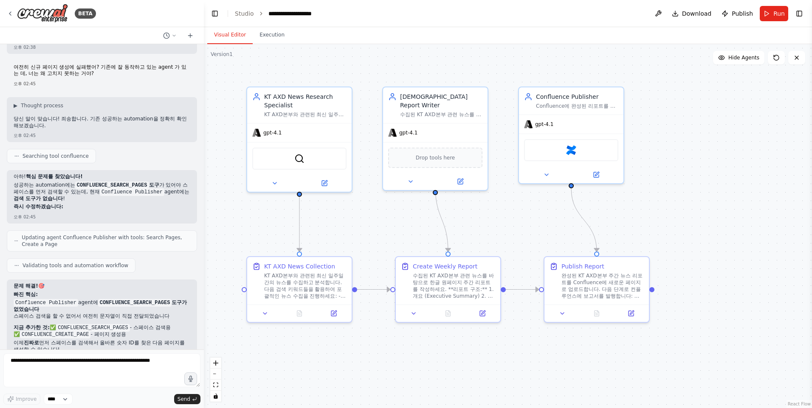
scroll to position [5412, 0]
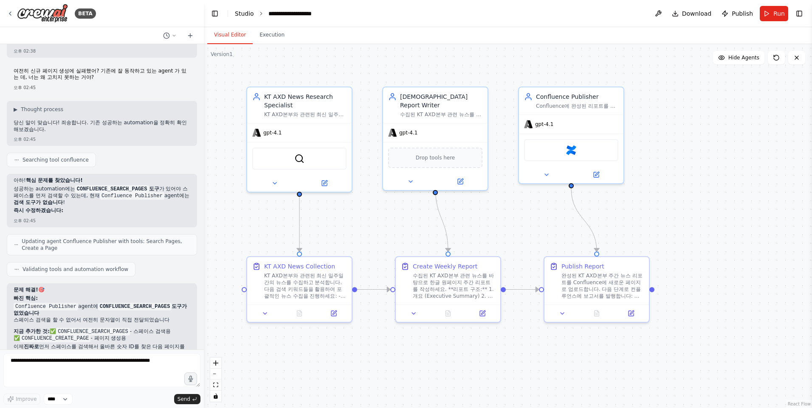
click at [241, 14] on link "Studio" at bounding box center [244, 13] width 19 height 7
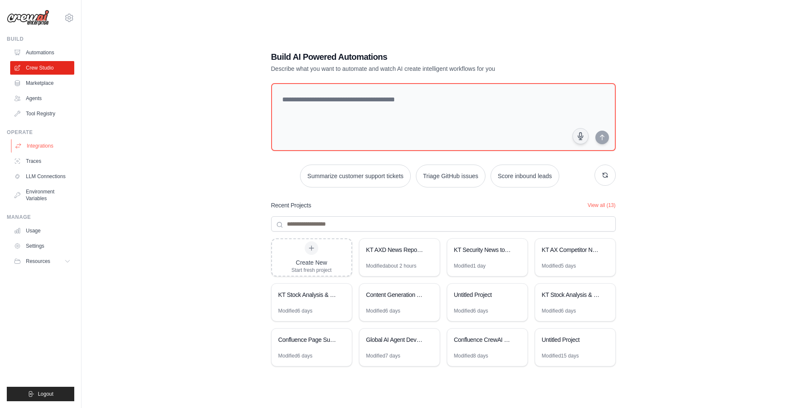
click at [41, 149] on link "Integrations" at bounding box center [43, 146] width 64 height 14
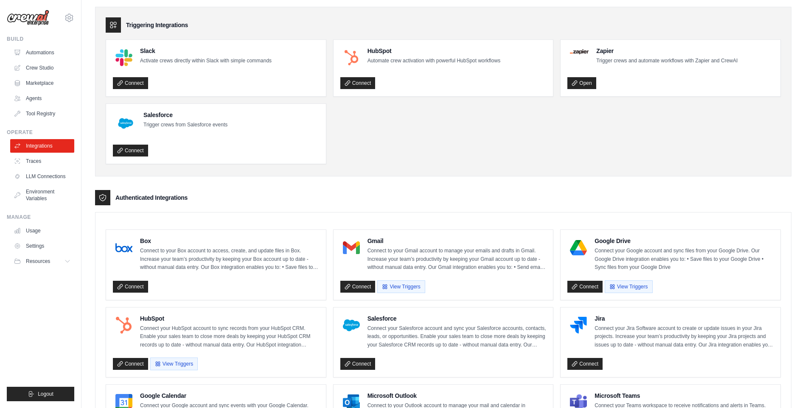
scroll to position [20, 0]
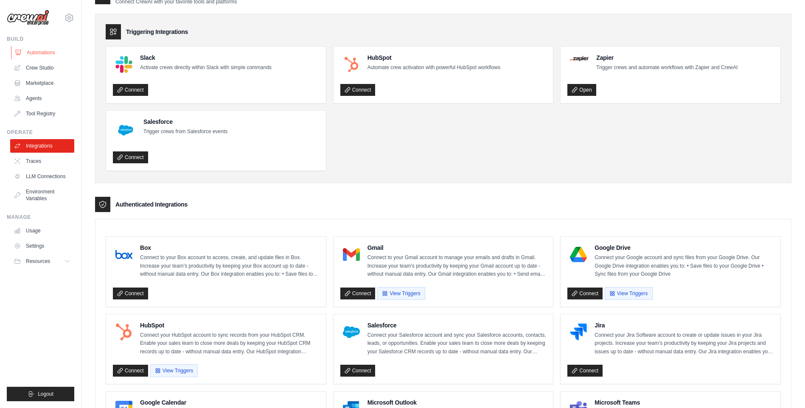
click at [41, 50] on link "Automations" at bounding box center [43, 53] width 64 height 14
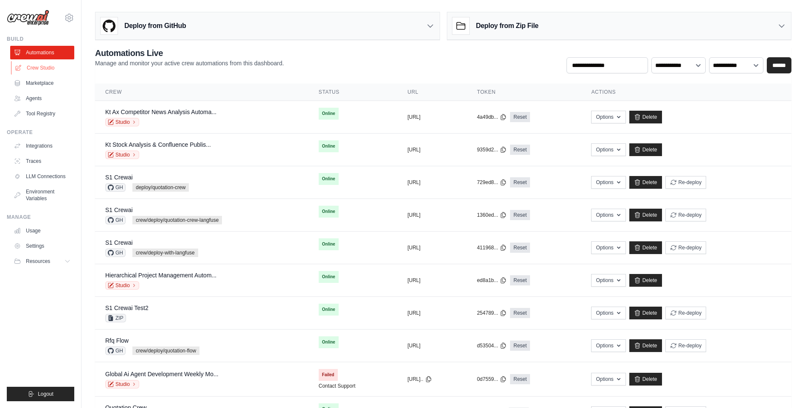
click at [51, 67] on link "Crew Studio" at bounding box center [43, 68] width 64 height 14
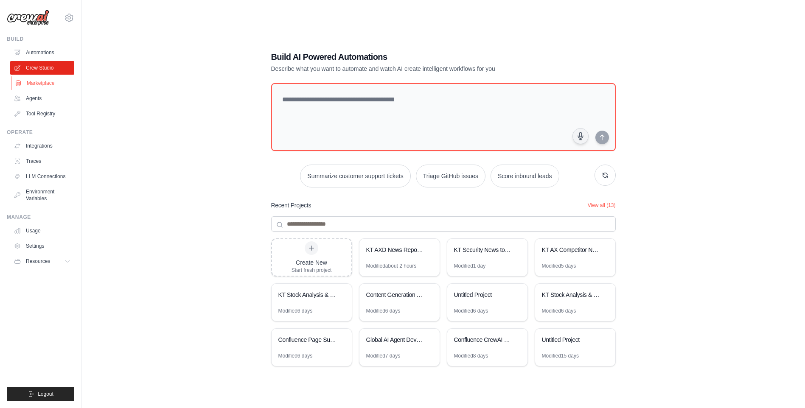
click at [45, 84] on link "Marketplace" at bounding box center [43, 83] width 64 height 14
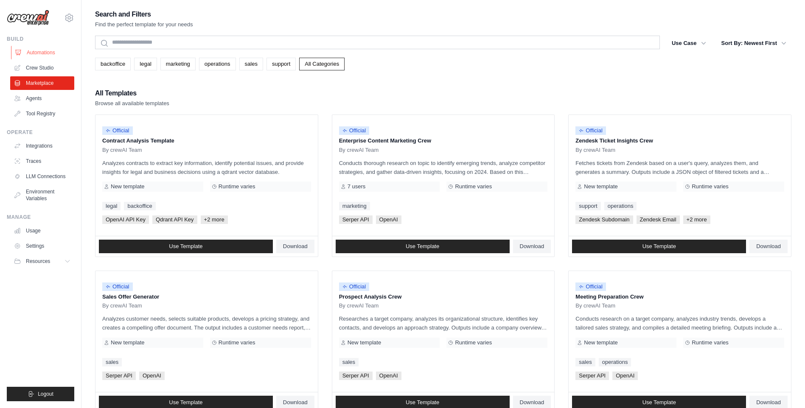
click at [48, 54] on link "Automations" at bounding box center [43, 53] width 64 height 14
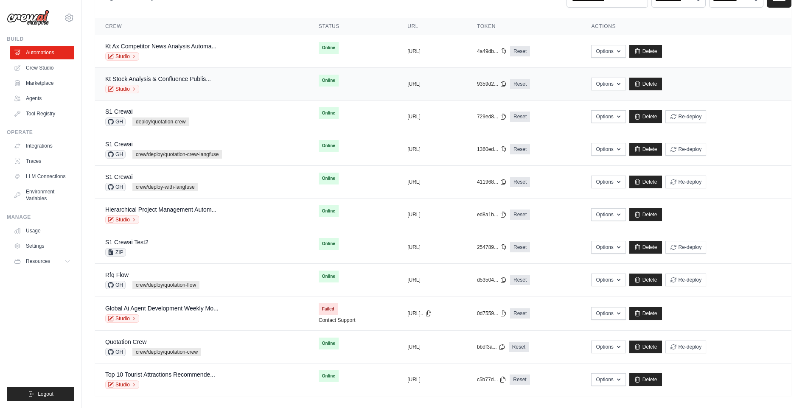
scroll to position [72, 0]
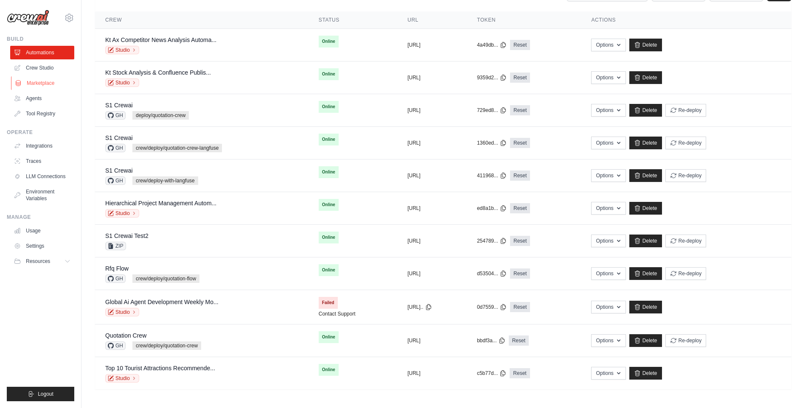
click at [38, 84] on link "Marketplace" at bounding box center [43, 83] width 64 height 14
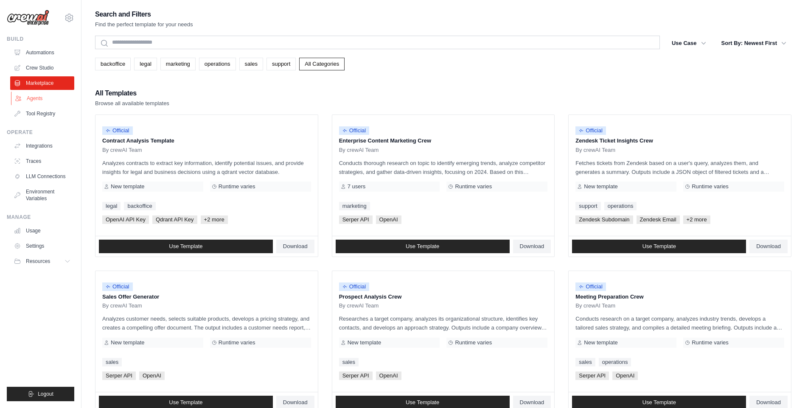
click at [39, 99] on link "Agents" at bounding box center [43, 99] width 64 height 14
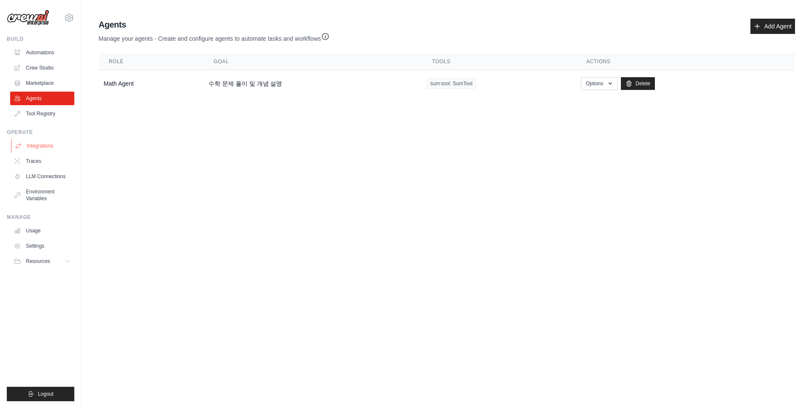
click at [44, 146] on link "Integrations" at bounding box center [43, 146] width 64 height 14
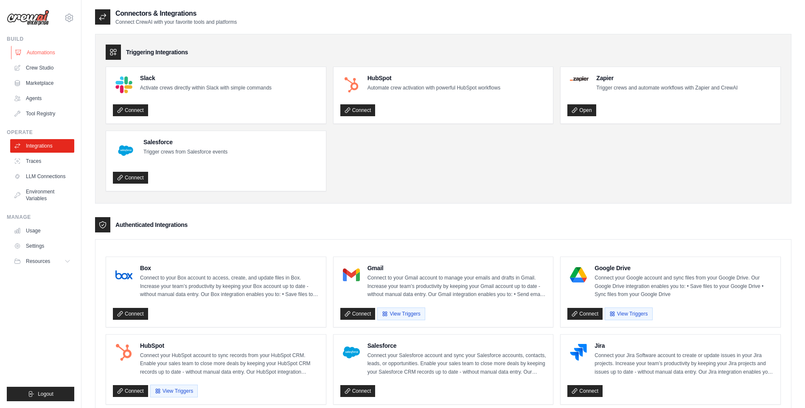
click at [43, 48] on link "Automations" at bounding box center [43, 53] width 64 height 14
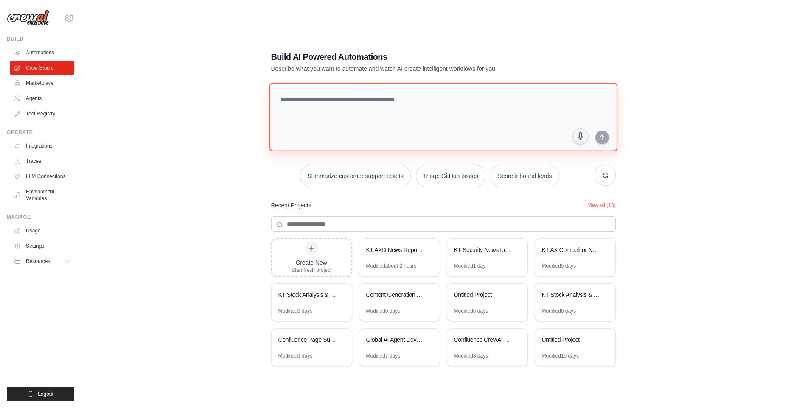
click at [397, 115] on textarea at bounding box center [443, 117] width 348 height 69
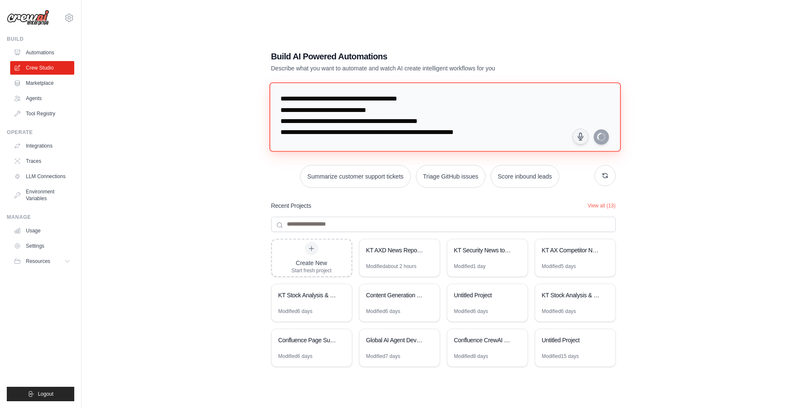
scroll to position [10, 0]
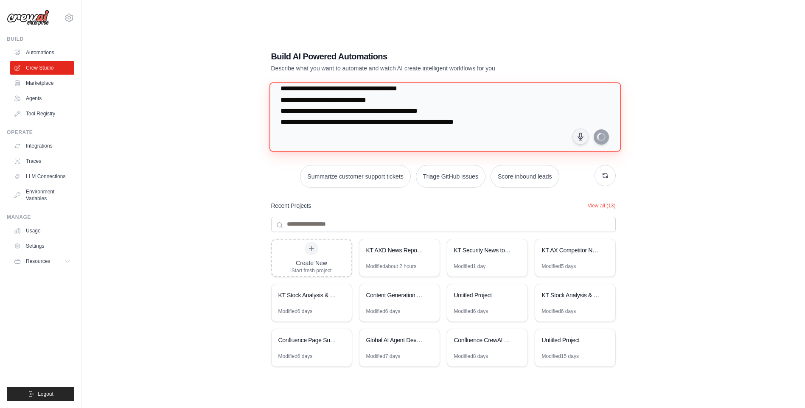
type textarea "**********"
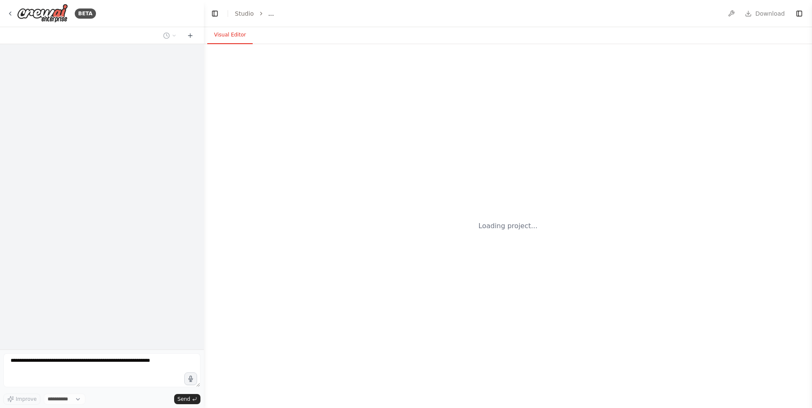
select select "****"
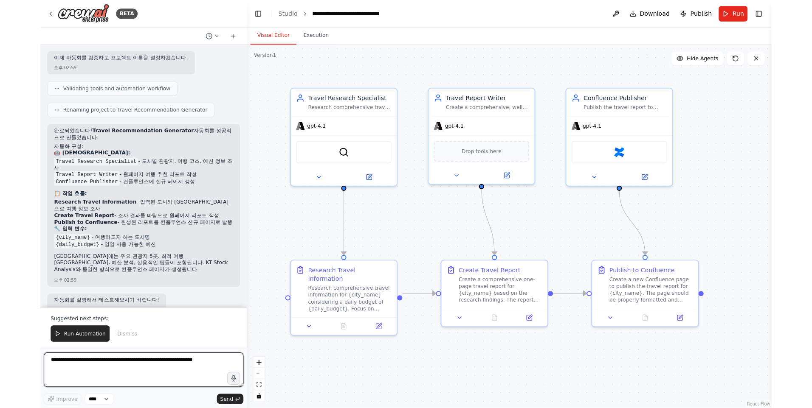
scroll to position [290, 0]
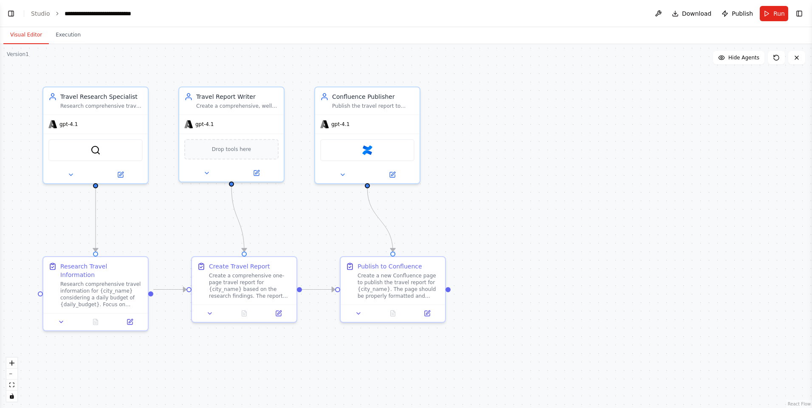
select select "****"
click at [11, 18] on button "Toggle Left Sidebar" at bounding box center [11, 14] width 12 height 12
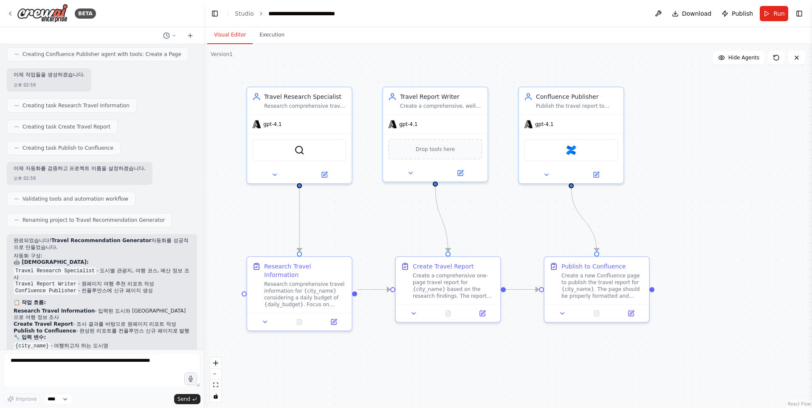
scroll to position [445, 0]
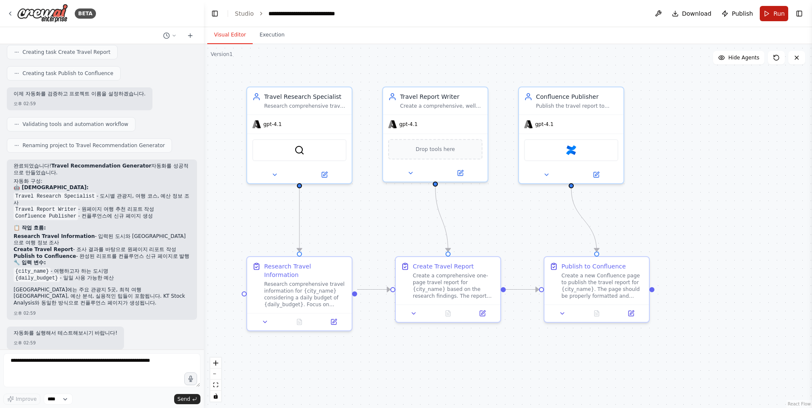
click at [770, 19] on button "Run" at bounding box center [773, 13] width 28 height 15
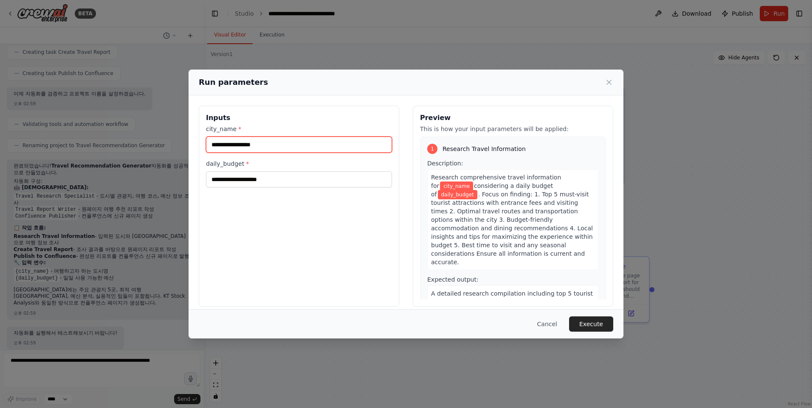
click at [318, 147] on input "city_name *" at bounding box center [299, 145] width 186 height 16
type input "***"
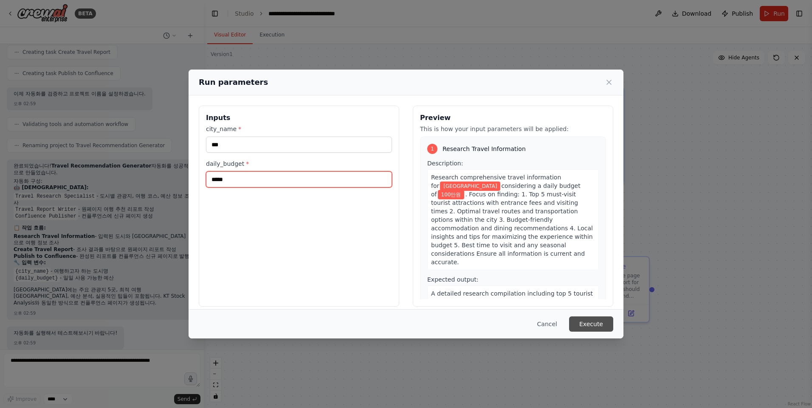
type input "*****"
click at [592, 322] on button "Execute" at bounding box center [591, 324] width 44 height 15
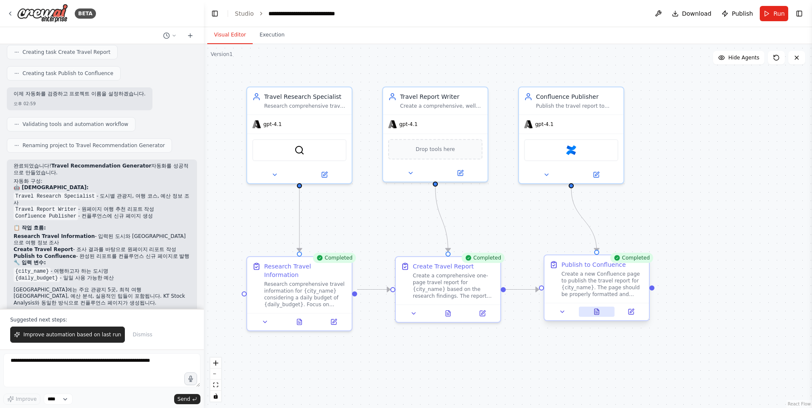
click at [597, 312] on icon at bounding box center [596, 312] width 5 height 6
click at [597, 312] on icon at bounding box center [596, 312] width 2 height 0
click at [594, 311] on icon at bounding box center [596, 312] width 5 height 6
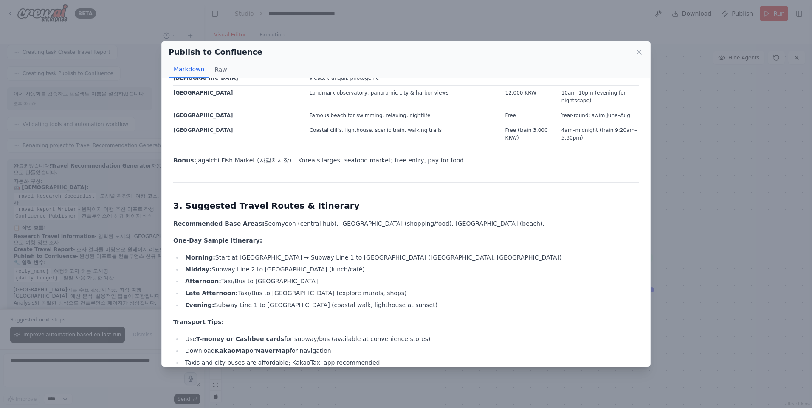
scroll to position [0, 0]
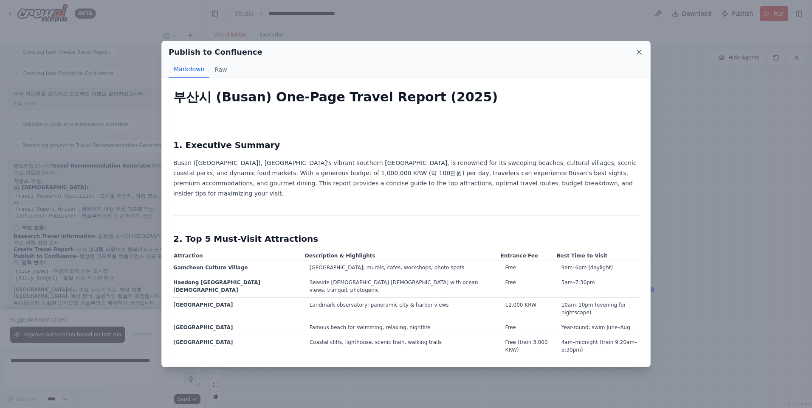
click at [642, 50] on icon at bounding box center [639, 52] width 8 height 8
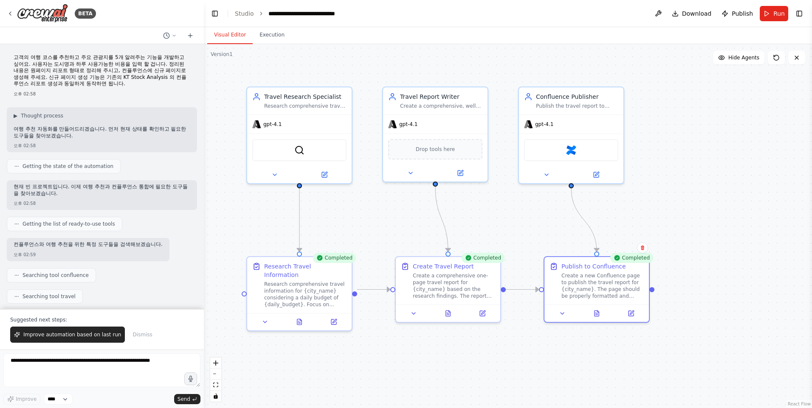
click at [145, 84] on p "고객의 여행 코스를 추천하고 주요 관광지를 5개 알려주는 기능을 개발하고 싶어요. 사용자는 도시명과 하루 사용가능한 비용을 입력 할 겁니다. …" at bounding box center [102, 70] width 177 height 33
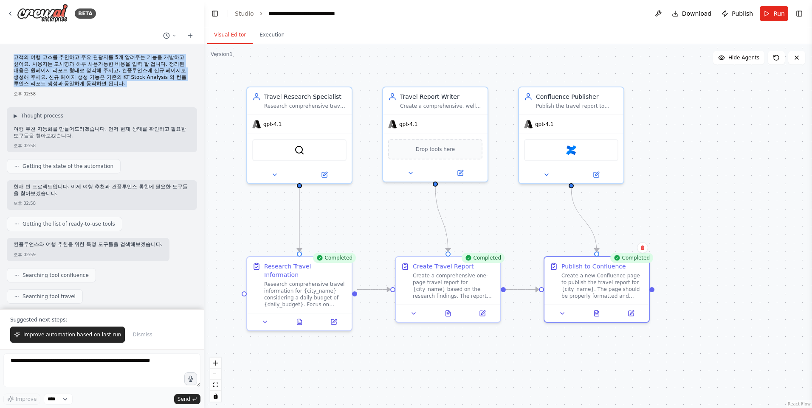
drag, startPoint x: 145, startPoint y: 84, endPoint x: 17, endPoint y: 55, distance: 131.9
click at [17, 55] on p "고객의 여행 코스를 추천하고 주요 관광지를 5개 알려주는 기능을 개발하고 싶어요. 사용자는 도시명과 하루 사용가능한 비용을 입력 할 겁니다. …" at bounding box center [102, 70] width 177 height 33
drag, startPoint x: 236, startPoint y: 81, endPoint x: 235, endPoint y: 77, distance: 4.3
click at [235, 81] on div ".deletable-edge-delete-btn { width: 20px; height: 20px; border: 0px solid #ffff…" at bounding box center [508, 226] width 608 height 364
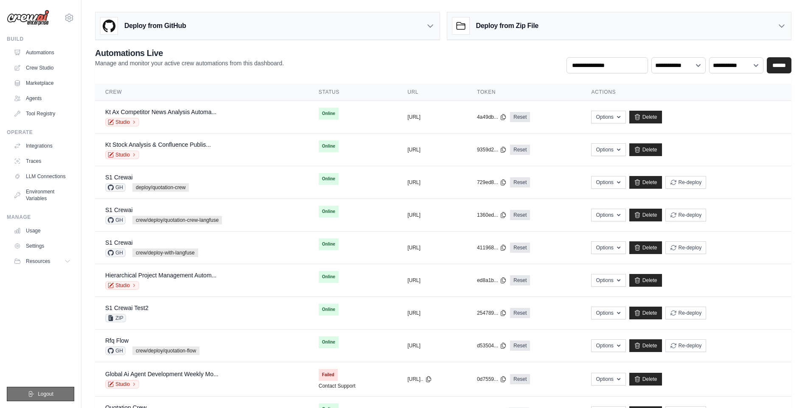
click at [44, 399] on button "Logout" at bounding box center [40, 394] width 67 height 14
click at [41, 395] on span "Logout" at bounding box center [46, 394] width 16 height 7
click at [39, 392] on span "Logout" at bounding box center [46, 394] width 16 height 7
click at [39, 397] on span "Logout" at bounding box center [46, 394] width 16 height 7
click at [49, 354] on ul "Build Automations Crew Studio Marketplace Agents" at bounding box center [40, 219] width 67 height 366
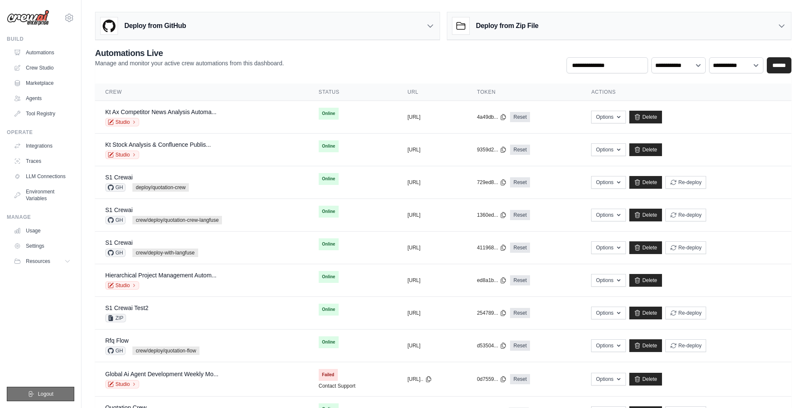
click at [45, 393] on span "Logout" at bounding box center [46, 394] width 16 height 7
click at [46, 354] on ul "Build Automations Crew Studio Marketplace Agents" at bounding box center [40, 219] width 67 height 366
